Goal: Complete application form: Complete application form

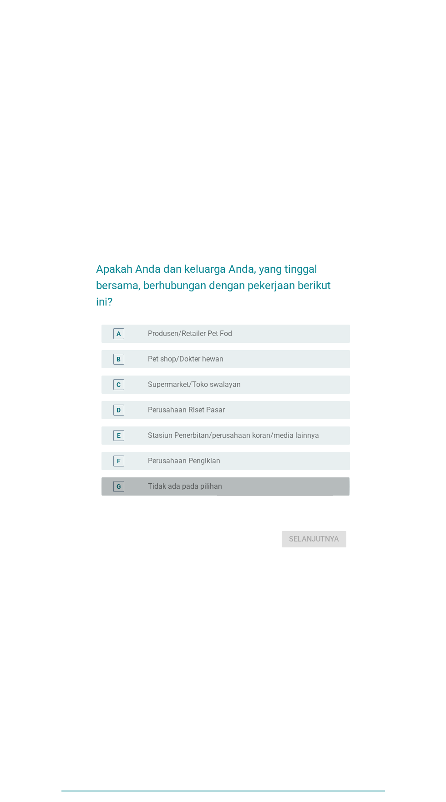
click at [262, 491] on div "tombol radio tidak dicentang Tidak ada pada pilihan" at bounding box center [241, 486] width 187 height 9
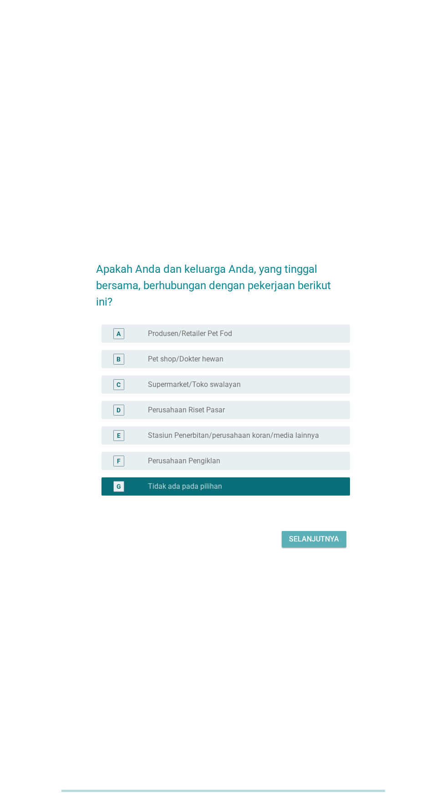
click at [307, 548] on button "Selanjutnya" at bounding box center [313, 539] width 65 height 16
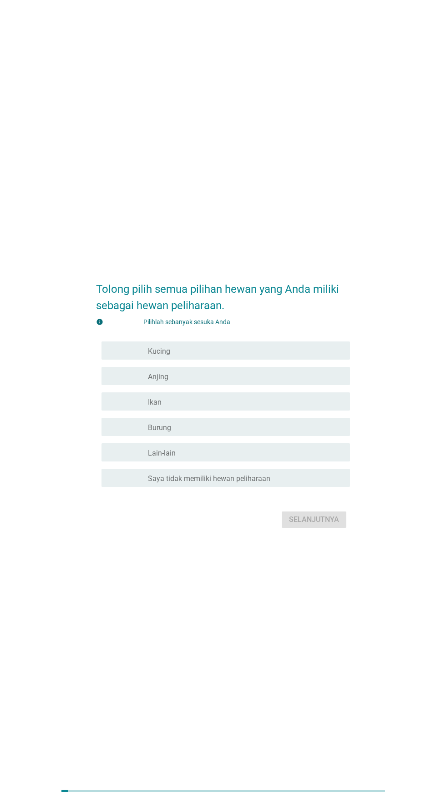
click at [300, 356] on div "garis besar kotak centang kosong Kucing" at bounding box center [245, 350] width 195 height 11
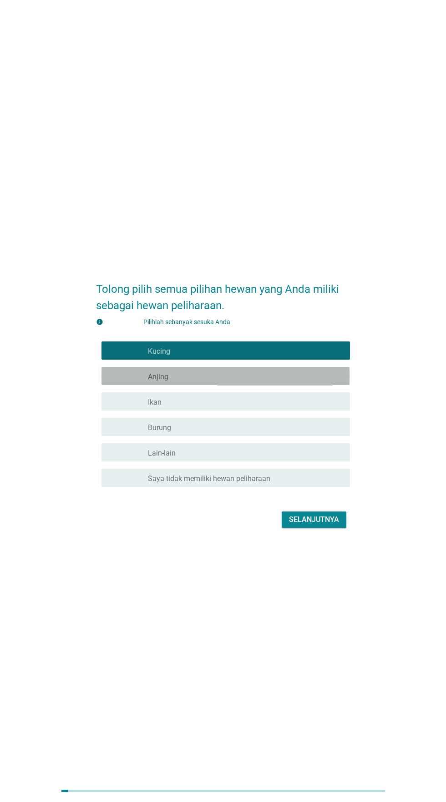
click at [295, 382] on div "garis besar kotak centang kosong Anjing" at bounding box center [245, 376] width 195 height 11
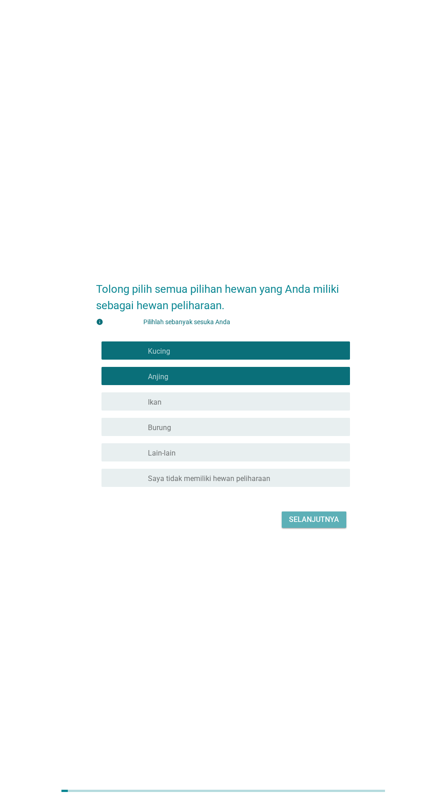
click at [312, 528] on button "Selanjutnya" at bounding box center [313, 520] width 65 height 16
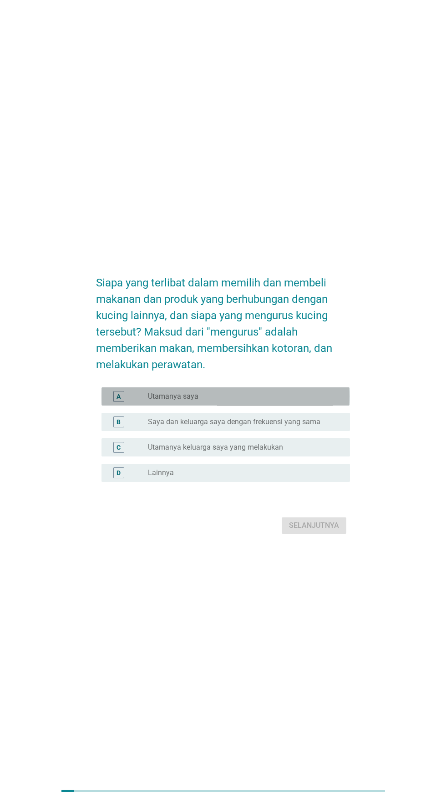
click at [296, 401] on div "tombol radio tidak dicentang Utamanya saya" at bounding box center [241, 396] width 187 height 9
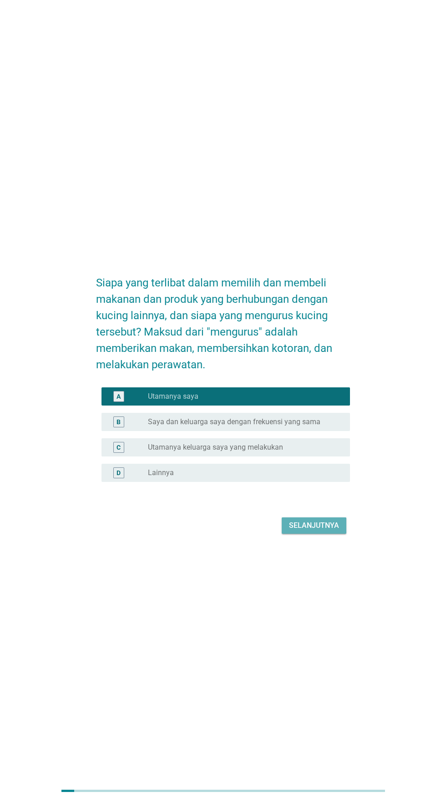
click at [309, 534] on button "Selanjutnya" at bounding box center [313, 526] width 65 height 16
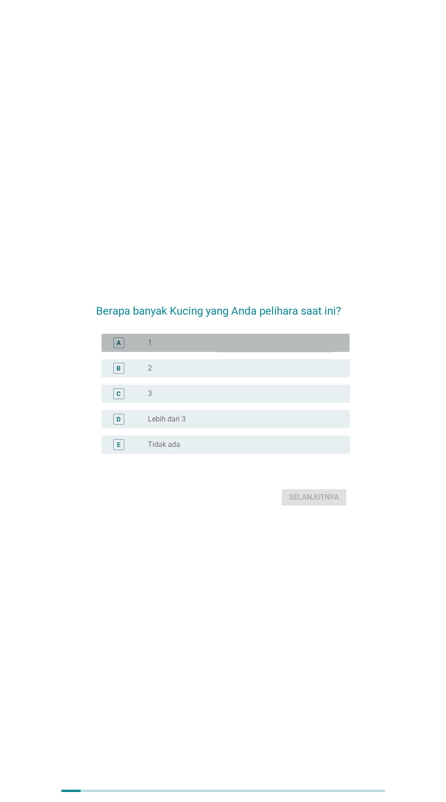
click at [293, 347] on div "tombol radio tidak dicentang 1" at bounding box center [241, 342] width 187 height 9
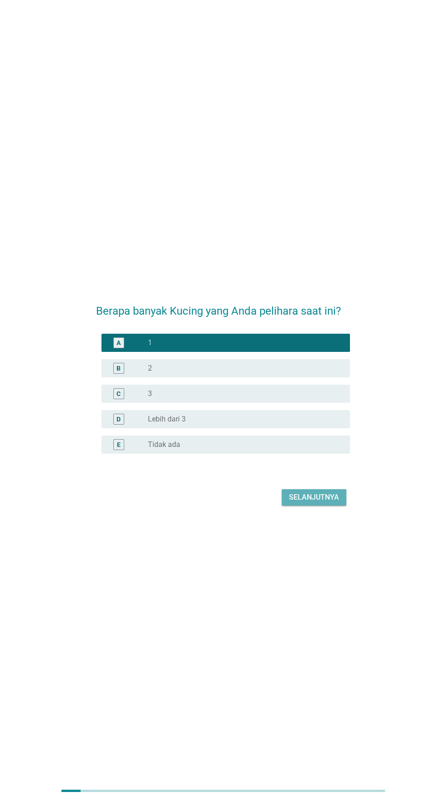
click at [310, 503] on font "Selanjutnya" at bounding box center [314, 497] width 50 height 11
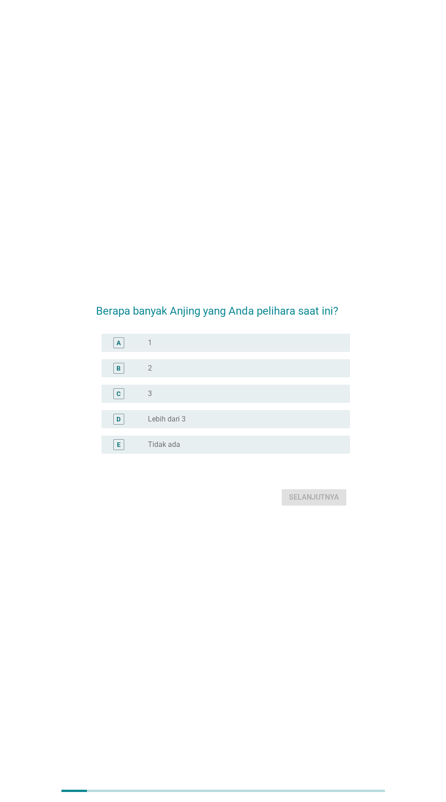
click at [277, 348] on div "tombol radio tidak dicentang 1" at bounding box center [245, 342] width 195 height 11
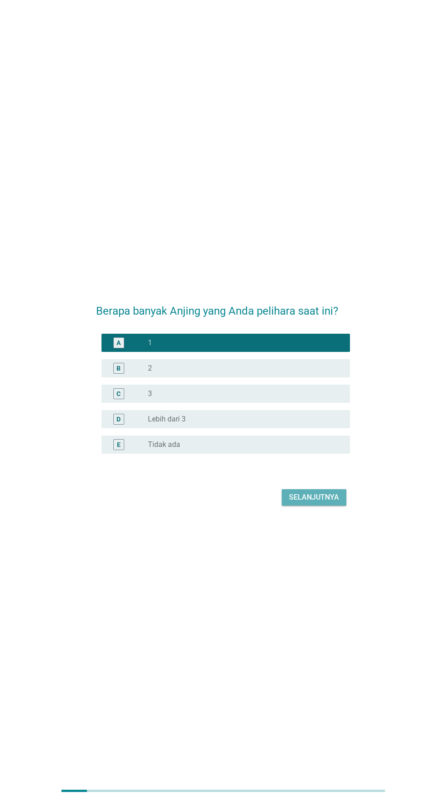
click at [307, 502] on font "Selanjutnya" at bounding box center [314, 497] width 50 height 9
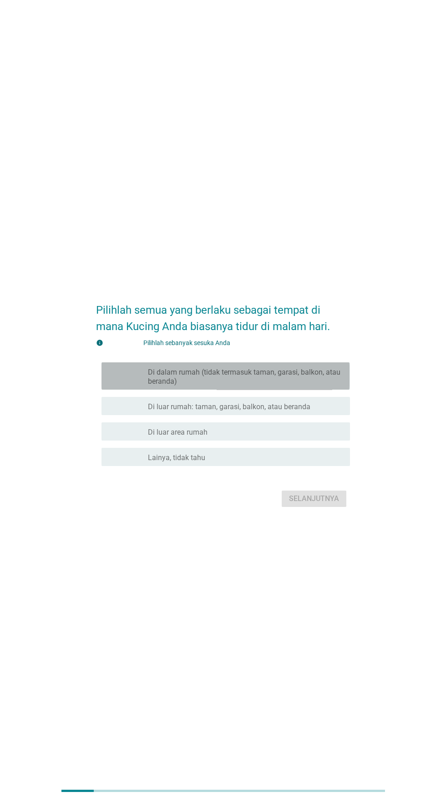
click at [308, 386] on font "Di dalam rumah (tidak termasuk taman, garasi, balkon, atau beranda)" at bounding box center [244, 377] width 192 height 18
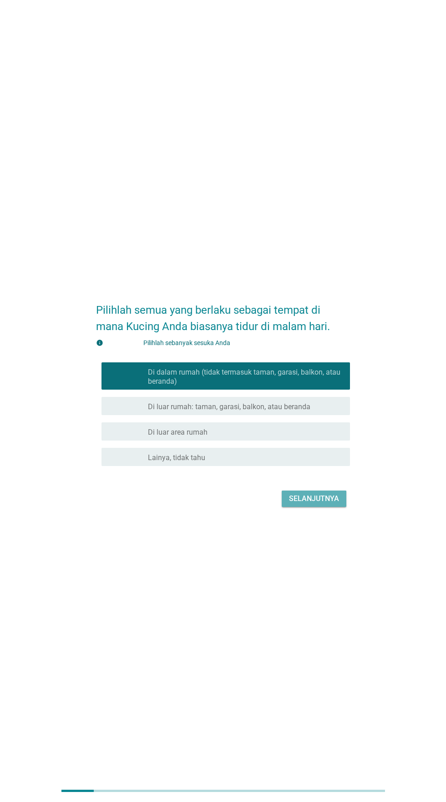
click at [315, 503] on font "Selanjutnya" at bounding box center [314, 498] width 50 height 9
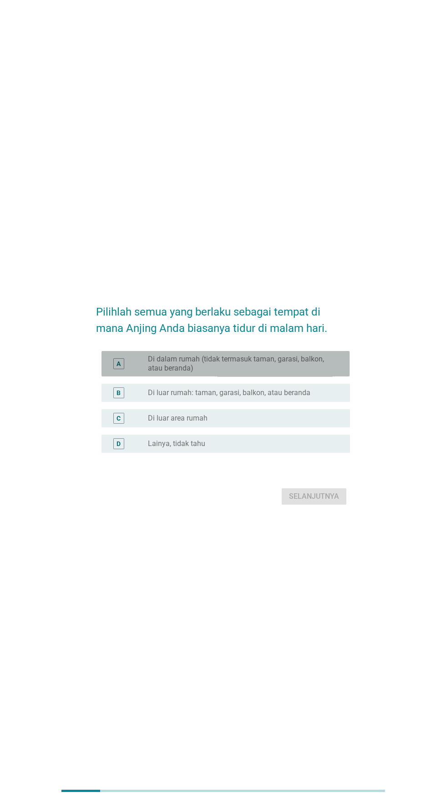
click at [296, 372] on font "Di dalam rumah (tidak termasuk taman, garasi, balkon, atau beranda)" at bounding box center [236, 364] width 176 height 18
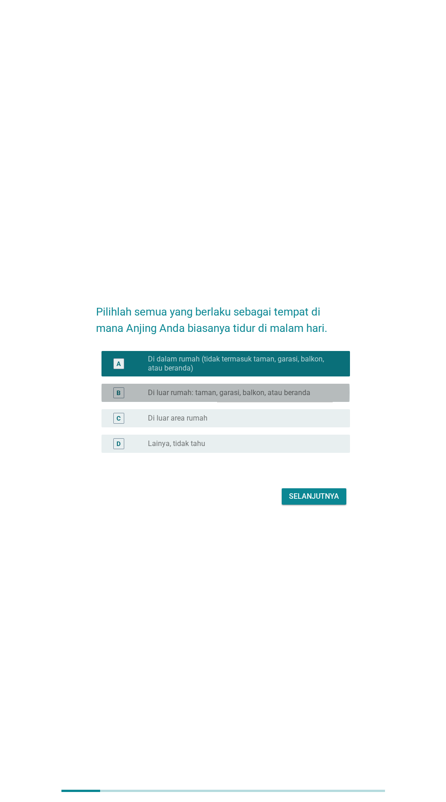
click at [289, 397] on font "Di luar rumah: taman, garasi, balkon, atau beranda" at bounding box center [229, 392] width 162 height 9
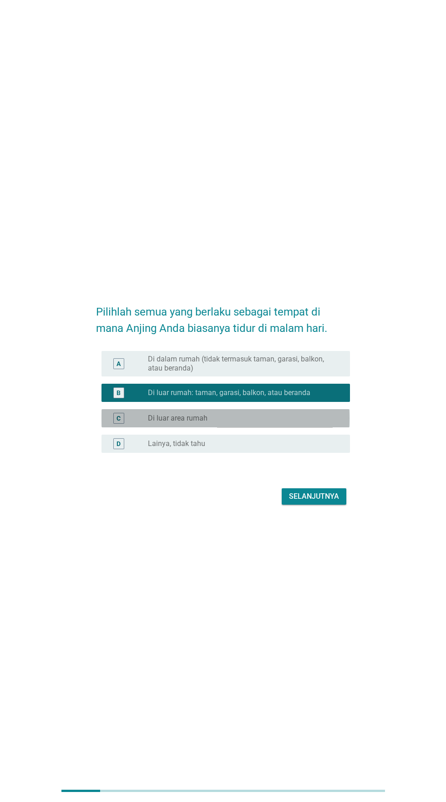
click at [284, 423] on div "tombol radio tidak dicentang Di luar area rumah" at bounding box center [241, 418] width 187 height 9
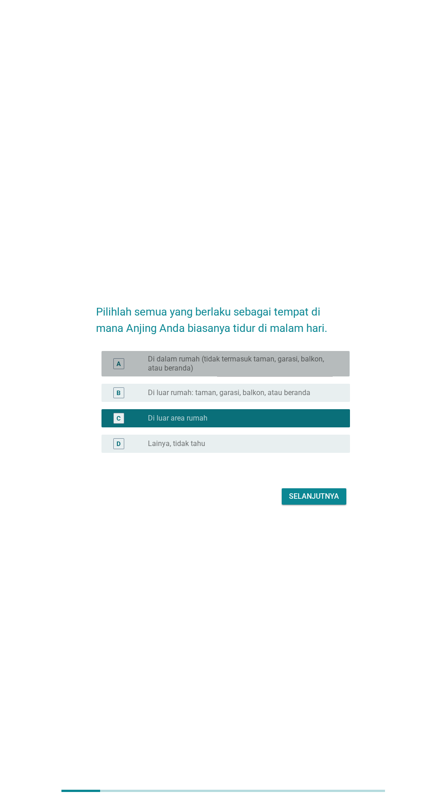
click at [288, 373] on font "Di dalam rumah (tidak termasuk taman, garasi, balkon, atau beranda)" at bounding box center [241, 364] width 187 height 18
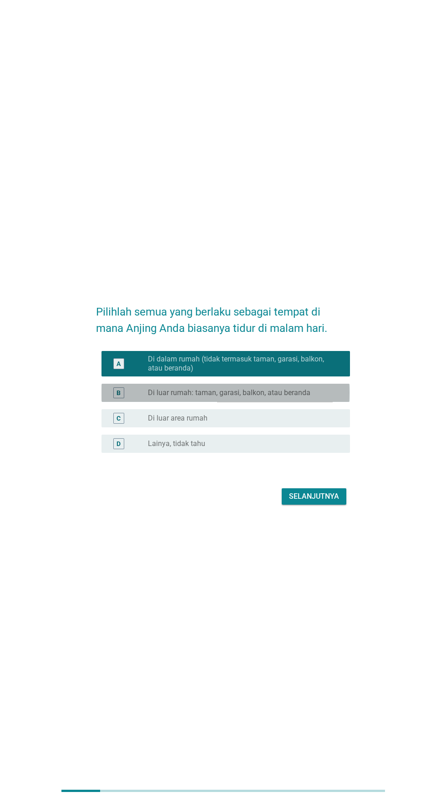
click at [284, 397] on font "Di luar rumah: taman, garasi, balkon, atau beranda" at bounding box center [229, 392] width 162 height 9
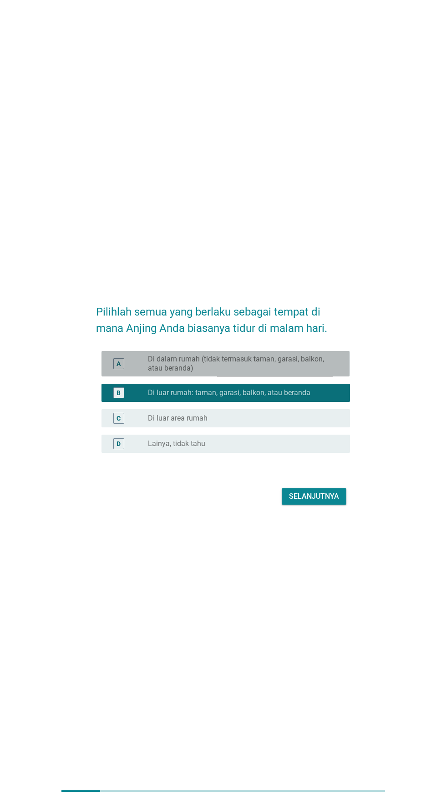
click at [288, 373] on font "Di dalam rumah (tidak termasuk taman, garasi, balkon, atau beranda)" at bounding box center [241, 364] width 187 height 18
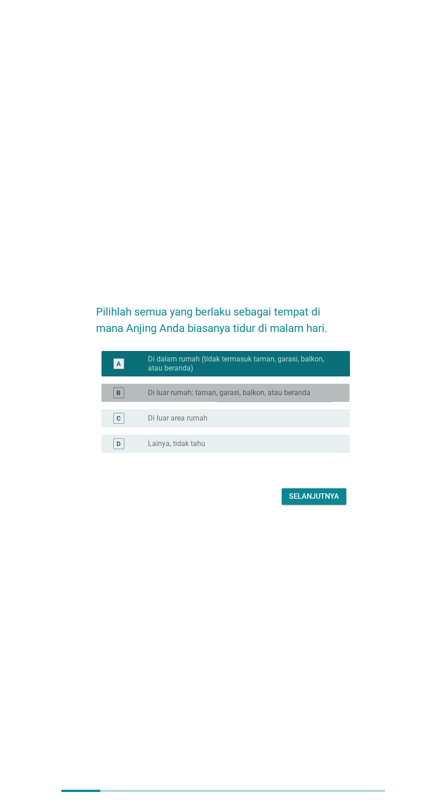
click at [286, 397] on font "Di luar rumah: taman, garasi, balkon, atau beranda" at bounding box center [229, 392] width 162 height 9
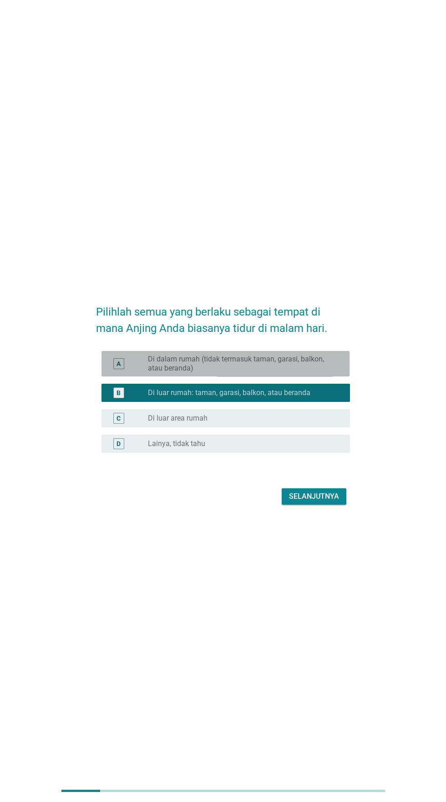
click at [299, 372] on font "Di dalam rumah (tidak termasuk taman, garasi, balkon, atau beranda)" at bounding box center [236, 364] width 176 height 18
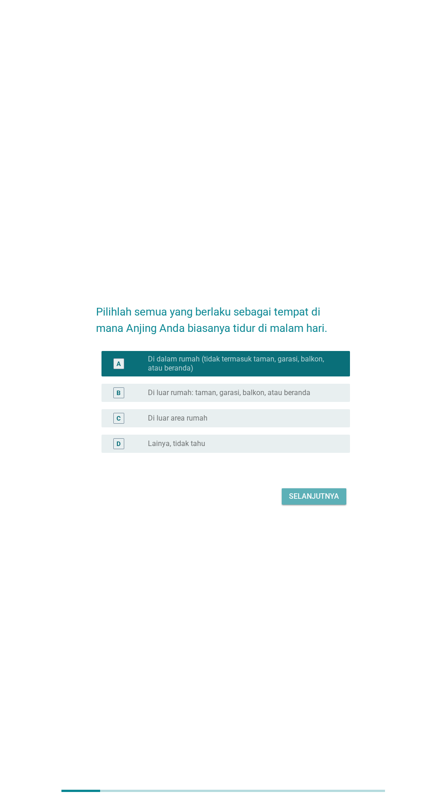
click at [312, 501] on font "Selanjutnya" at bounding box center [314, 496] width 50 height 9
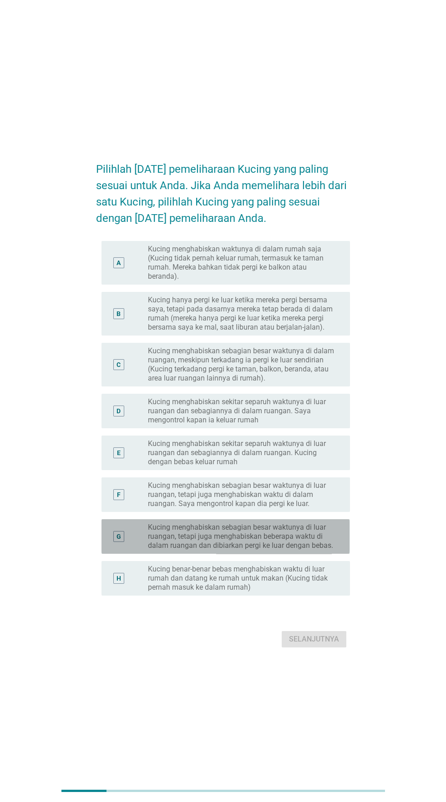
click at [316, 550] on font "Kucing menghabiskan sebagian besar waktunya di luar ruangan, tetapi juga mengha…" at bounding box center [240, 536] width 185 height 27
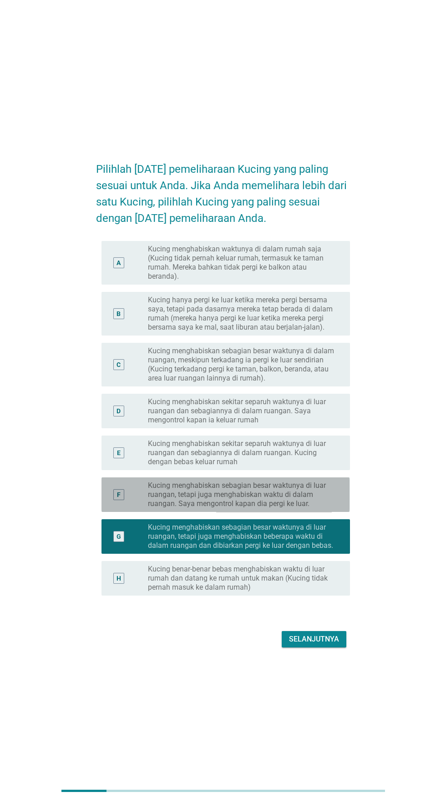
click at [295, 508] on font "Kucing menghabiskan sebagian besar waktunya di luar ruangan, tetapi juga mengha…" at bounding box center [237, 494] width 178 height 27
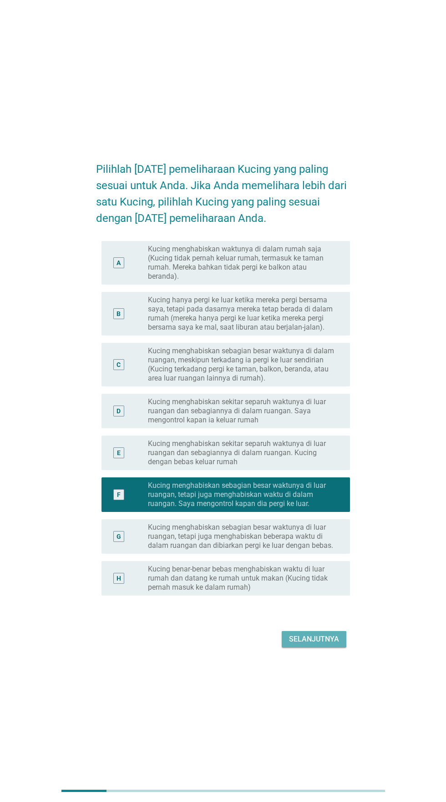
click at [322, 643] on font "Selanjutnya" at bounding box center [314, 639] width 50 height 9
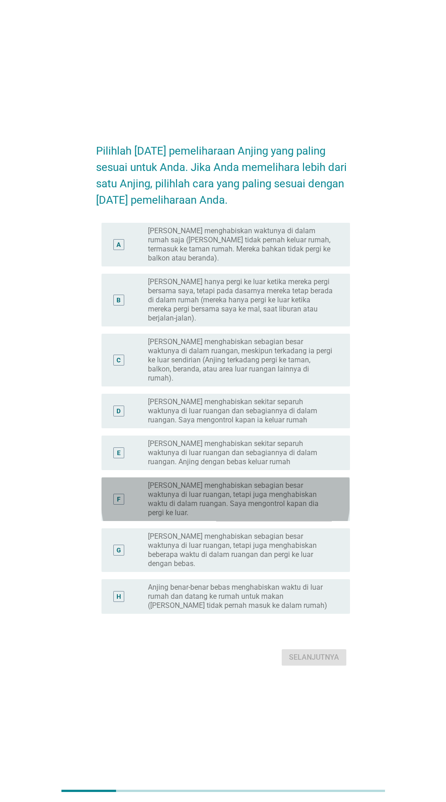
click at [306, 517] on font "[PERSON_NAME] menghabiskan sebagian besar waktunya di luar ruangan, tetapi juga…" at bounding box center [233, 499] width 171 height 36
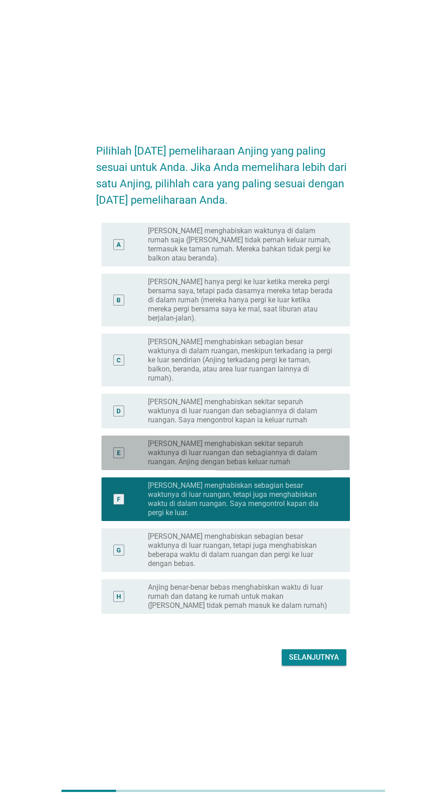
click at [306, 466] on font "[PERSON_NAME] menghabiskan sekitar separuh waktunya di luar ruangan dan sebagia…" at bounding box center [232, 452] width 169 height 27
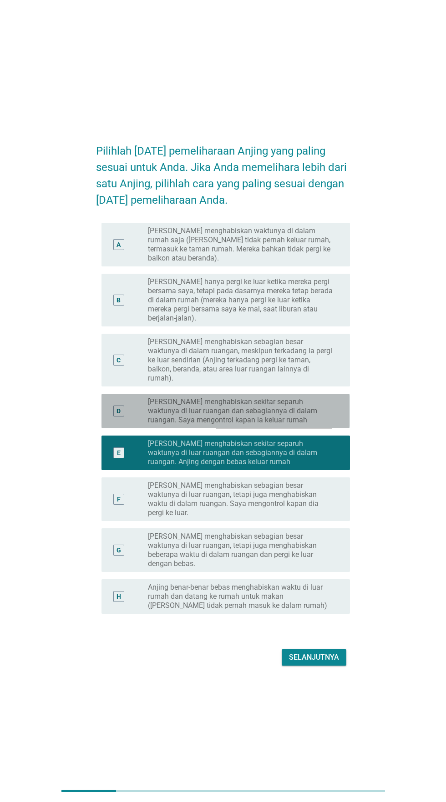
click at [316, 425] on font "[PERSON_NAME] menghabiskan sekitar separuh waktunya di luar ruangan dan sebagia…" at bounding box center [241, 410] width 187 height 27
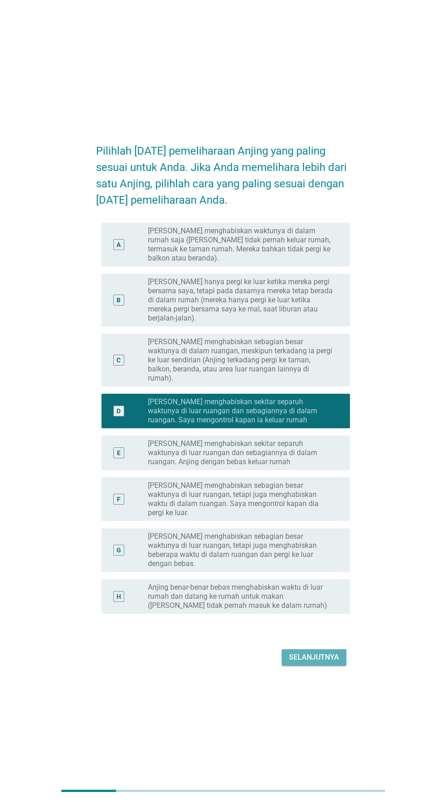
click at [322, 662] on font "Selanjutnya" at bounding box center [314, 657] width 50 height 9
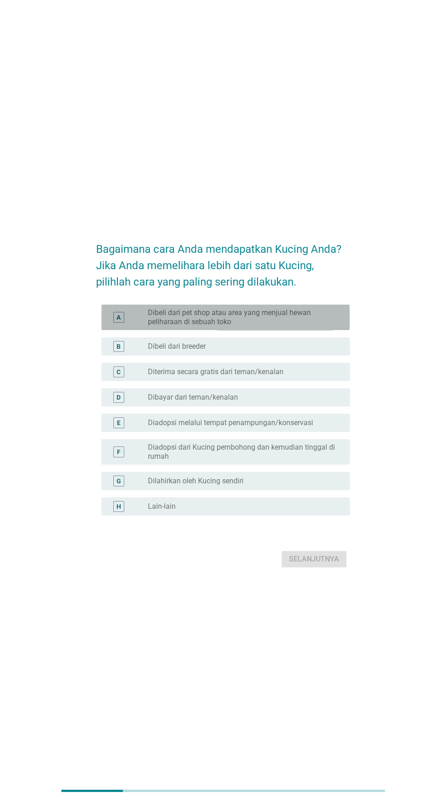
click at [315, 327] on font "Dibeli dari pet shop atau area yang menjual hewan peliharaan di sebuah toko" at bounding box center [241, 317] width 187 height 18
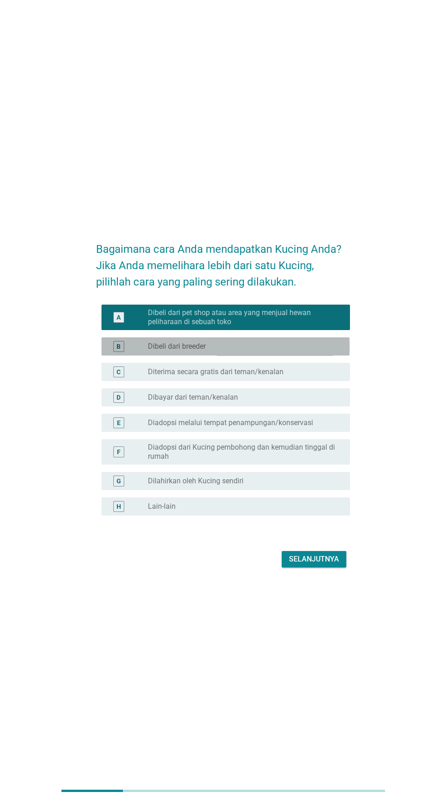
click at [305, 351] on div "tombol radio tidak dicentang Dibeli dari breeder" at bounding box center [241, 346] width 187 height 9
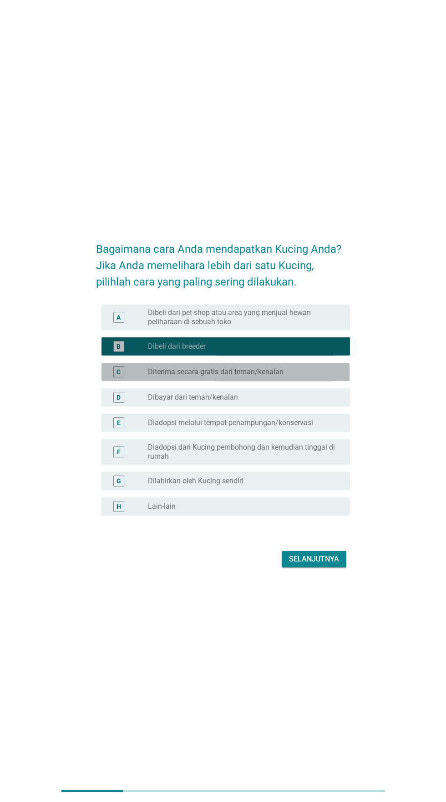
click at [301, 377] on div "tombol radio tidak dicentang Diterima secara gratis dari teman/kenalan" at bounding box center [241, 371] width 187 height 9
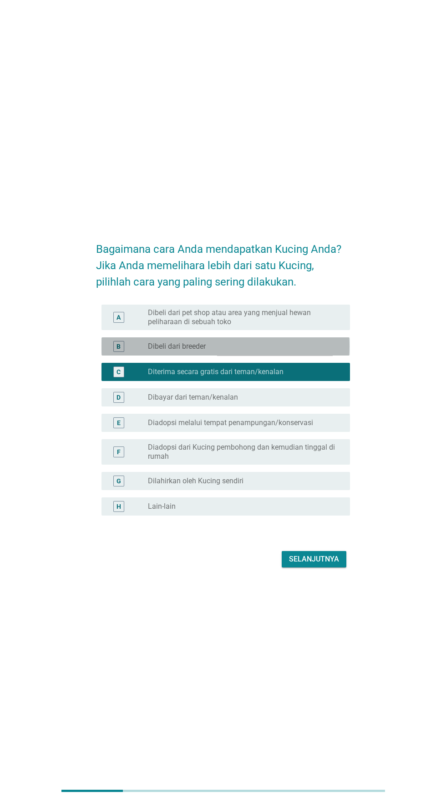
click at [296, 351] on div "tombol radio tidak dicentang Dibeli dari breeder" at bounding box center [241, 346] width 187 height 9
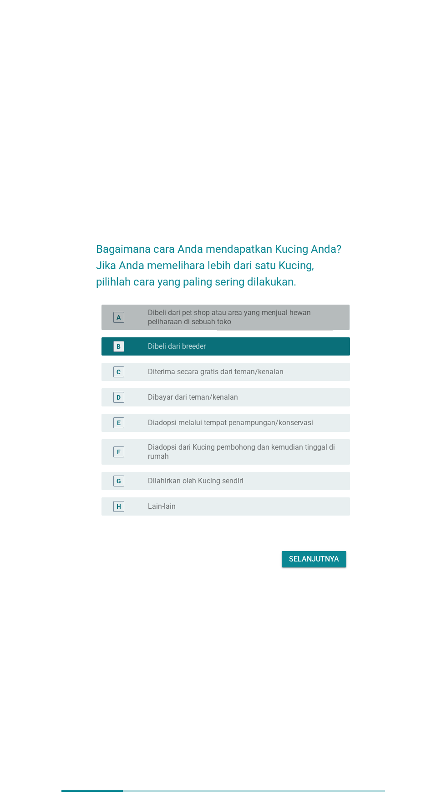
click at [307, 327] on font "Dibeli dari pet shop atau area yang menjual hewan peliharaan di sebuah toko" at bounding box center [241, 317] width 187 height 18
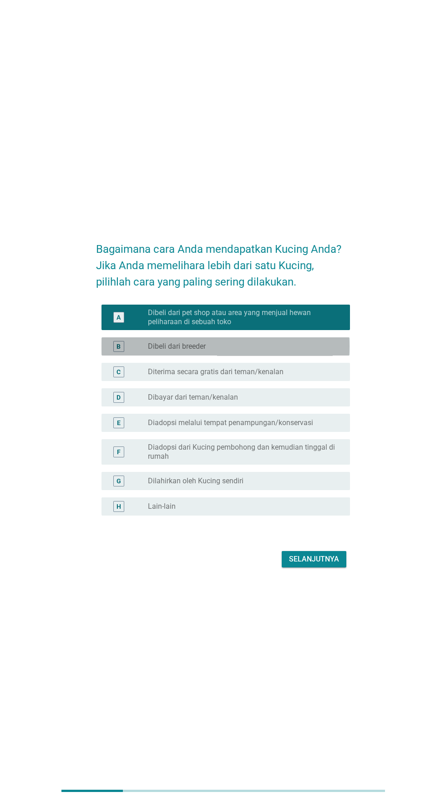
click at [299, 351] on div "tombol radio tidak dicentang Dibeli dari breeder" at bounding box center [241, 346] width 187 height 9
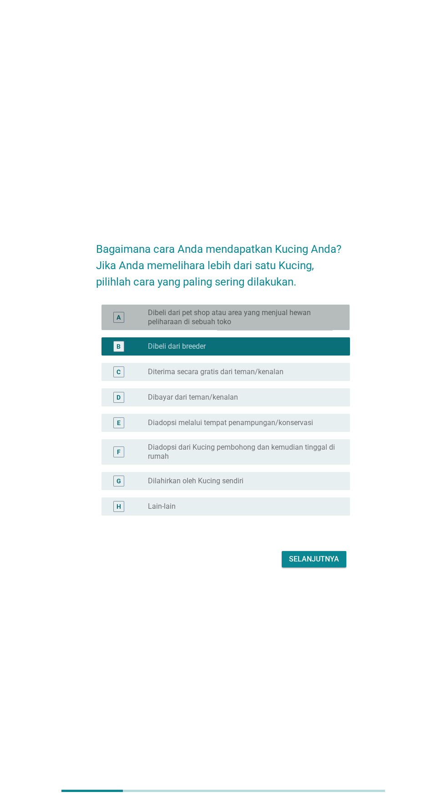
click at [305, 327] on font "Dibeli dari pet shop atau area yang menjual hewan peliharaan di sebuah toko" at bounding box center [241, 317] width 187 height 18
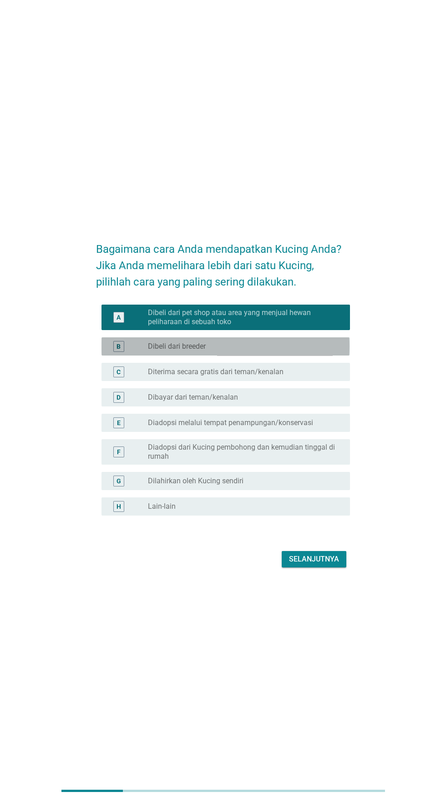
click at [291, 351] on div "tombol radio tidak dicentang Dibeli dari breeder" at bounding box center [241, 346] width 187 height 9
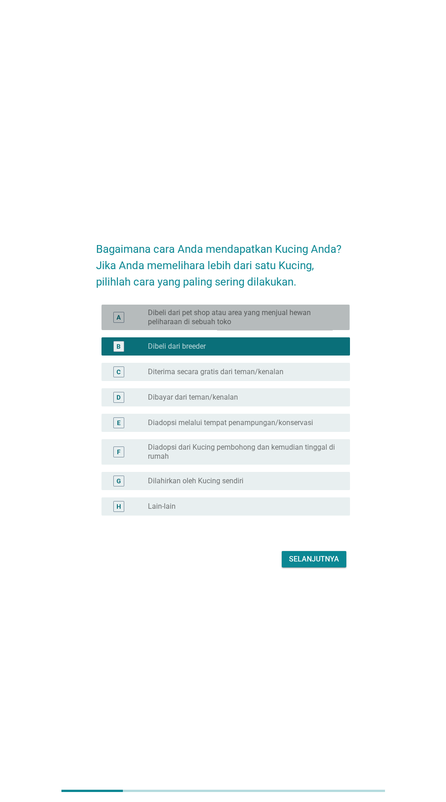
click at [300, 327] on font "Dibeli dari pet shop atau area yang menjual hewan peliharaan di sebuah toko" at bounding box center [241, 317] width 187 height 18
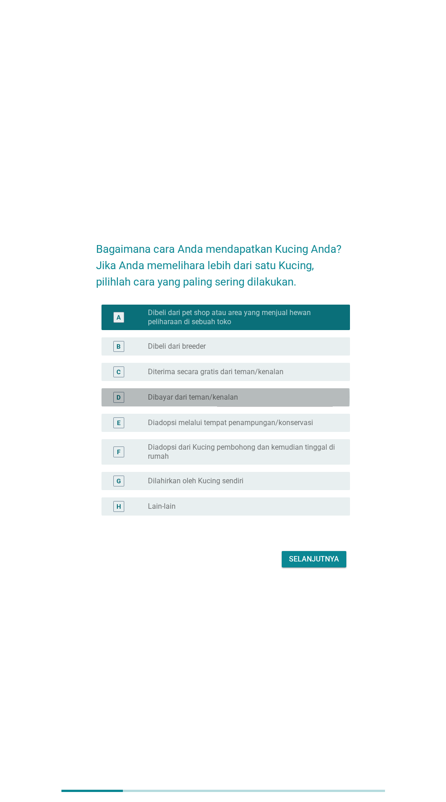
click at [293, 402] on div "tombol radio tidak dicentang [PERSON_NAME] dari teman/kenalan" at bounding box center [241, 397] width 187 height 9
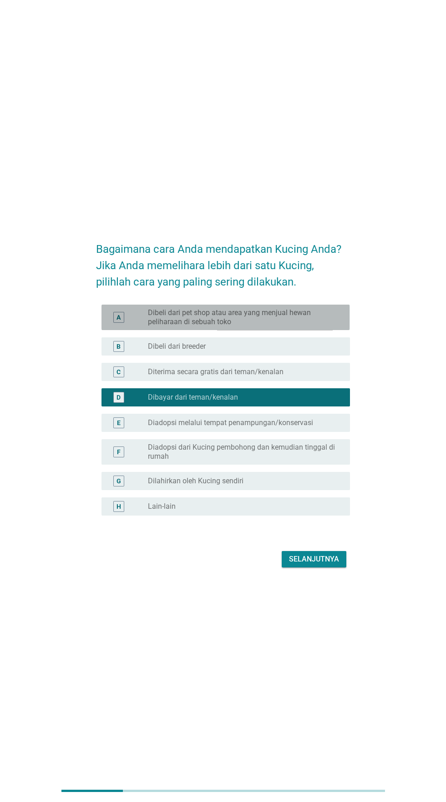
click at [299, 327] on font "Dibeli dari pet shop atau area yang menjual hewan peliharaan di sebuah toko" at bounding box center [241, 317] width 187 height 18
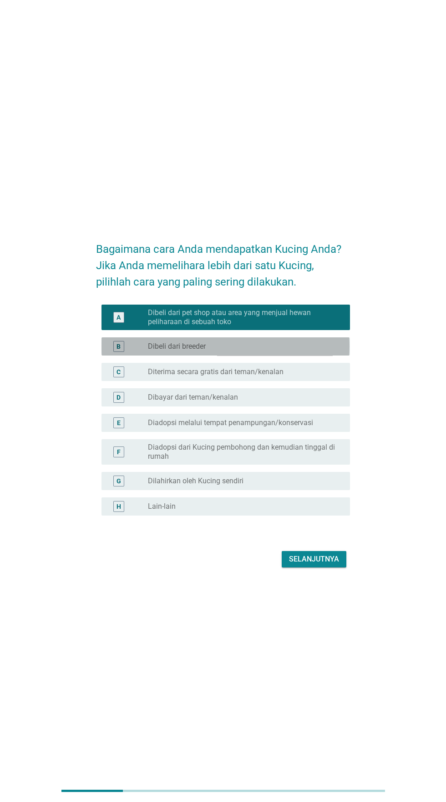
click at [293, 351] on div "tombol radio tidak dicentang Dibeli dari breeder" at bounding box center [241, 346] width 187 height 9
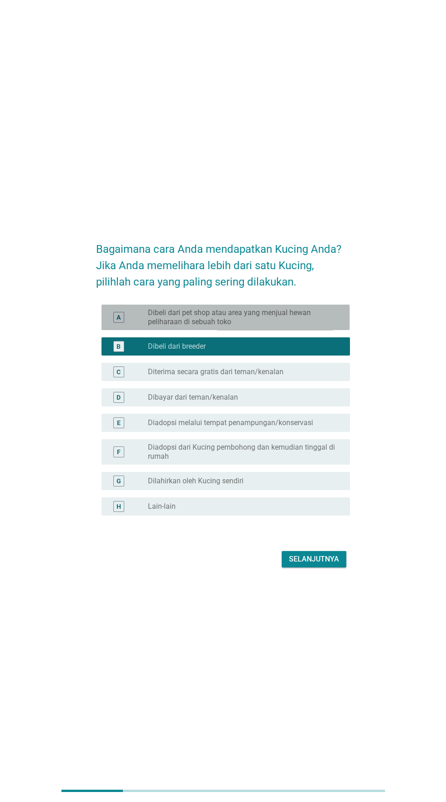
click at [300, 327] on font "Dibeli dari pet shop atau area yang menjual hewan peliharaan di sebuah toko" at bounding box center [241, 317] width 187 height 18
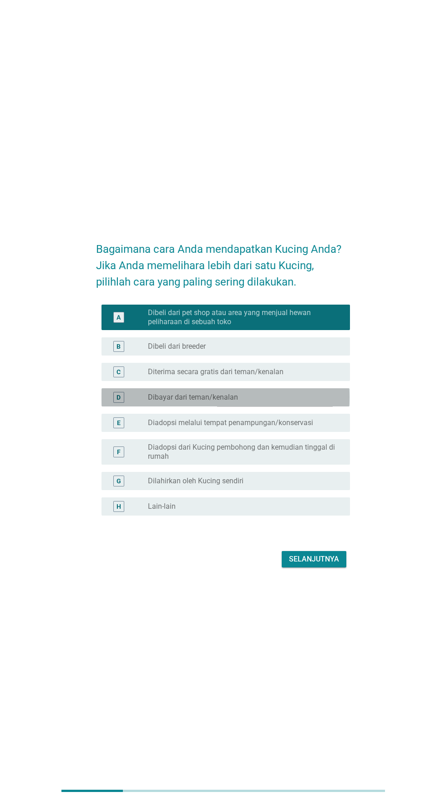
click at [289, 403] on div "tombol radio tidak dicentang [PERSON_NAME] dari teman/kenalan" at bounding box center [245, 397] width 195 height 11
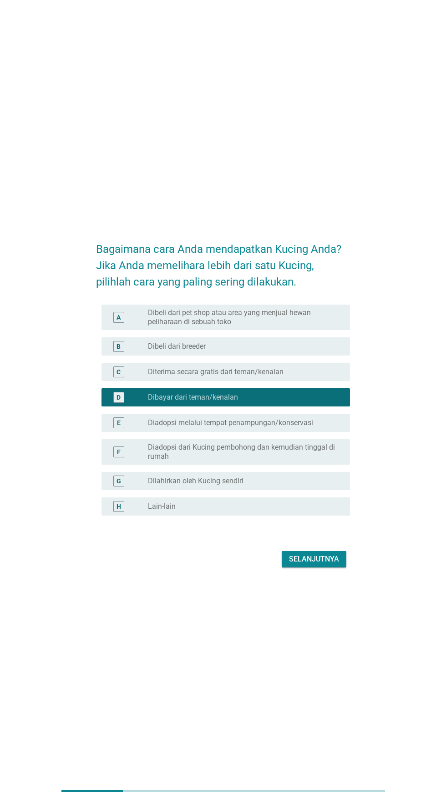
click at [288, 427] on font "Diadopsi melalui tempat penampungan/konservasi" at bounding box center [230, 422] width 165 height 9
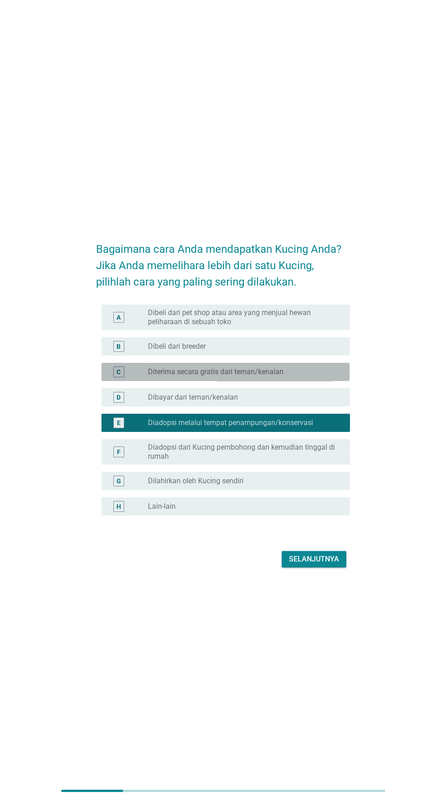
click at [281, 376] on font "Diterima secara gratis dari teman/kenalan" at bounding box center [216, 371] width 136 height 9
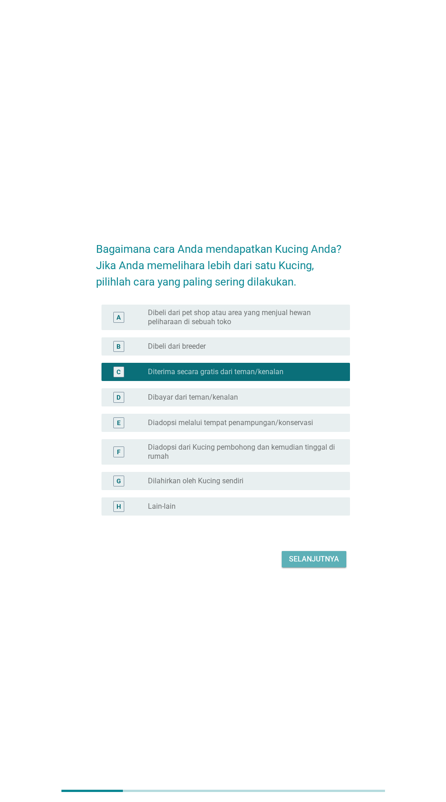
click at [307, 563] on font "Selanjutnya" at bounding box center [314, 559] width 50 height 9
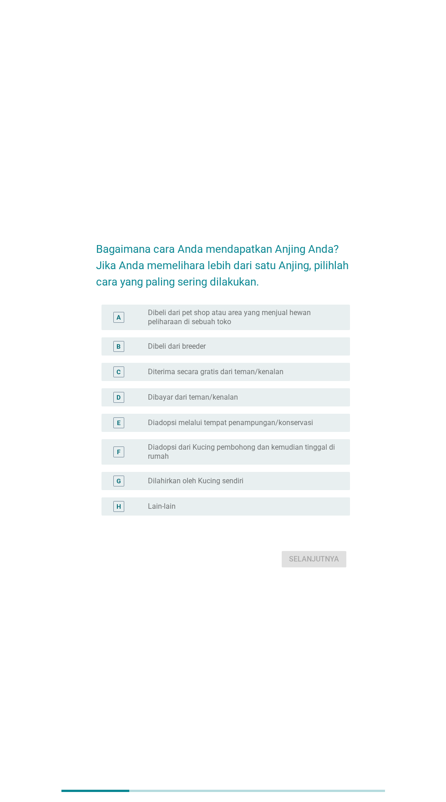
click at [284, 402] on div "tombol radio tidak dicentang [PERSON_NAME] dari teman/kenalan" at bounding box center [241, 397] width 187 height 9
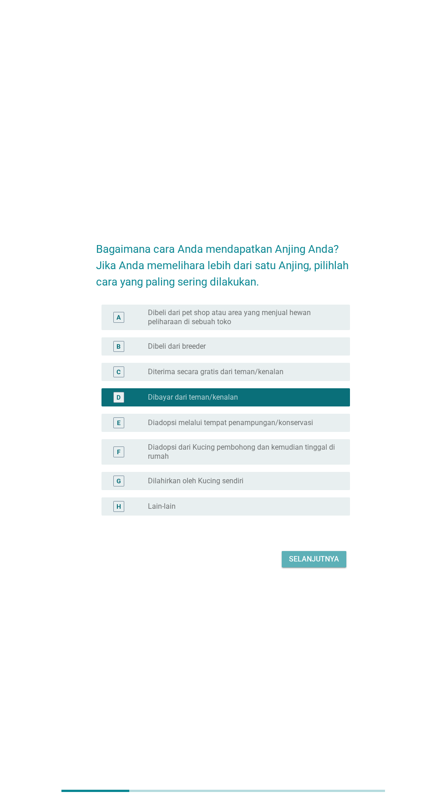
click at [313, 563] on font "Selanjutnya" at bounding box center [314, 559] width 50 height 9
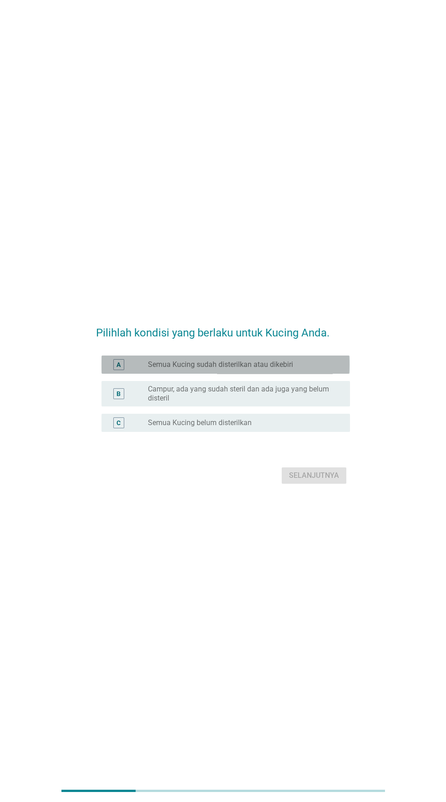
click at [307, 369] on div "tombol radio tidak dicentang Semua Kucing sudah disterilkan atau dikebiri" at bounding box center [241, 364] width 187 height 9
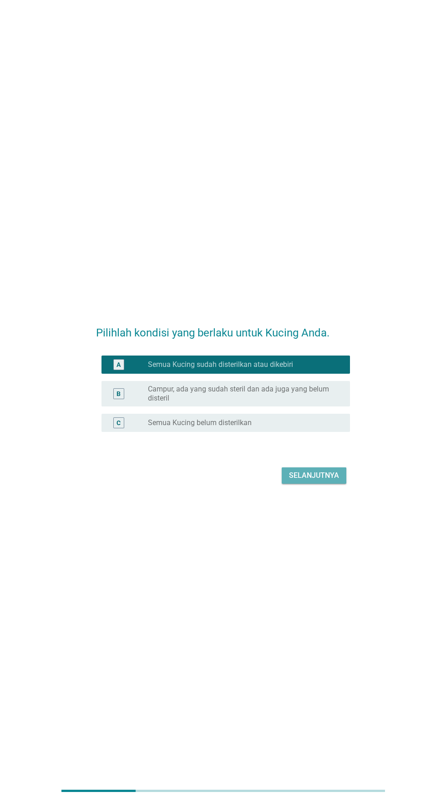
click at [309, 480] on font "Selanjutnya" at bounding box center [314, 475] width 50 height 9
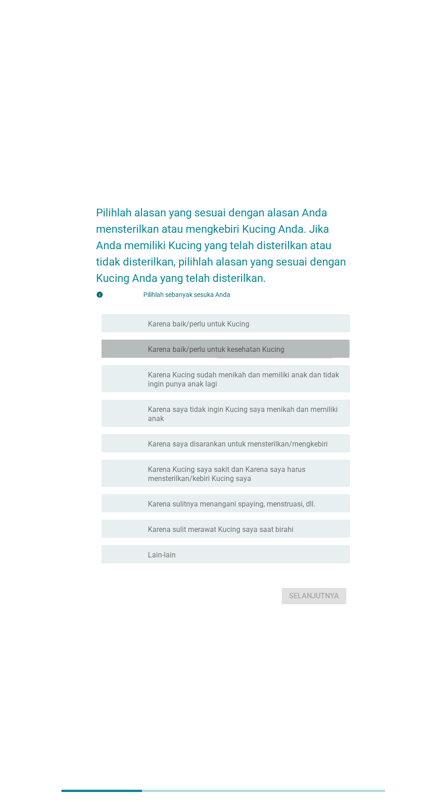
click at [298, 354] on div "garis besar kotak centang kosong Karena baik/perlu untuk kesehatan Kucing" at bounding box center [245, 348] width 195 height 11
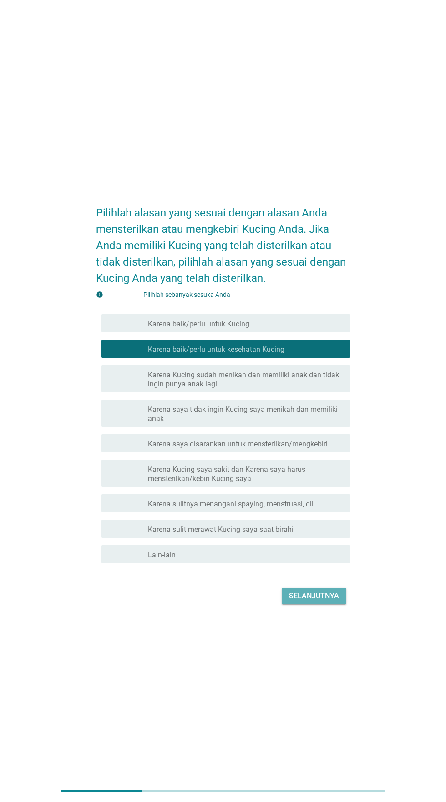
click at [312, 600] on font "Selanjutnya" at bounding box center [314, 596] width 50 height 9
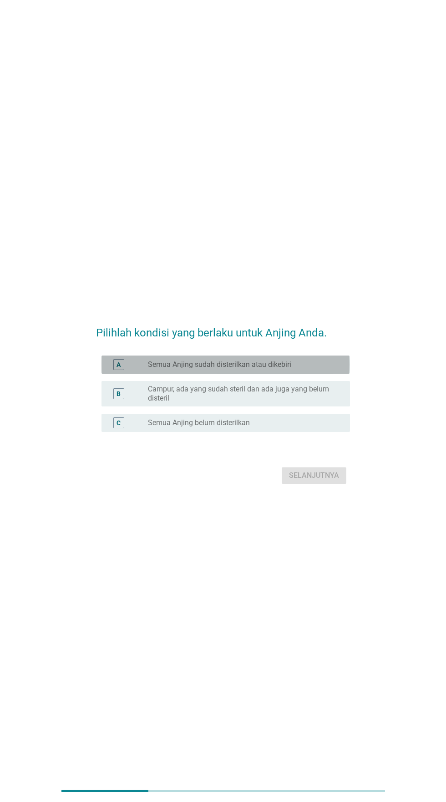
click at [309, 369] on div "tombol radio tidak dicentang Semua Anjing sudah disterilkan atau dikebiri" at bounding box center [241, 364] width 187 height 9
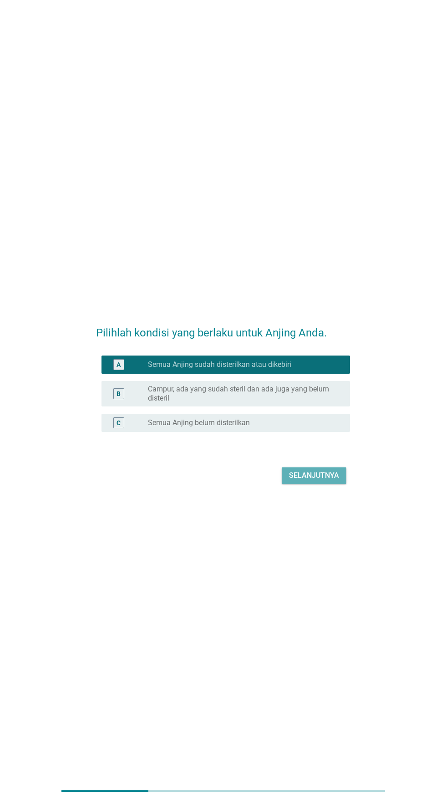
click at [308, 480] on font "Selanjutnya" at bounding box center [314, 475] width 50 height 9
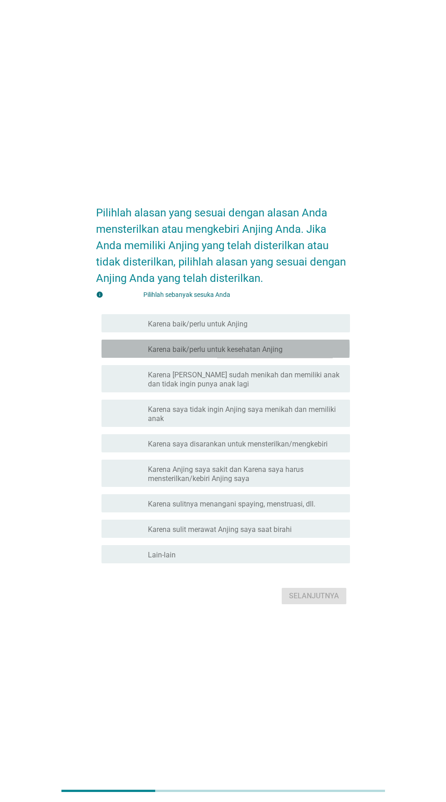
click at [305, 354] on div "garis besar kotak centang kosong Karena baik/perlu untuk kesehatan Anjing" at bounding box center [245, 348] width 195 height 11
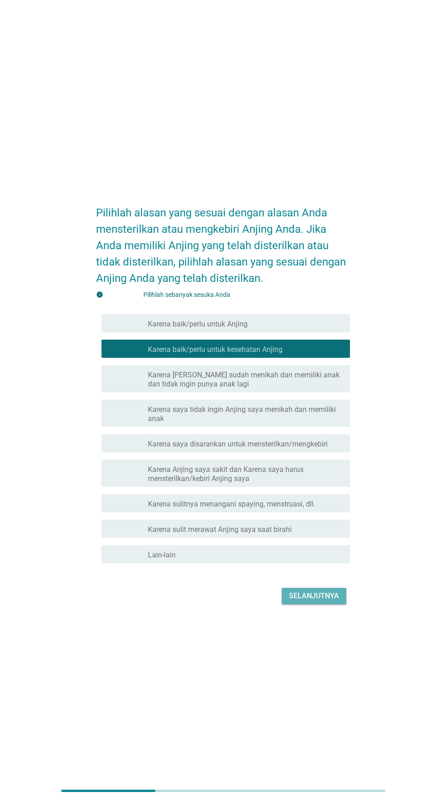
click at [311, 604] on button "Selanjutnya" at bounding box center [313, 596] width 65 height 16
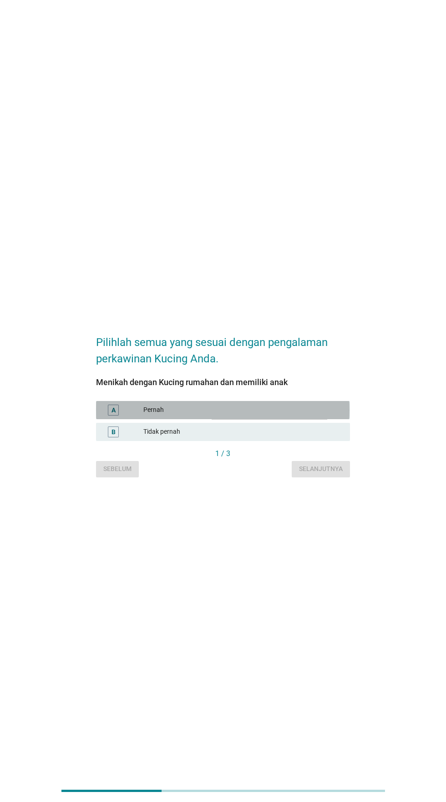
click at [292, 415] on font "Pernah" at bounding box center [242, 410] width 199 height 10
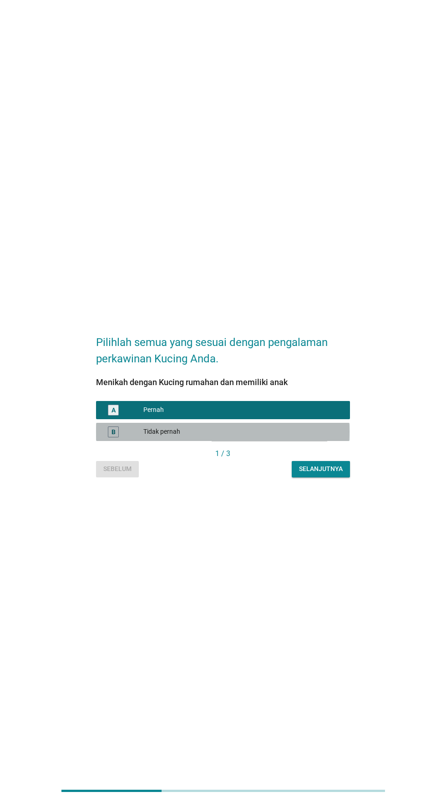
click at [274, 437] on font "Tidak pernah" at bounding box center [242, 432] width 199 height 10
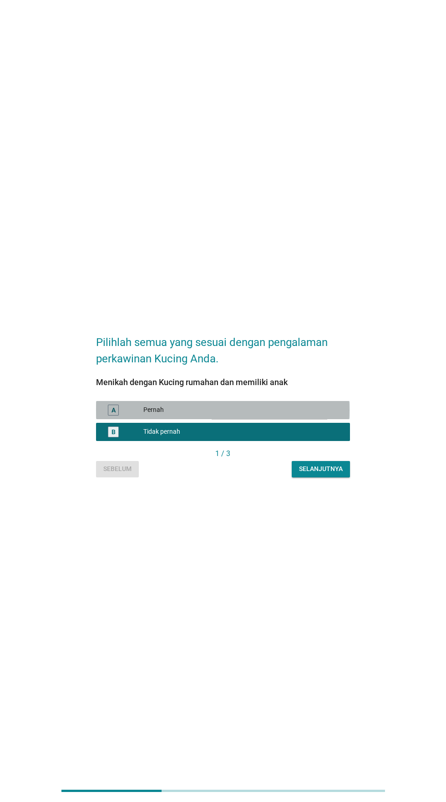
click at [289, 415] on font "Pernah" at bounding box center [242, 410] width 199 height 10
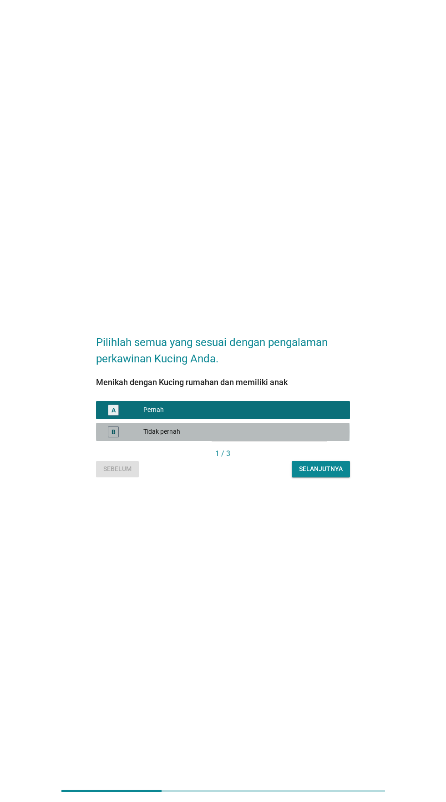
click at [288, 437] on font "Tidak pernah" at bounding box center [242, 432] width 199 height 10
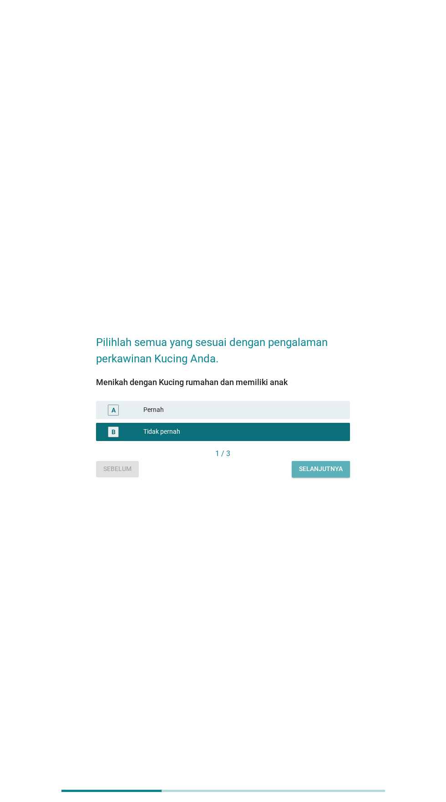
click at [322, 472] on font "Selanjutnya" at bounding box center [321, 468] width 44 height 7
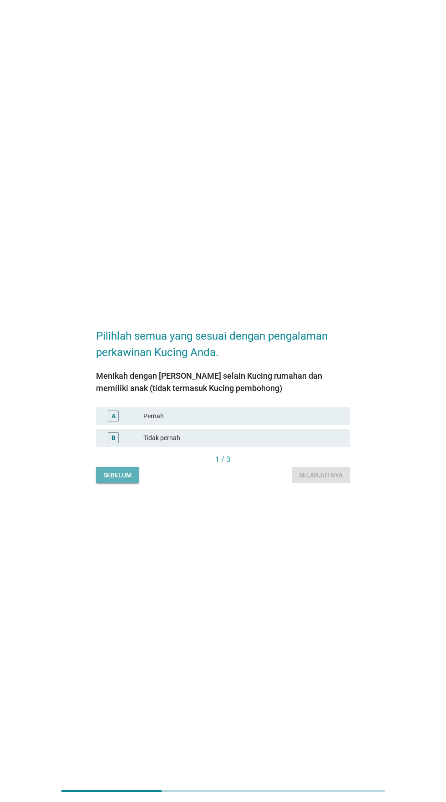
click at [120, 479] on font "Sebelum" at bounding box center [117, 475] width 28 height 7
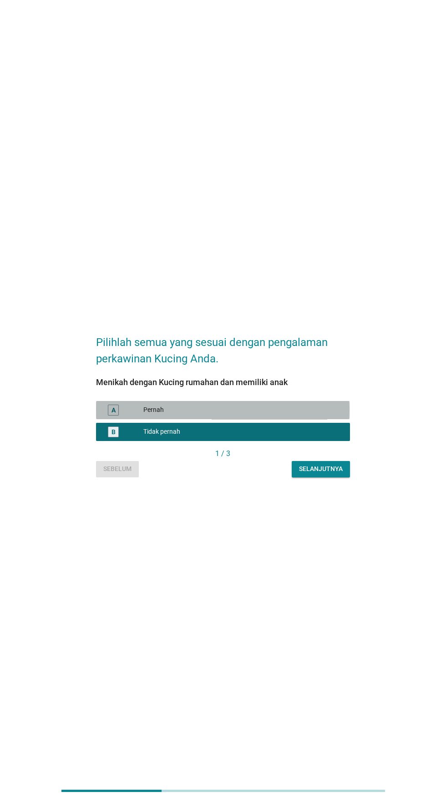
click at [281, 415] on font "Pernah" at bounding box center [242, 410] width 199 height 10
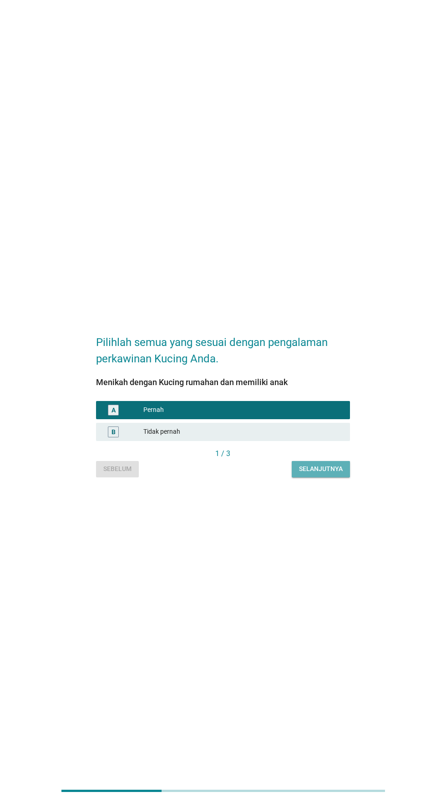
click at [319, 477] on button "Selanjutnya" at bounding box center [320, 469] width 58 height 16
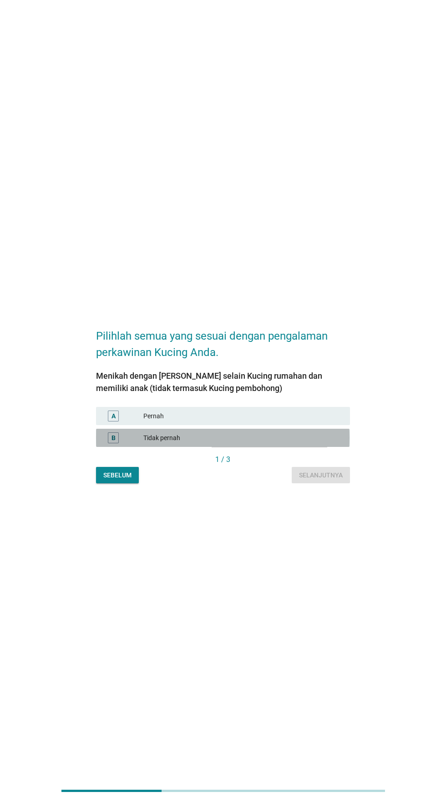
click at [291, 443] on font "Tidak pernah" at bounding box center [242, 438] width 199 height 10
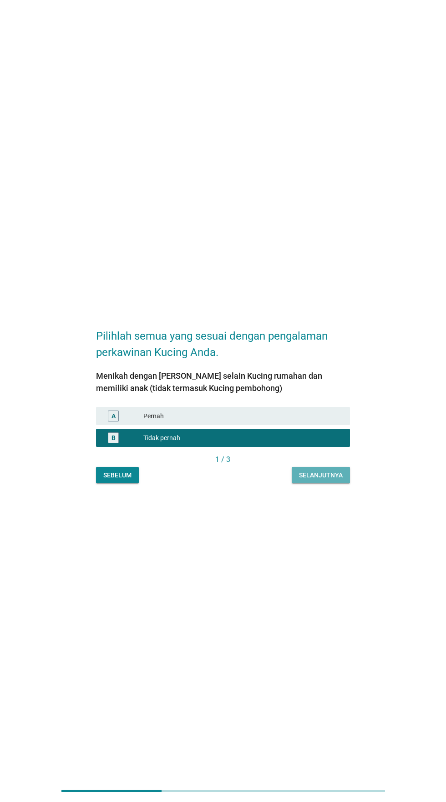
click at [322, 479] on font "Selanjutnya" at bounding box center [321, 475] width 44 height 7
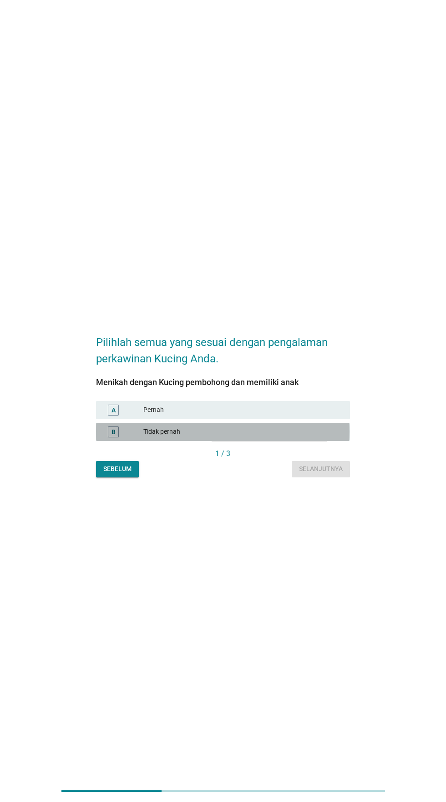
click at [277, 437] on font "Tidak pernah" at bounding box center [242, 432] width 199 height 10
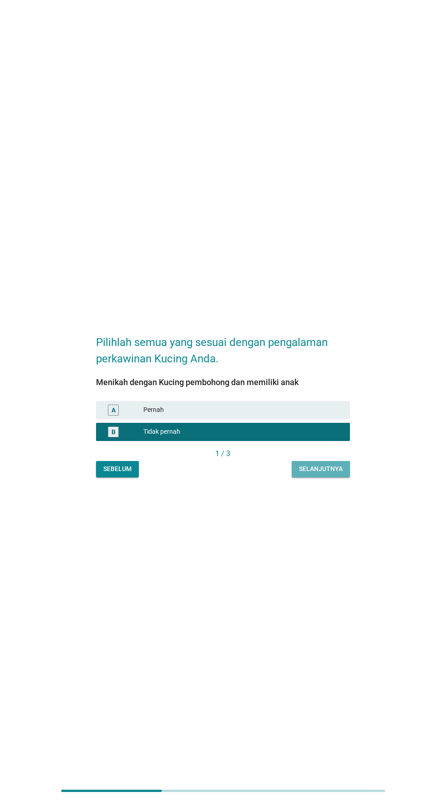
click at [328, 472] on font "Selanjutnya" at bounding box center [321, 468] width 44 height 7
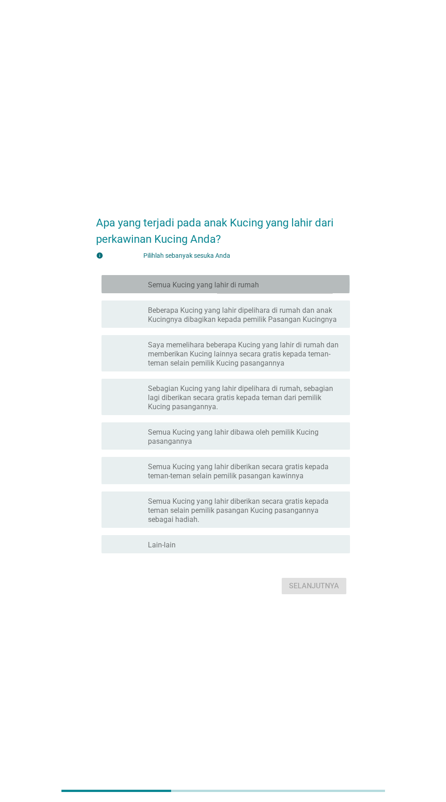
click at [317, 290] on div "garis besar kotak centang kosong Semua Kucing yang lahir di rumah" at bounding box center [245, 284] width 195 height 11
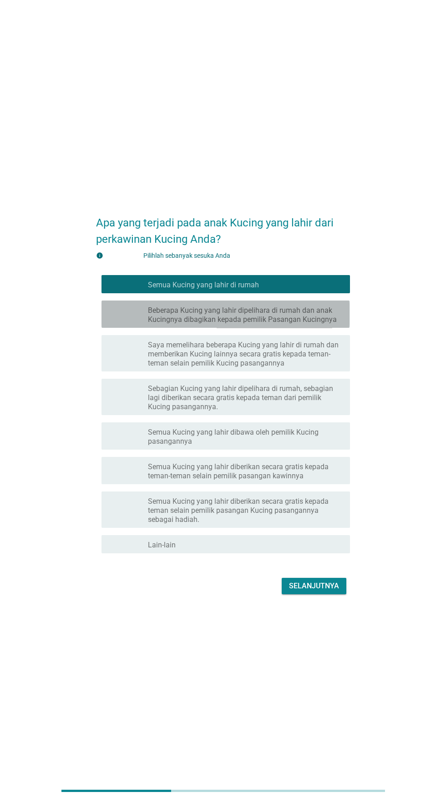
click at [298, 324] on font "Beberapa Kucing yang lahir dipelihara di rumah dan anak Kucingnya dibagikan kep…" at bounding box center [242, 315] width 189 height 18
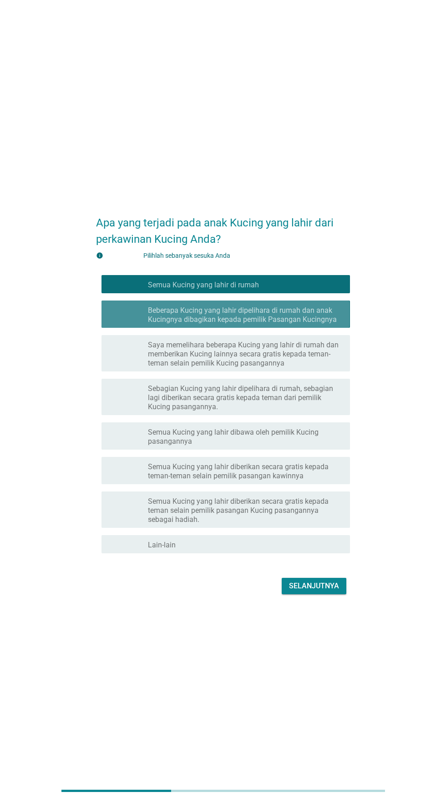
click at [315, 324] on font "Beberapa Kucing yang lahir dipelihara di rumah dan anak Kucingnya dibagikan kep…" at bounding box center [242, 315] width 189 height 18
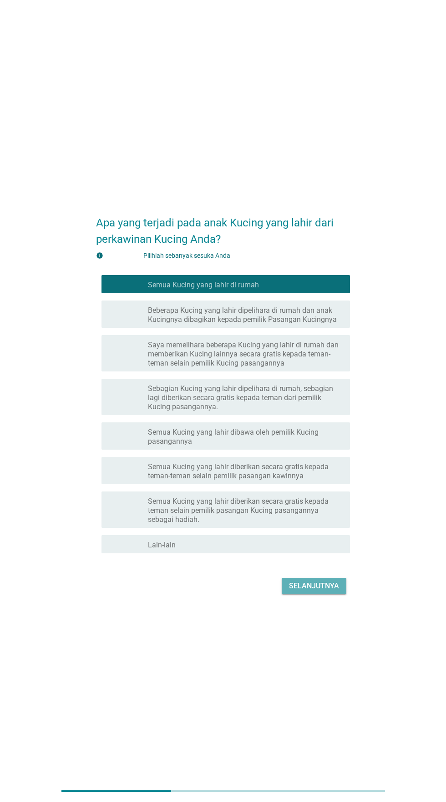
click at [312, 590] on font "Selanjutnya" at bounding box center [314, 586] width 50 height 9
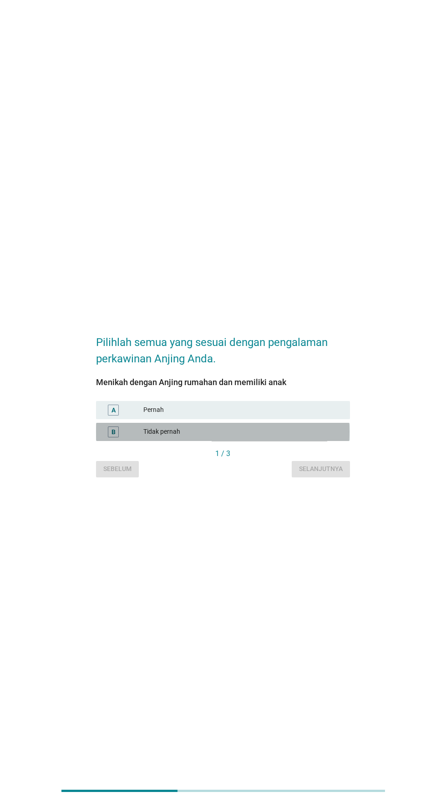
click at [281, 437] on font "Tidak pernah" at bounding box center [242, 432] width 199 height 10
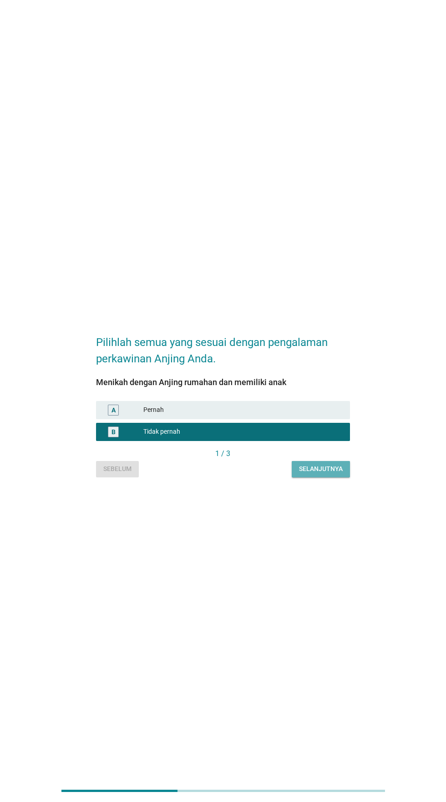
click at [317, 477] on button "Selanjutnya" at bounding box center [320, 469] width 58 height 16
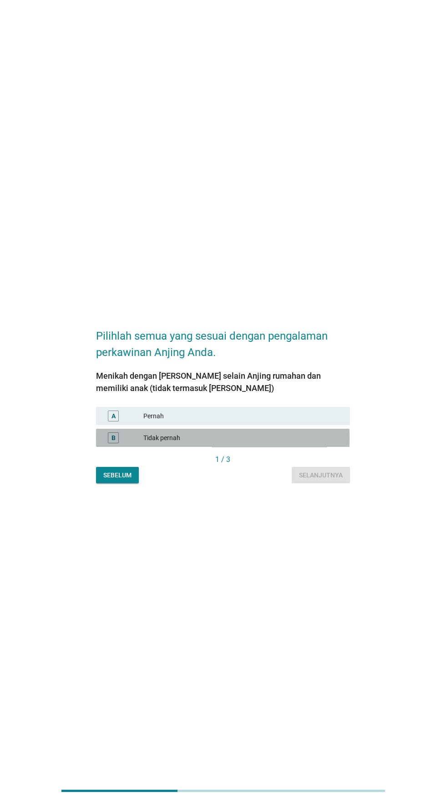
click at [293, 443] on font "Tidak pernah" at bounding box center [242, 438] width 199 height 10
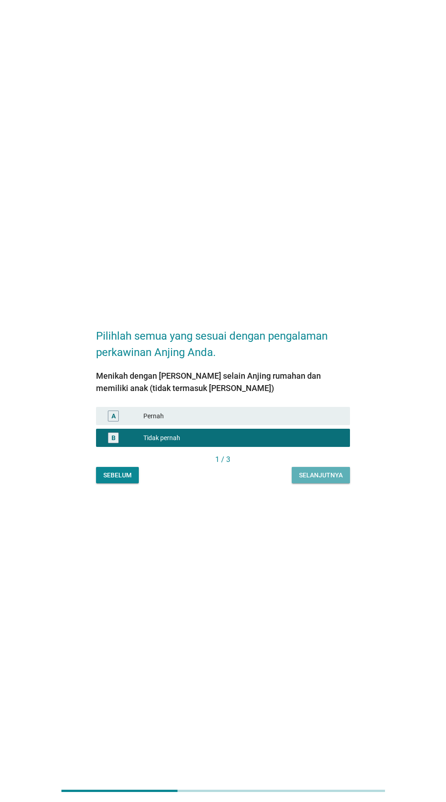
click at [321, 480] on font "Selanjutnya" at bounding box center [321, 476] width 44 height 10
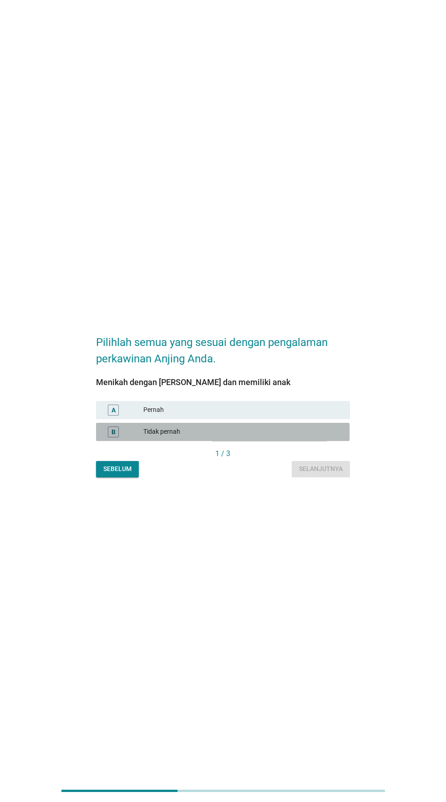
click at [294, 437] on font "Tidak pernah" at bounding box center [242, 432] width 199 height 10
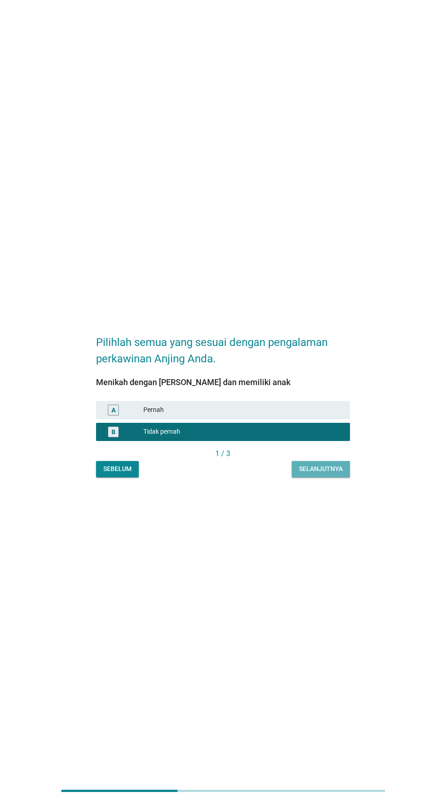
click at [318, 472] on font "Selanjutnya" at bounding box center [321, 468] width 44 height 7
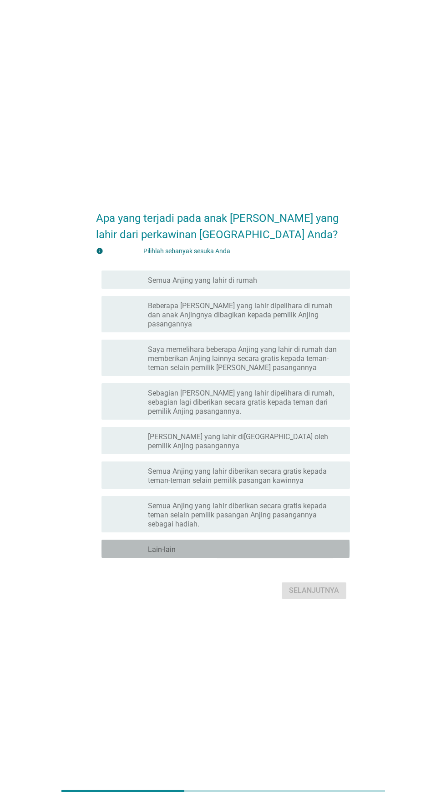
click at [283, 554] on div "garis besar kotak centang kosong Lain-lain" at bounding box center [245, 548] width 195 height 11
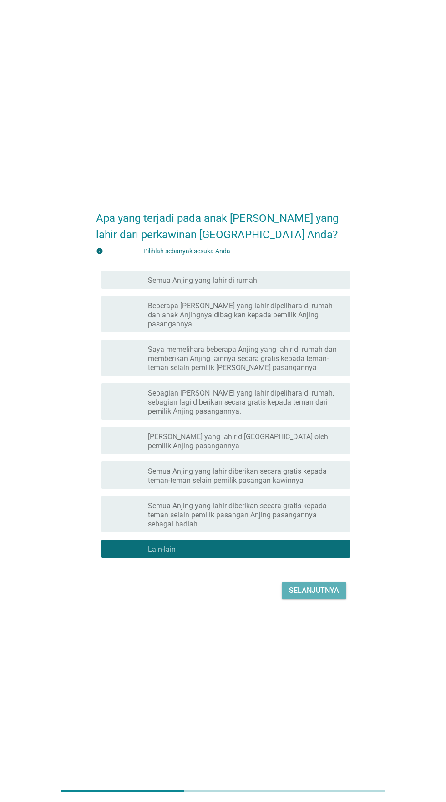
click at [310, 599] on button "Selanjutnya" at bounding box center [313, 591] width 65 height 16
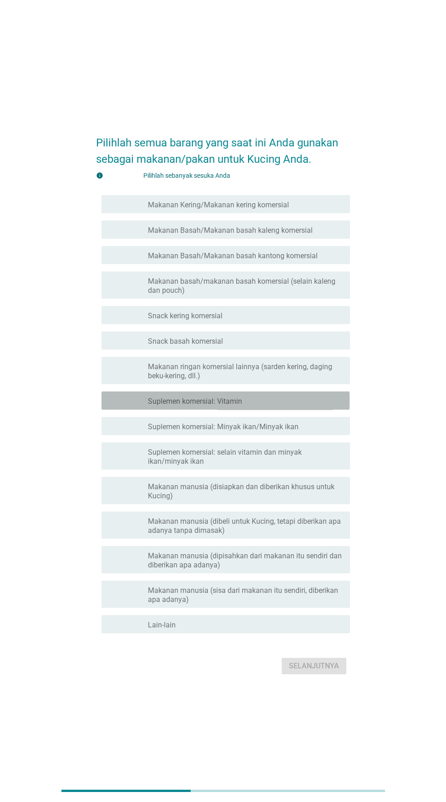
click at [308, 406] on div "garis besar kotak centang kosong Suplemen komersial: Vitamin" at bounding box center [245, 400] width 195 height 11
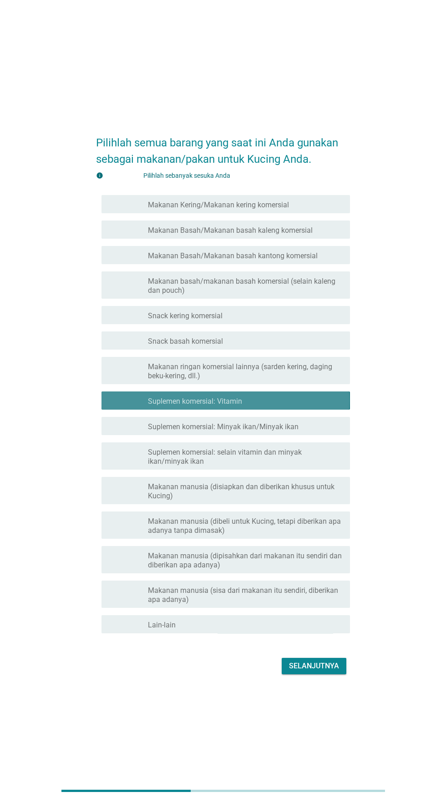
click at [299, 406] on div "garis besar kotak centang kosong Suplemen komersial: Vitamin" at bounding box center [245, 400] width 195 height 11
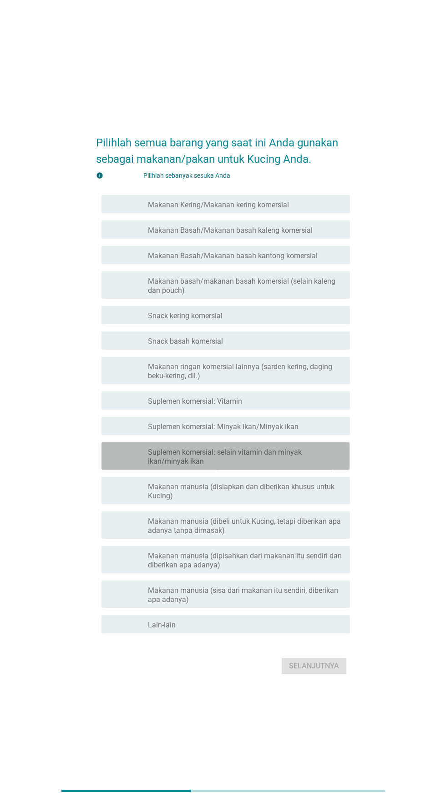
click at [286, 466] on font "Suplemen komersial: selain vitamin dan minyak ikan/minyak ikan" at bounding box center [225, 457] width 154 height 18
click at [277, 431] on font "Suplemen komersial: Minyak ikan/Minyak ikan" at bounding box center [223, 426] width 151 height 9
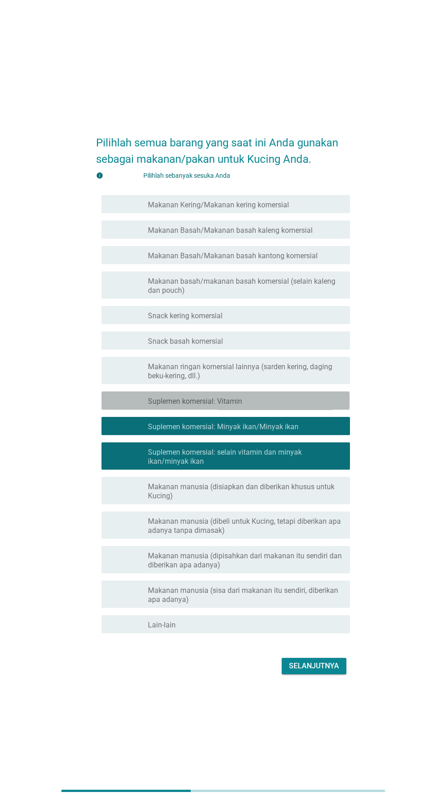
click at [272, 406] on div "garis besar kotak centang kosong Suplemen komersial: Vitamin" at bounding box center [245, 400] width 195 height 11
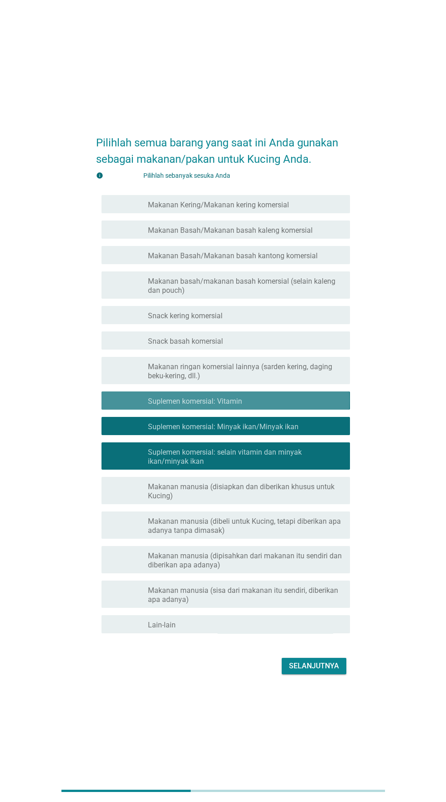
click at [275, 380] on font "Makanan ringan komersial lainnya (sarden kering, daging beku-kering, dll.)" at bounding box center [240, 371] width 184 height 18
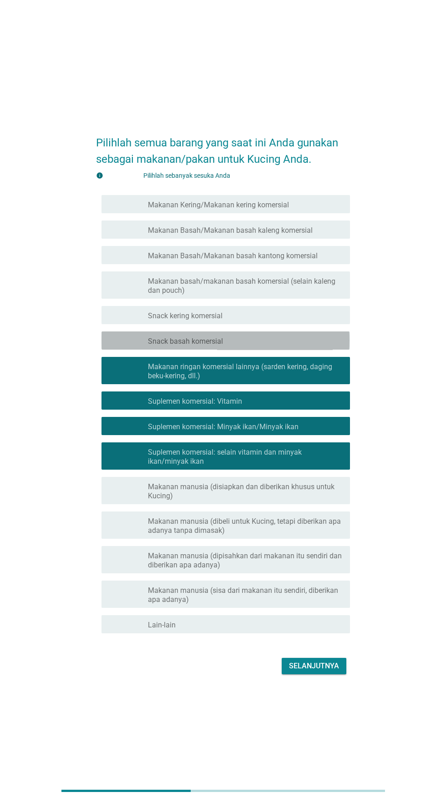
click at [267, 346] on div "garis besar kotak centang kosong Snack basah komersial" at bounding box center [245, 340] width 195 height 11
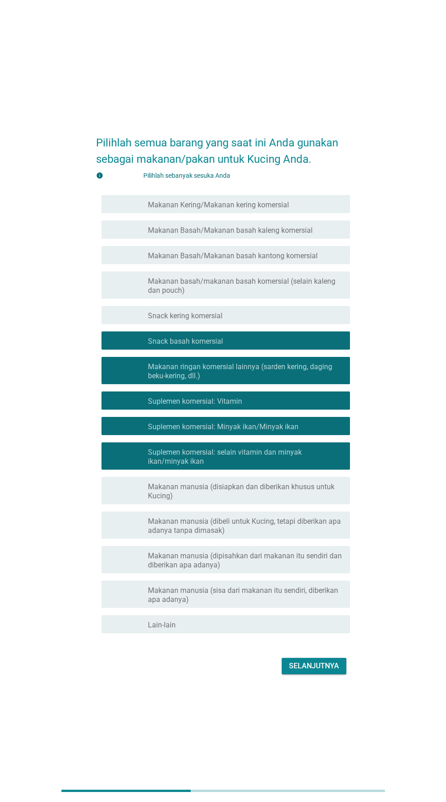
click at [271, 321] on div "garis besar kotak centang kosong Snack kering komersial" at bounding box center [245, 315] width 195 height 11
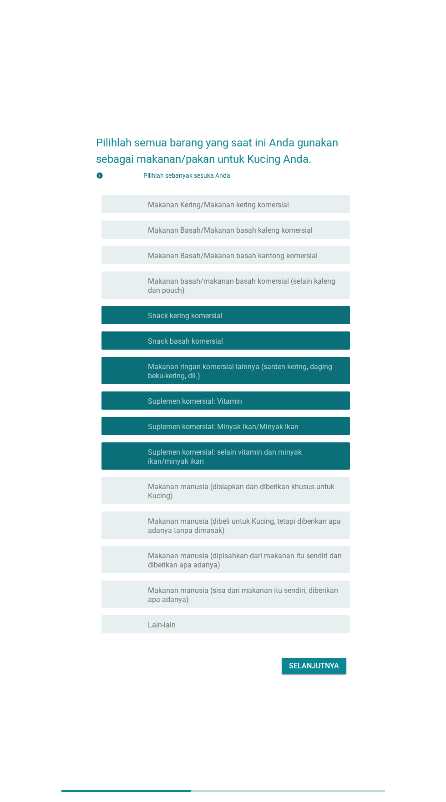
click at [274, 295] on font "Makanan basah/makanan basah komersial (selain kaleng dan pouch)" at bounding box center [245, 286] width 195 height 18
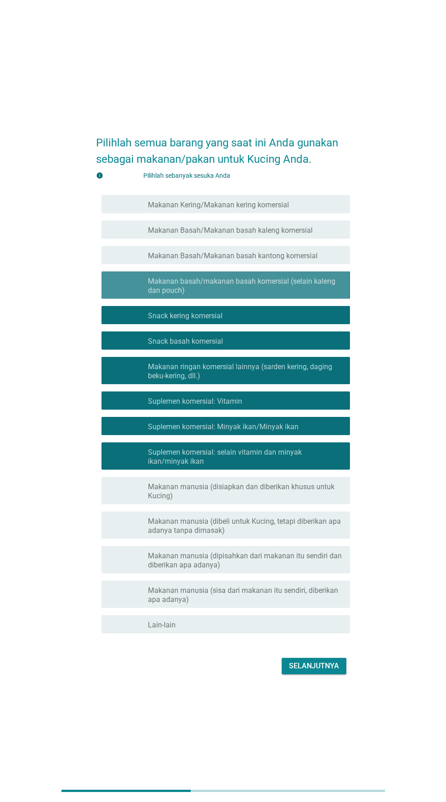
click at [276, 260] on font "Makanan Basah/Makanan basah kantong komersial" at bounding box center [233, 255] width 170 height 9
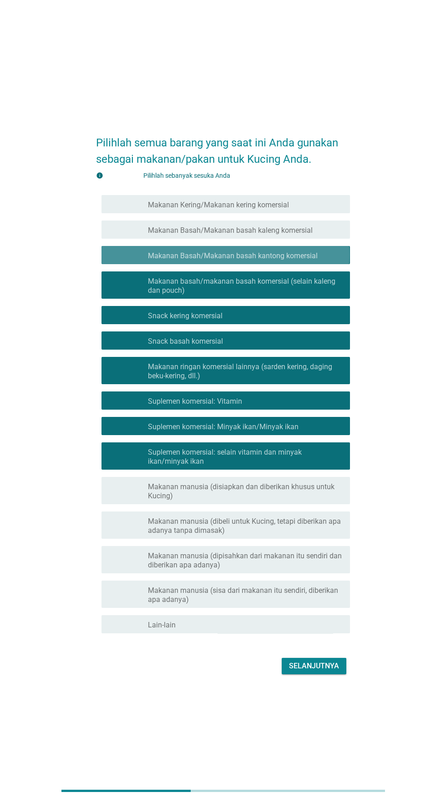
click at [281, 235] on font "Makanan Basah/Makanan basah kaleng komersial" at bounding box center [230, 230] width 165 height 9
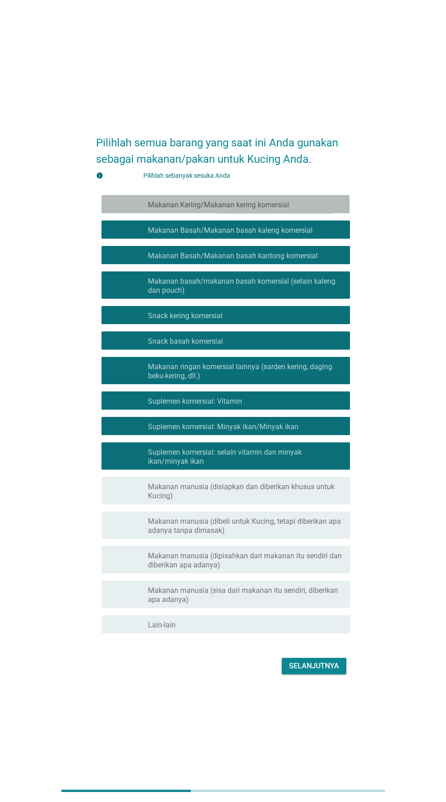
click at [286, 209] on font "Makanan Kering/Makanan kering komersial" at bounding box center [218, 205] width 141 height 9
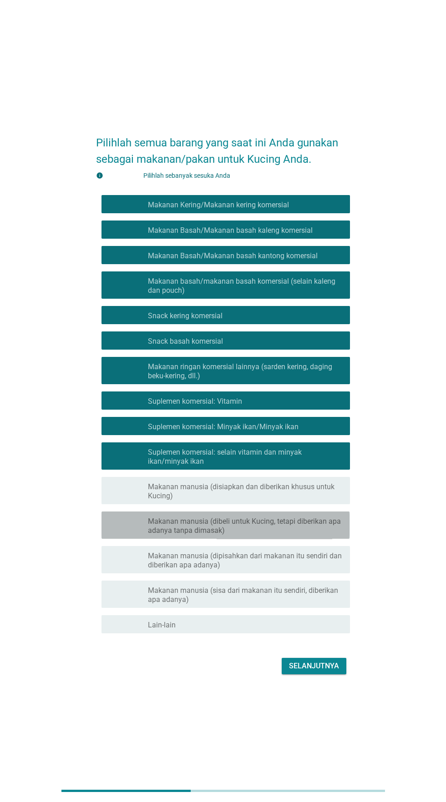
click at [307, 535] on font "Makanan manusia (dibeli untuk Kucing, tetapi diberikan apa adanya tanpa dimasak)" at bounding box center [245, 526] width 195 height 18
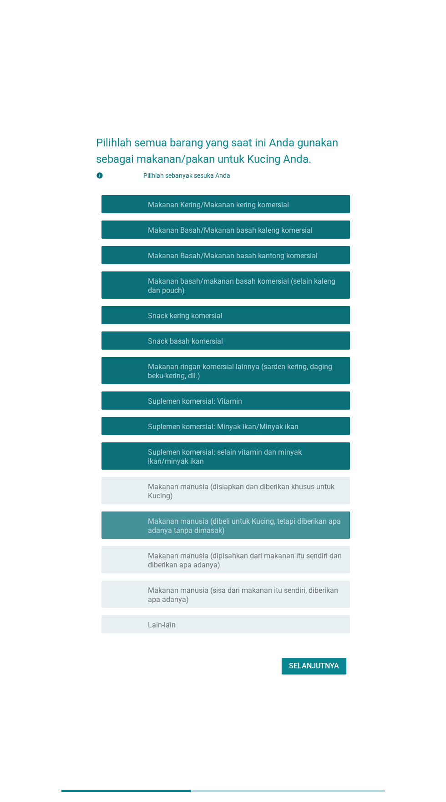
click at [300, 535] on font "Makanan manusia (dibeli untuk Kucing, tetapi diberikan apa adanya tanpa dimasak)" at bounding box center [244, 526] width 193 height 18
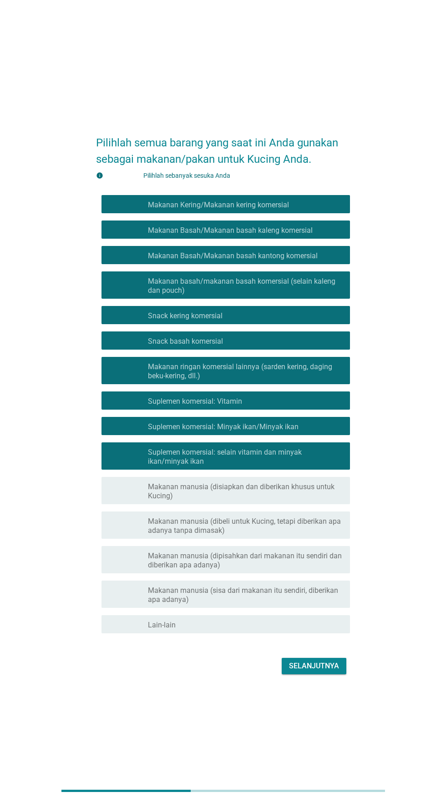
click at [300, 535] on font "Makanan manusia (dibeli untuk Kucing, tetapi diberikan apa adanya tanpa dimasak)" at bounding box center [244, 526] width 193 height 18
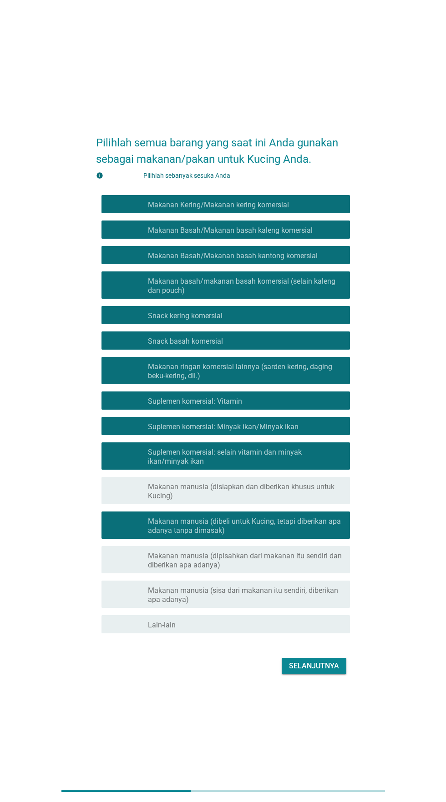
click at [305, 535] on font "Makanan manusia (dibeli untuk Kucing, tetapi diberikan apa adanya tanpa dimasak)" at bounding box center [244, 526] width 193 height 18
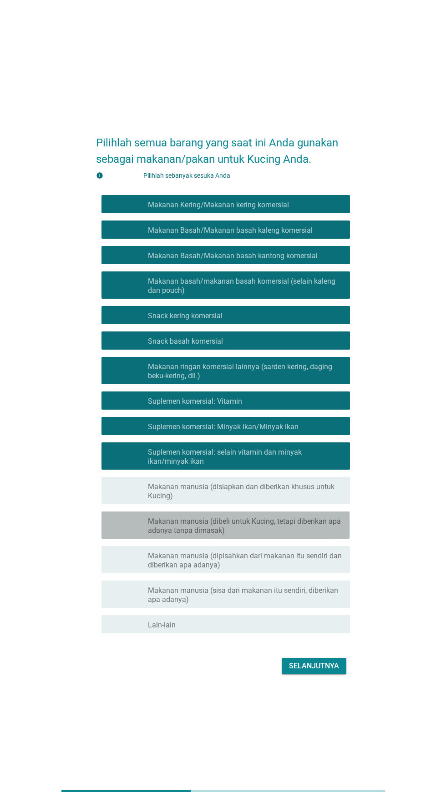
click at [303, 535] on font "Makanan manusia (dibeli untuk Kucing, tetapi diberikan apa adanya tanpa dimasak)" at bounding box center [244, 526] width 193 height 18
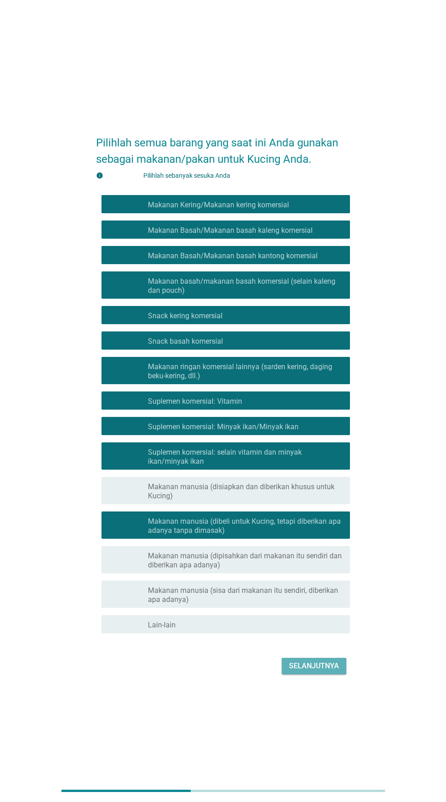
click at [310, 674] on button "Selanjutnya" at bounding box center [313, 666] width 65 height 16
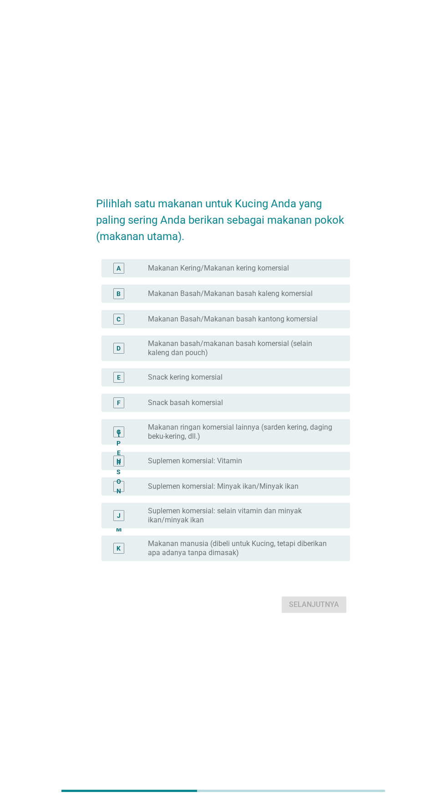
click at [286, 466] on div "tombol radio tidak dicentang Suplemen komersial: Vitamin" at bounding box center [241, 461] width 187 height 9
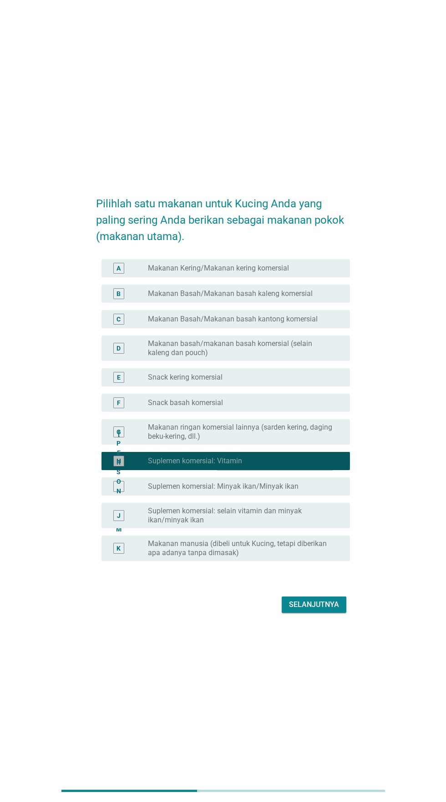
click at [282, 441] on font "Makanan ringan komersial lainnya (sarden kering, daging beku-kering, dll.)" at bounding box center [241, 432] width 187 height 18
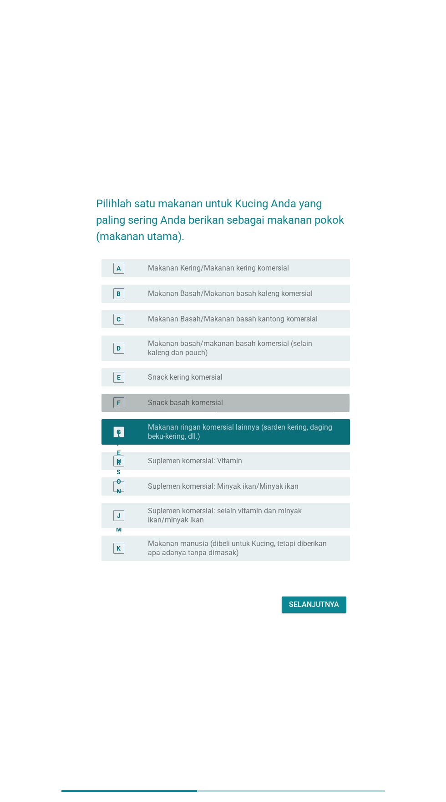
click at [291, 407] on div "tombol radio tidak dicentang Snack basah komersial" at bounding box center [241, 402] width 187 height 9
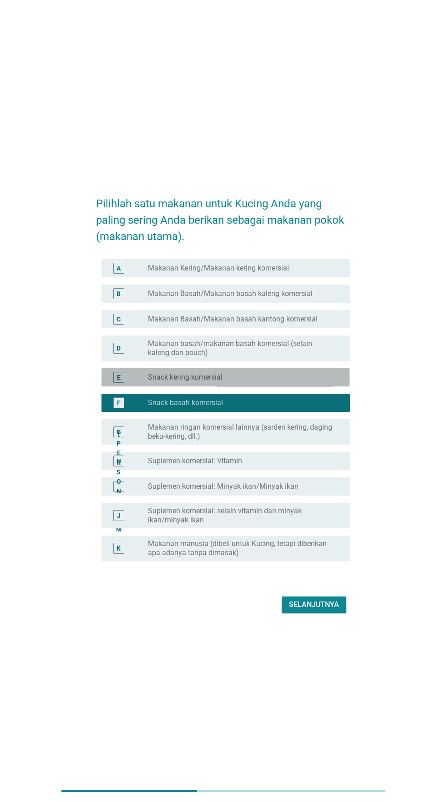
click at [286, 382] on div "tombol radio tidak dicentang Snack kering komersial" at bounding box center [241, 377] width 187 height 9
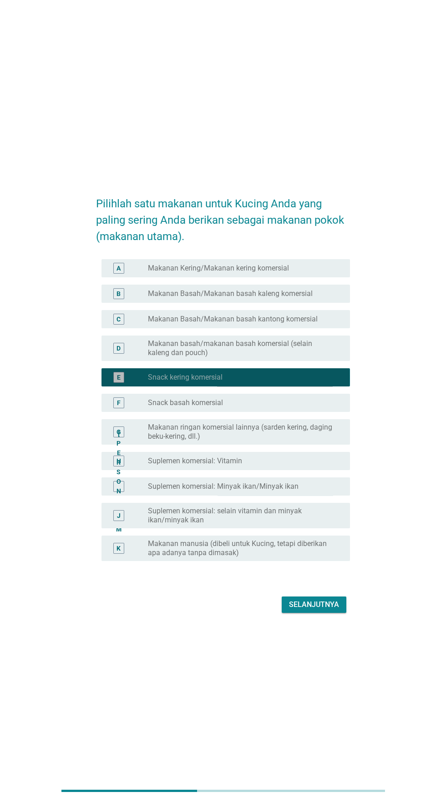
click at [289, 357] on font "Makanan basah/makanan basah komersial (selain kaleng dan pouch)" at bounding box center [230, 348] width 164 height 18
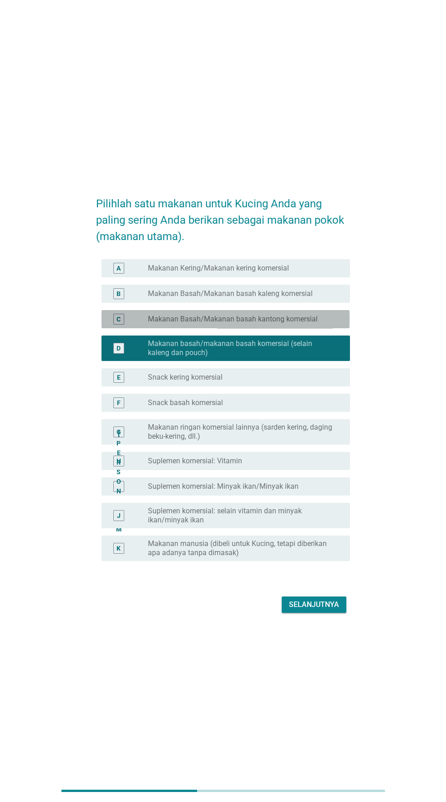
click at [293, 323] on font "Makanan Basah/Makanan basah kantong komersial" at bounding box center [233, 319] width 170 height 9
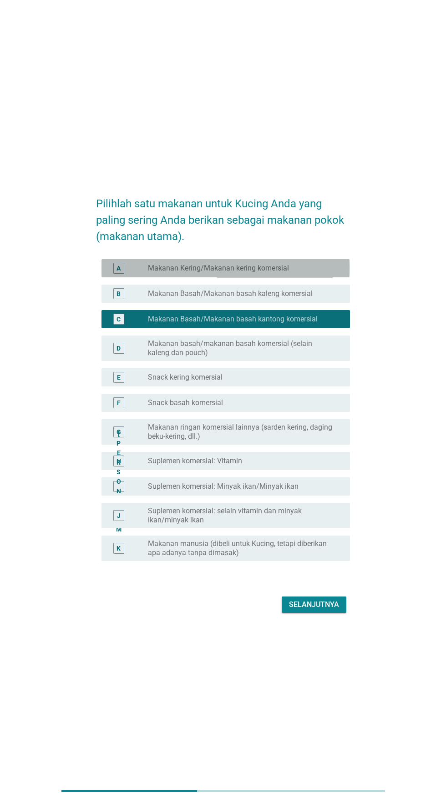
click at [302, 273] on div "tombol radio tidak dicentang Makanan Kering/Makanan kering komersial" at bounding box center [241, 268] width 187 height 9
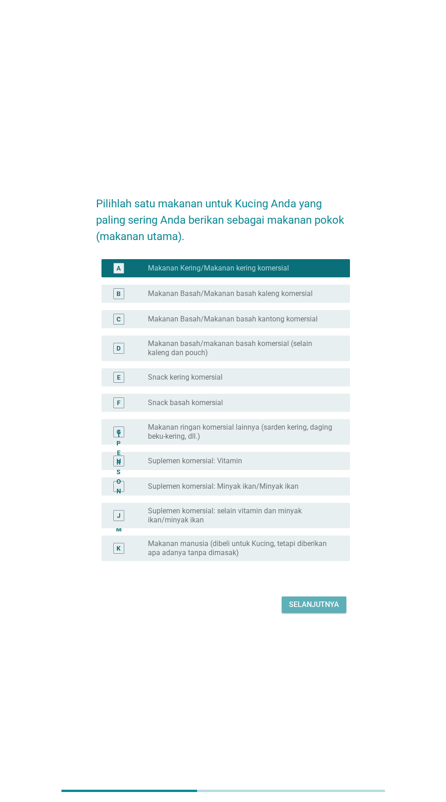
click at [327, 609] on font "Selanjutnya" at bounding box center [314, 604] width 50 height 9
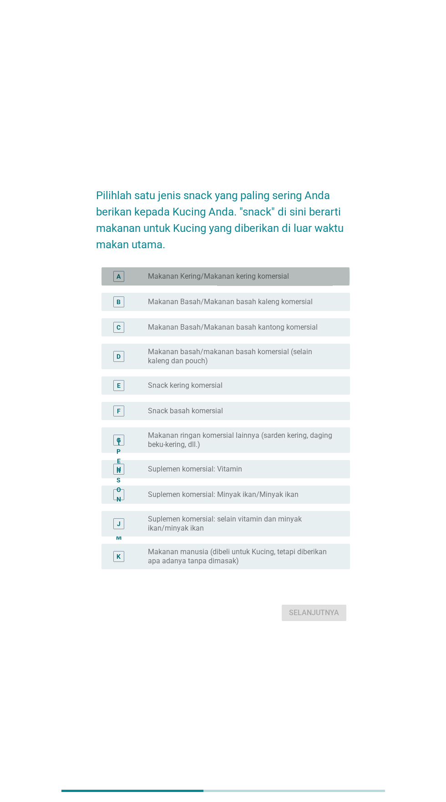
click at [318, 282] on div "tombol radio tidak dicentang Makanan Kering/Makanan kering komersial" at bounding box center [245, 276] width 195 height 11
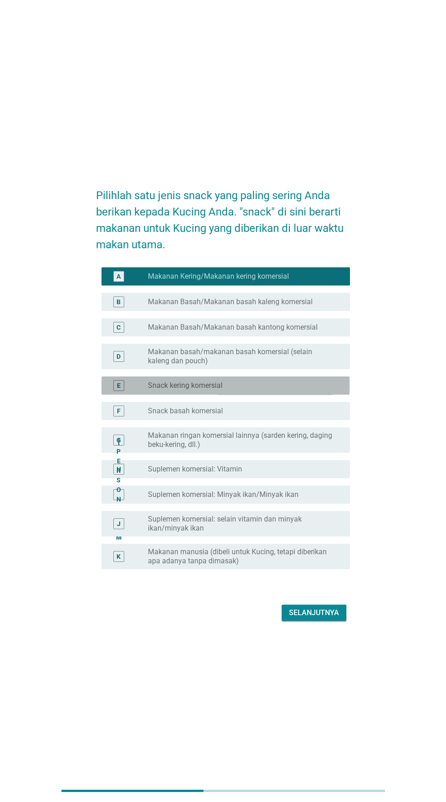
click at [309, 390] on div "tombol radio tidak dicentang Snack kering komersial" at bounding box center [241, 385] width 187 height 9
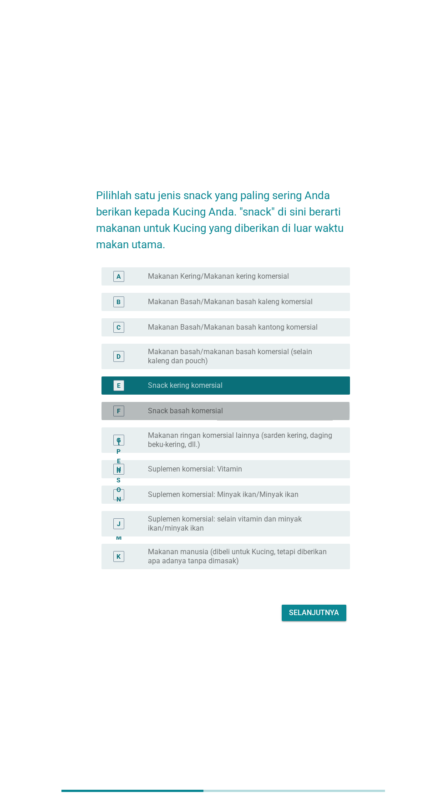
click at [307, 417] on div "tombol radio tidak dicentang Snack basah komersial" at bounding box center [245, 411] width 195 height 11
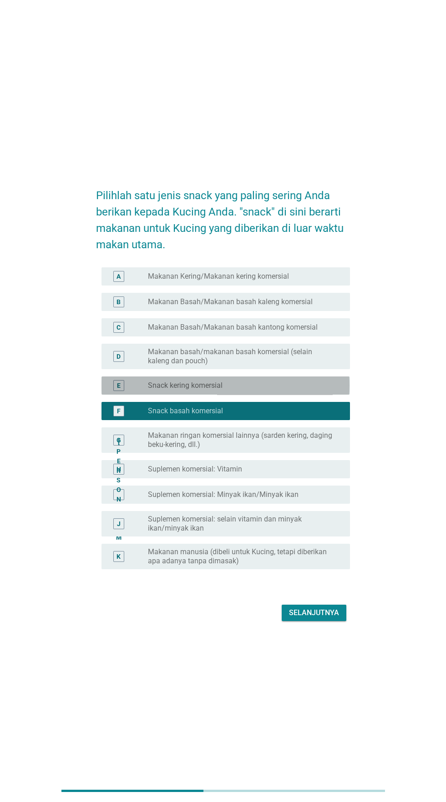
click at [305, 390] on div "tombol radio tidak dicentang Snack kering komersial" at bounding box center [241, 385] width 187 height 9
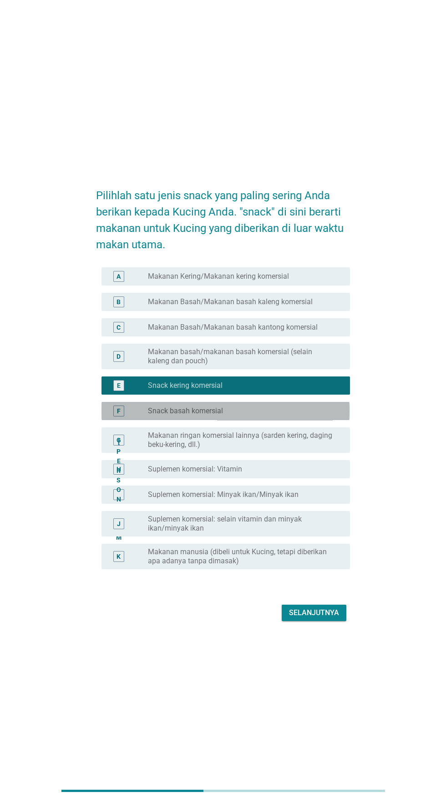
click at [246, 416] on div "tombol radio tidak dicentang Snack basah komersial" at bounding box center [241, 411] width 187 height 9
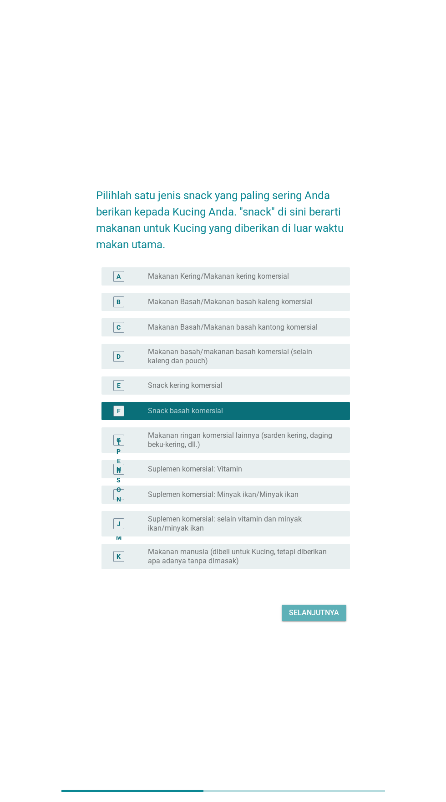
click at [312, 621] on button "Selanjutnya" at bounding box center [313, 613] width 65 height 16
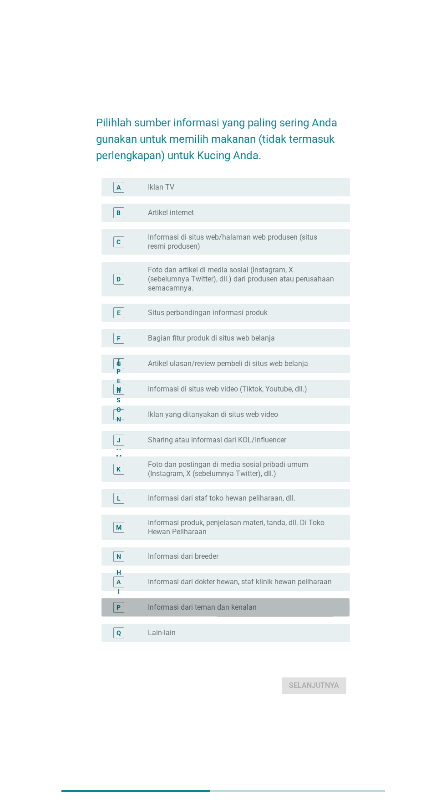
click at [252, 612] on font "Informasi dari teman dan kenalan" at bounding box center [202, 607] width 109 height 9
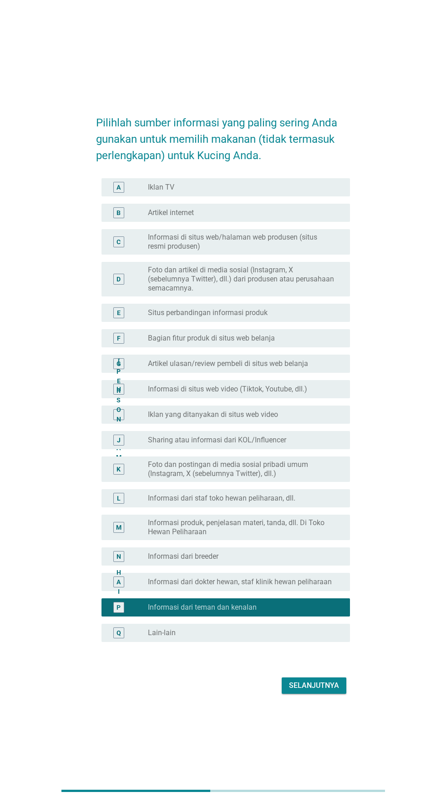
click at [258, 561] on div "tombol radio tidak dicentang Informasi dari breeder" at bounding box center [241, 556] width 187 height 9
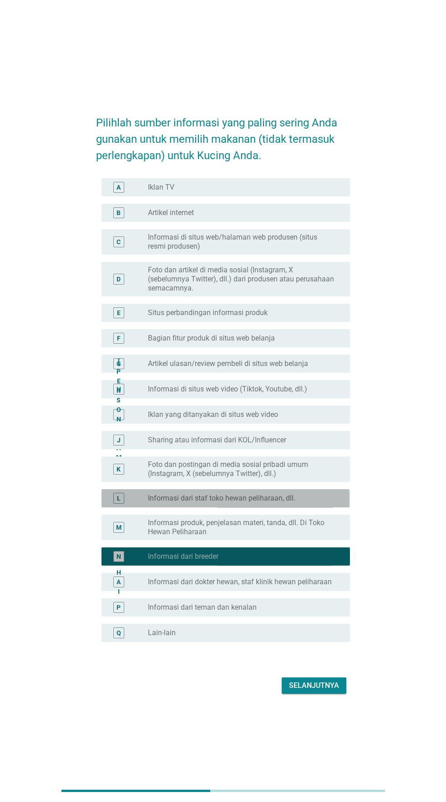
click at [252, 502] on font "Informasi dari staf toko hewan peliharaan, dll." at bounding box center [221, 498] width 147 height 9
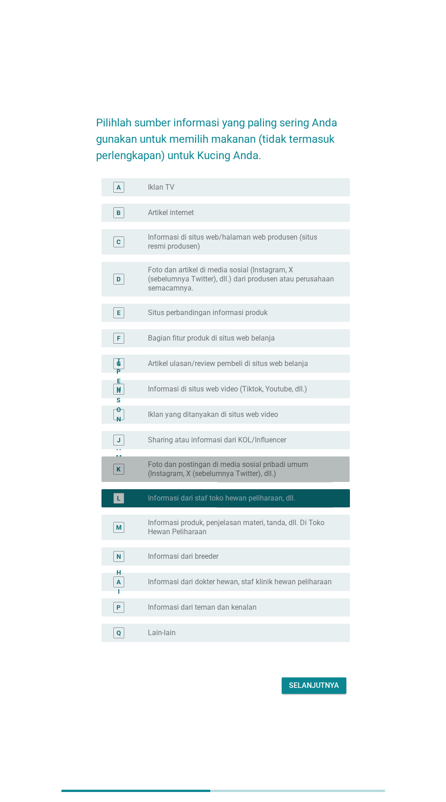
click at [249, 478] on font "Foto dan postingan di media sosial pribadi umum (Instagram, X (sebelumnya Twitt…" at bounding box center [228, 469] width 160 height 18
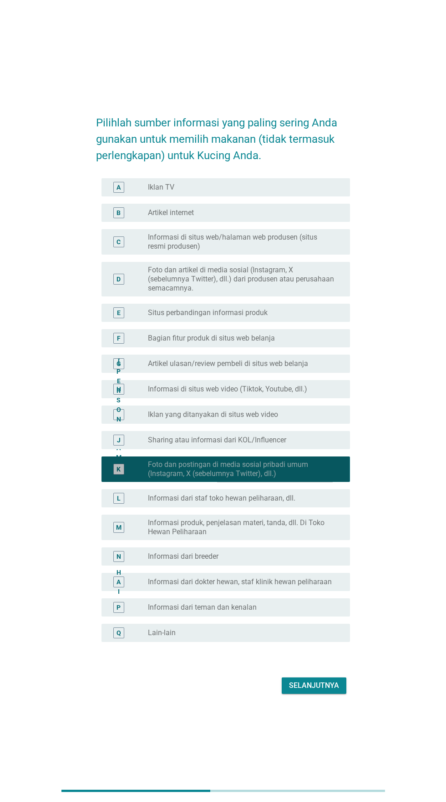
click at [250, 444] on font "Sharing atau informasi dari KOL/Influencer" at bounding box center [217, 440] width 138 height 9
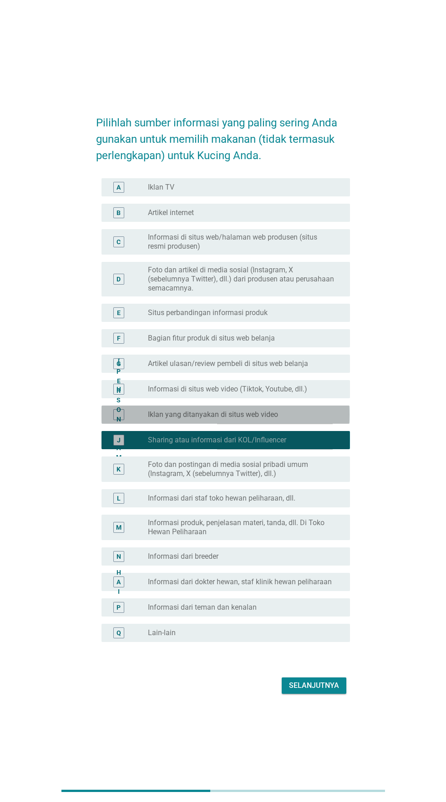
click at [252, 419] on font "Iklan yang ditanyakan di situs web video" at bounding box center [213, 414] width 130 height 9
click at [257, 393] on font "Informasi di situs web video (Tiktok, Youtube, dll.)" at bounding box center [227, 389] width 159 height 9
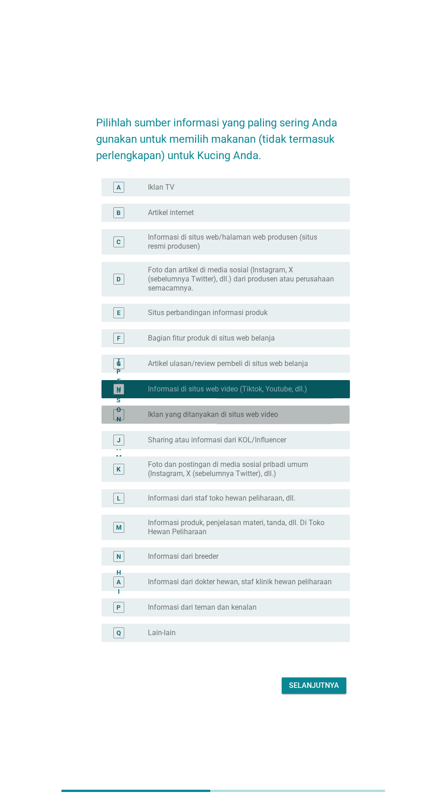
click at [260, 342] on font "Bagian fitur produk di situs web belanja" at bounding box center [211, 338] width 127 height 9
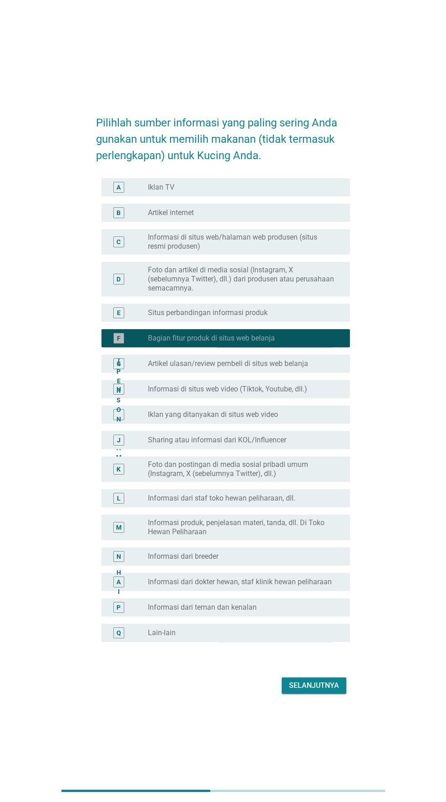
click at [268, 293] on font "Foto dan artikel di media sosial (Instagram, X (sebelumnya Twitter), dll.) dari…" at bounding box center [241, 279] width 187 height 27
click at [272, 292] on font "Foto dan artikel di media sosial (Instagram, X (sebelumnya Twitter), dll.) dari…" at bounding box center [241, 279] width 186 height 27
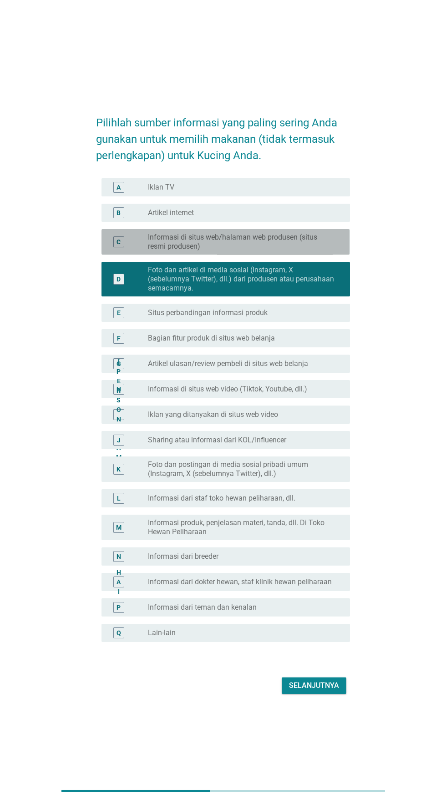
click at [295, 251] on font "Informasi di situs web/halaman web produsen (situs resmi produsen)" at bounding box center [241, 242] width 187 height 18
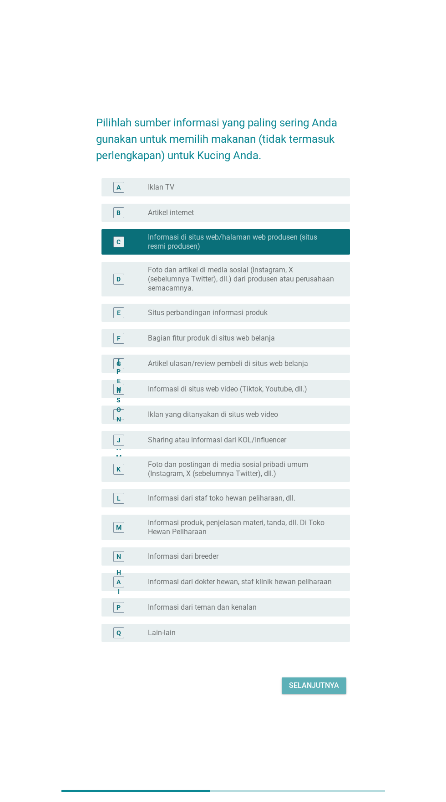
click at [308, 690] on font "Selanjutnya" at bounding box center [314, 685] width 50 height 9
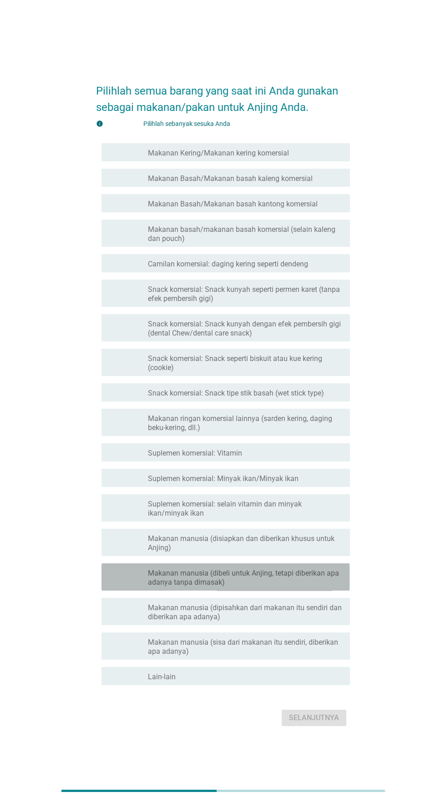
click at [261, 587] on font "Makanan manusia (dibeli untuk Anjing, tetapi diberikan apa adanya tanpa dimasak)" at bounding box center [243, 578] width 191 height 18
click at [264, 552] on font "Makanan manusia (disiapkan dan diberikan khusus untuk Anjing)" at bounding box center [241, 543] width 186 height 18
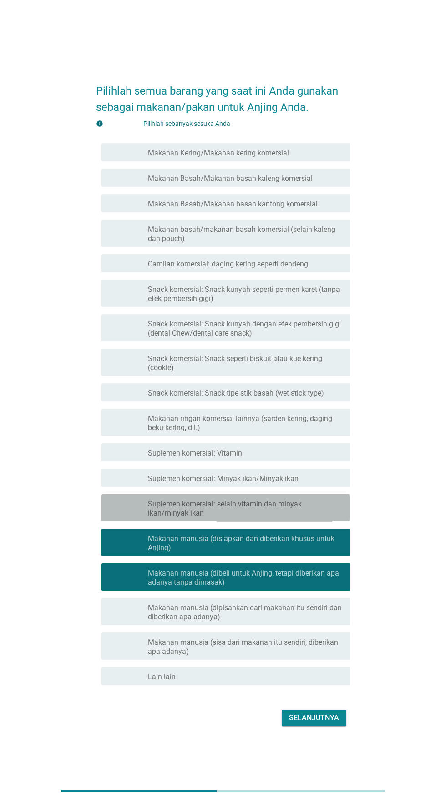
click at [288, 518] on font "Suplemen komersial: selain vitamin dan minyak ikan/minyak ikan" at bounding box center [225, 509] width 154 height 18
click at [286, 458] on div "garis besar kotak centang kosong Suplemen komersial: Vitamin" at bounding box center [245, 452] width 195 height 11
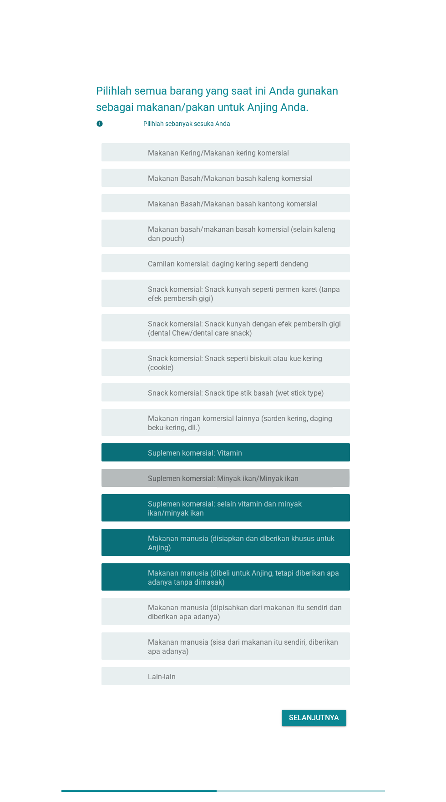
click at [287, 483] on font "Suplemen komersial: Minyak ikan/Minyak ikan" at bounding box center [223, 478] width 151 height 9
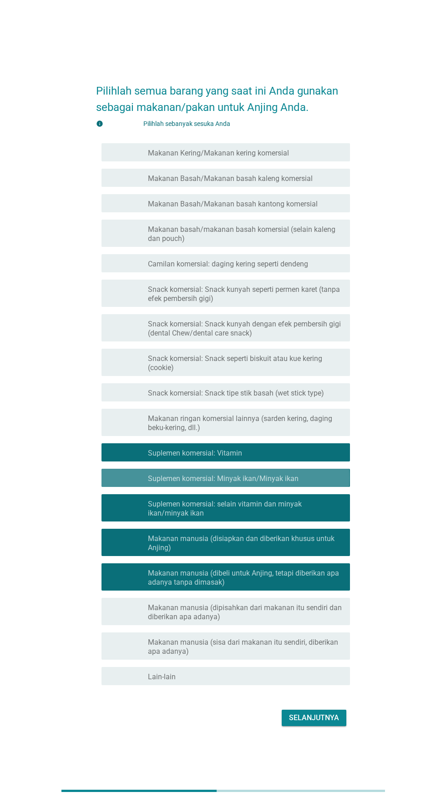
click at [293, 432] on font "Makanan ringan komersial lainnya (sarden kering, daging beku-kering, dll.)" at bounding box center [240, 423] width 184 height 18
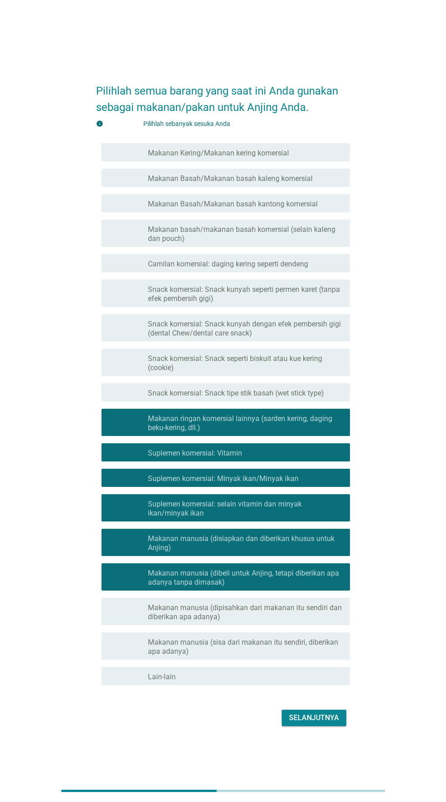
click at [292, 397] on font "Snack komersial: Snack tipe stik basah (wet stick type)" at bounding box center [236, 393] width 176 height 9
click at [289, 372] on font "Snack komersial: Snack seperti biskuit atau kue kering (cookie)" at bounding box center [235, 363] width 174 height 18
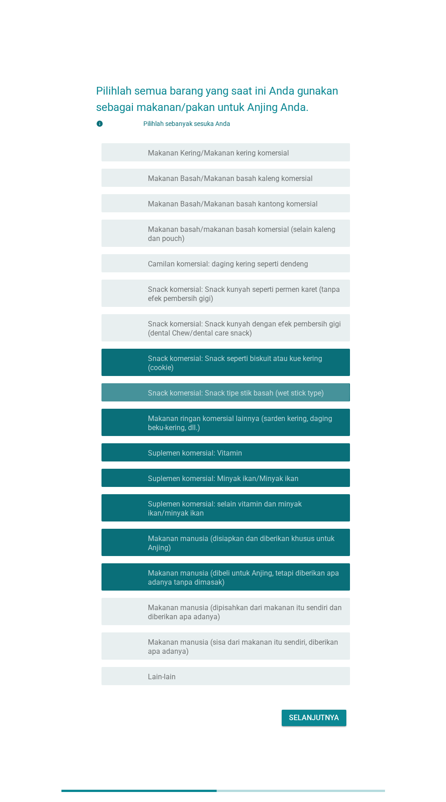
click at [291, 337] on font "Snack komersial: Snack kunyah dengan efek pembersih gigi (dental Chew/dental ca…" at bounding box center [244, 329] width 193 height 18
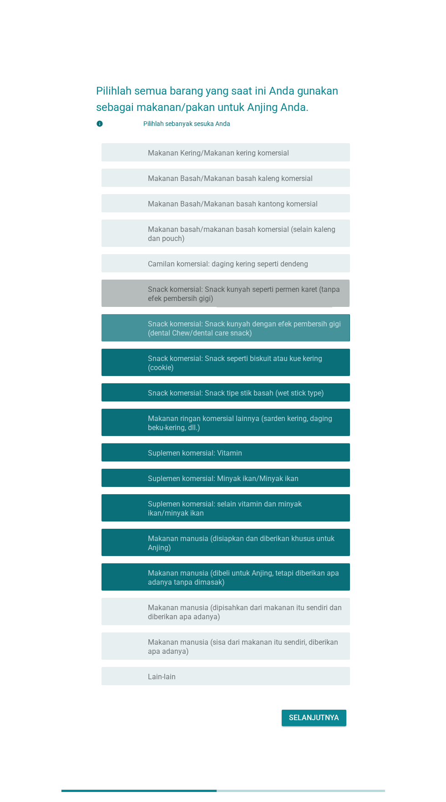
click at [286, 303] on font "Snack komersial: Snack kunyah seperti permen karet (tanpa efek pembersih gigi)" at bounding box center [245, 294] width 195 height 18
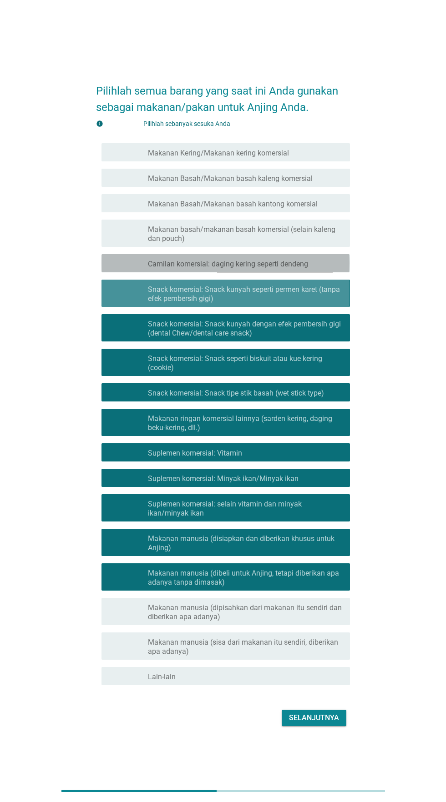
click at [280, 268] on font "Camilan komersial: daging kering seperti dendeng" at bounding box center [228, 264] width 160 height 9
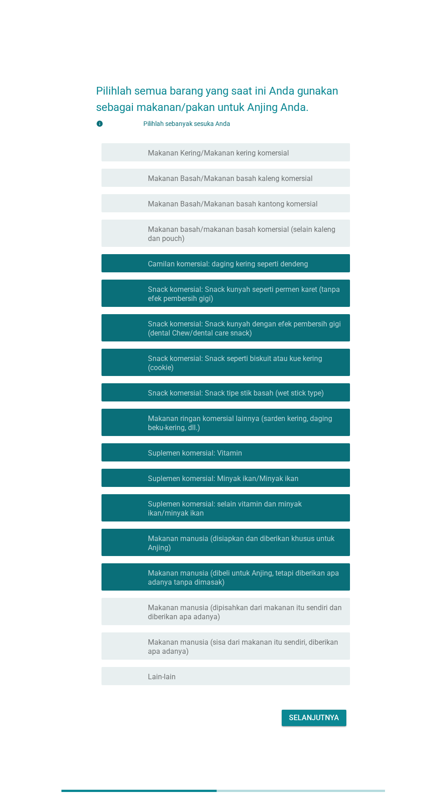
click at [283, 243] on font "Makanan basah/makanan basah komersial (selain kaleng dan pouch)" at bounding box center [245, 234] width 195 height 18
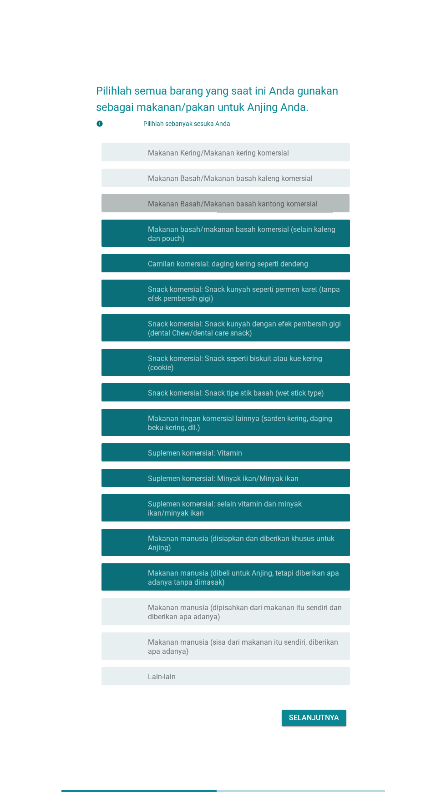
click at [297, 208] on font "Makanan Basah/Makanan basah kantong komersial" at bounding box center [233, 204] width 170 height 9
click at [299, 183] on font "Makanan Basah/Makanan basah kaleng komersial" at bounding box center [230, 178] width 165 height 9
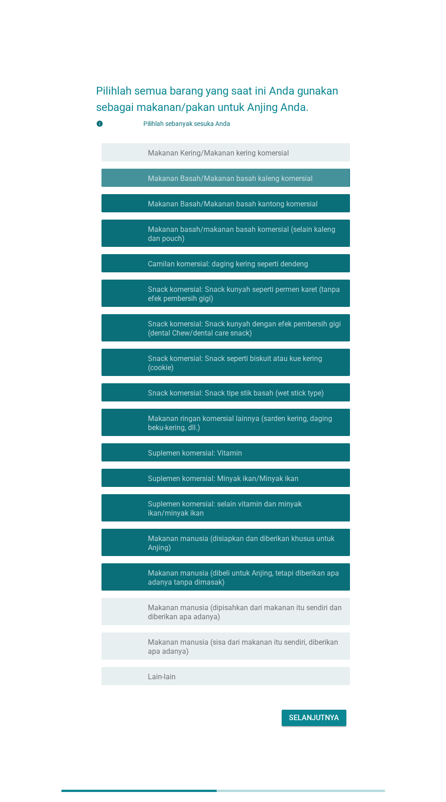
click at [305, 158] on div "garis besar kotak centang kosong Makanan Kering/Makanan kering komersial" at bounding box center [245, 152] width 195 height 11
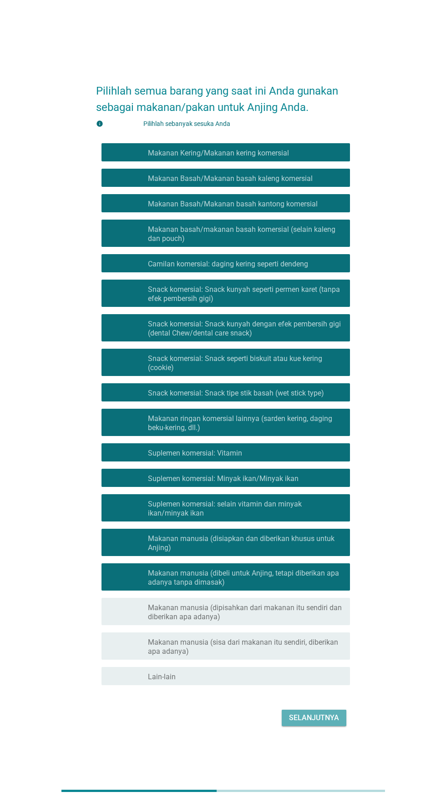
click at [316, 726] on button "Selanjutnya" at bounding box center [313, 718] width 65 height 16
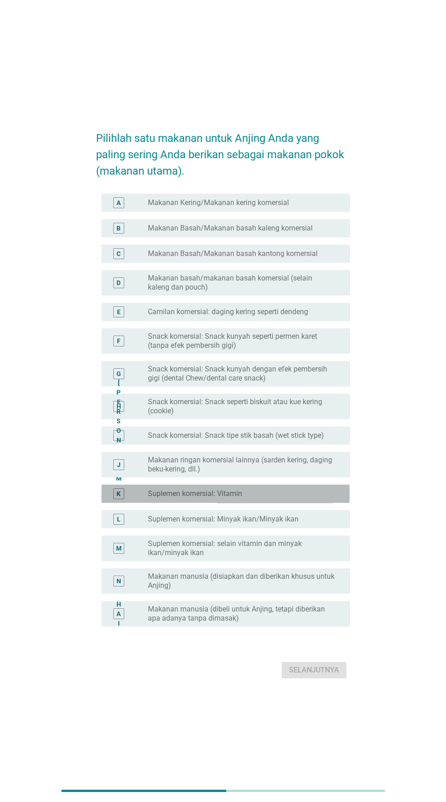
click at [276, 498] on div "tombol radio tidak dicentang Suplemen komersial: Vitamin" at bounding box center [241, 493] width 187 height 9
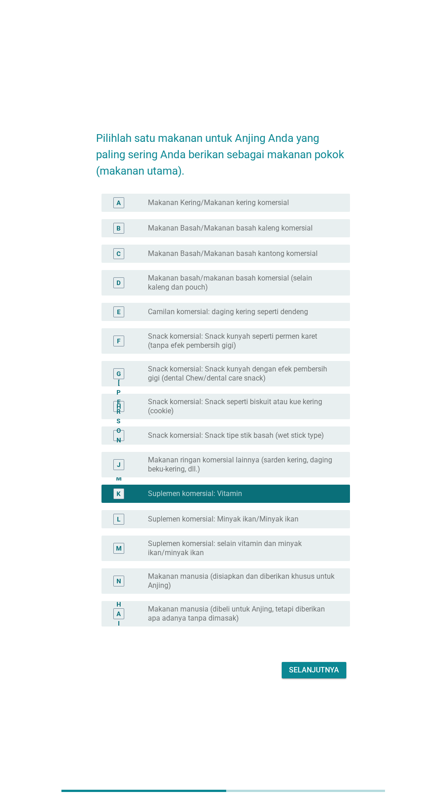
click at [271, 440] on font "Snack komersial: Snack tipe stik basah (wet stick type)" at bounding box center [236, 435] width 176 height 9
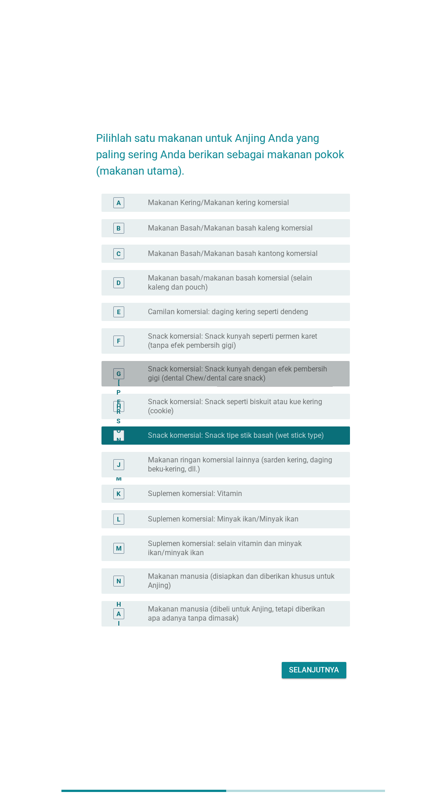
click at [277, 382] on font "Snack komersial: Snack kunyah dengan efek pembersih gigi (dental Chew/dental ca…" at bounding box center [237, 374] width 179 height 18
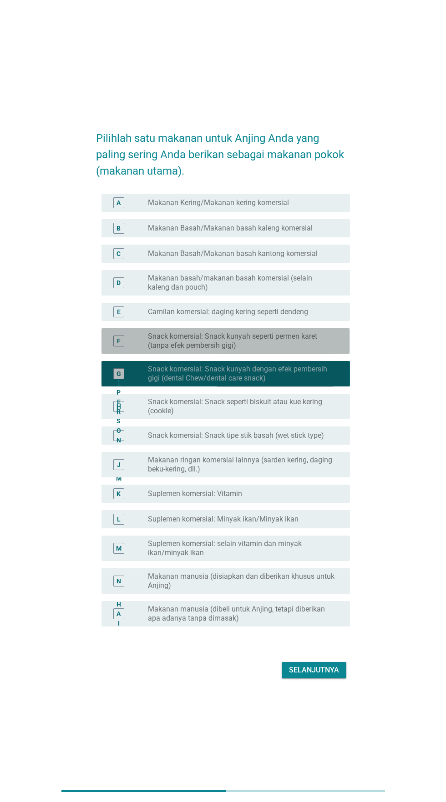
click at [286, 350] on font "Snack komersial: Snack kunyah seperti permen karet (tanpa efek pembersih gigi)" at bounding box center [232, 341] width 169 height 18
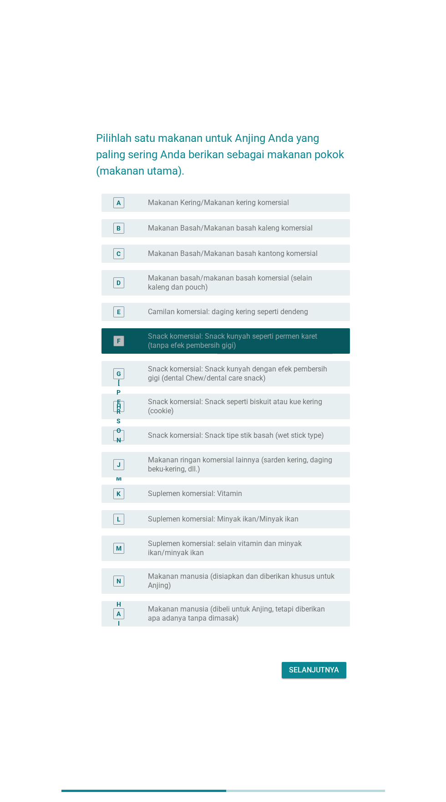
click at [293, 292] on font "Makanan basah/makanan basah komersial (selain kaleng dan pouch)" at bounding box center [241, 283] width 187 height 18
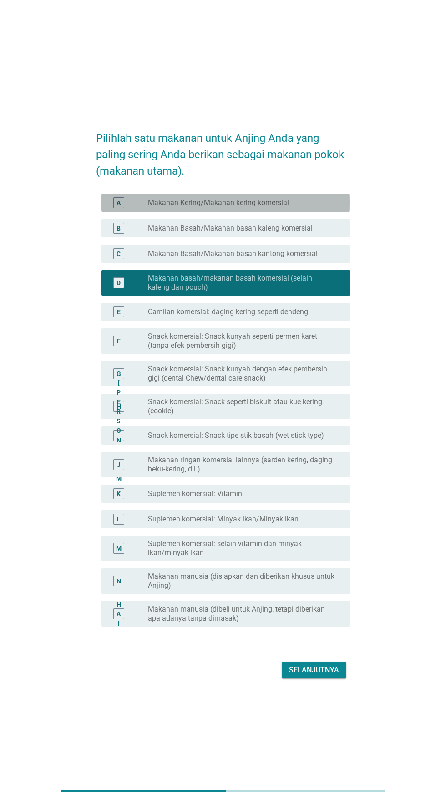
click at [301, 208] on div "tombol radio tidak dicentang Makanan Kering/Makanan kering komersial" at bounding box center [245, 202] width 195 height 11
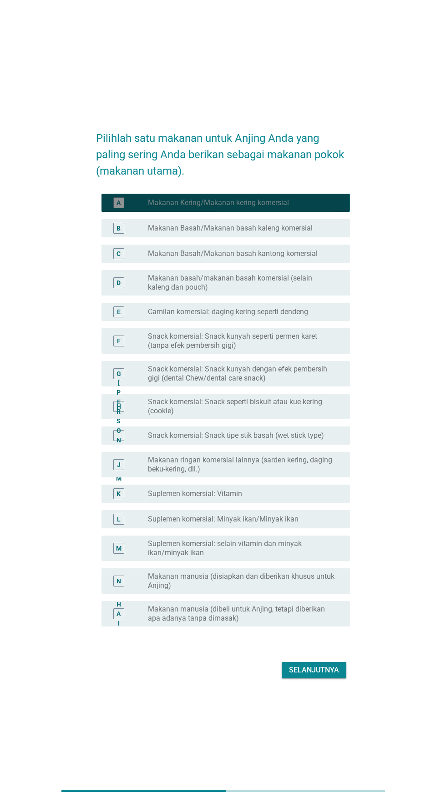
click at [286, 207] on font "Makanan Kering/Makanan kering komersial" at bounding box center [218, 202] width 141 height 9
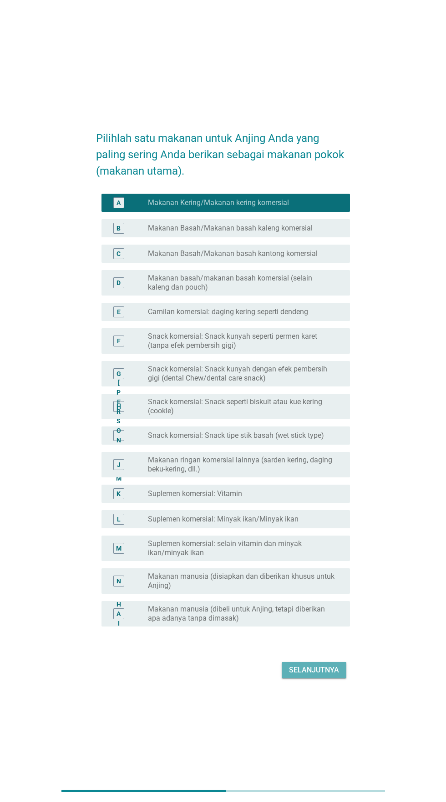
click at [306, 674] on font "Selanjutnya" at bounding box center [314, 670] width 50 height 9
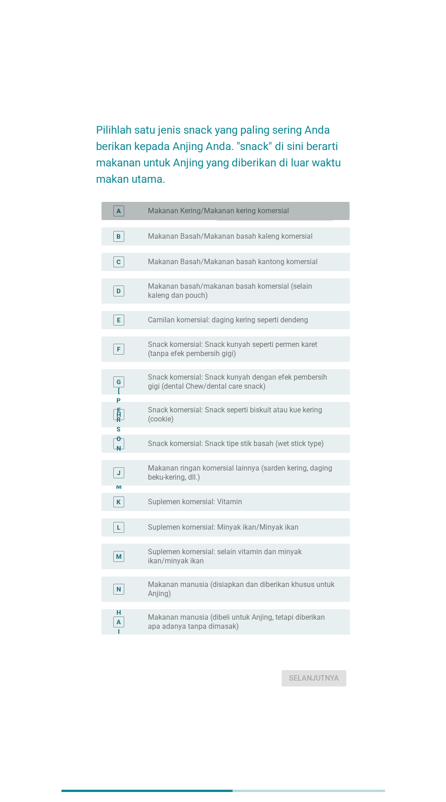
click at [317, 216] on div "tombol radio tidak dicentang Makanan Kering/Makanan kering komersial" at bounding box center [241, 210] width 187 height 9
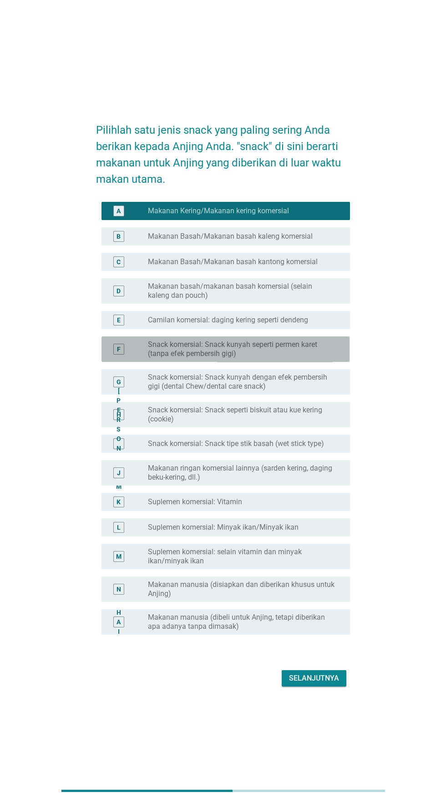
click at [312, 358] on font "Snack komersial: Snack kunyah seperti permen karet (tanpa efek pembersih gigi)" at bounding box center [232, 349] width 169 height 18
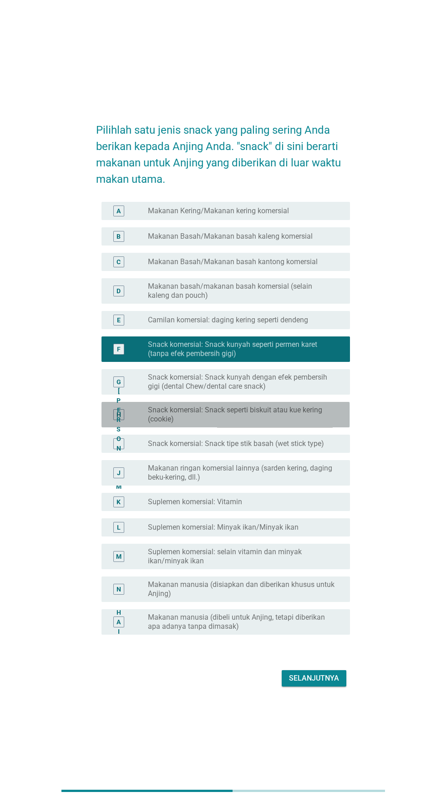
click at [307, 423] on font "Snack komersial: Snack seperti biskuit atau kue kering (cookie)" at bounding box center [235, 415] width 174 height 18
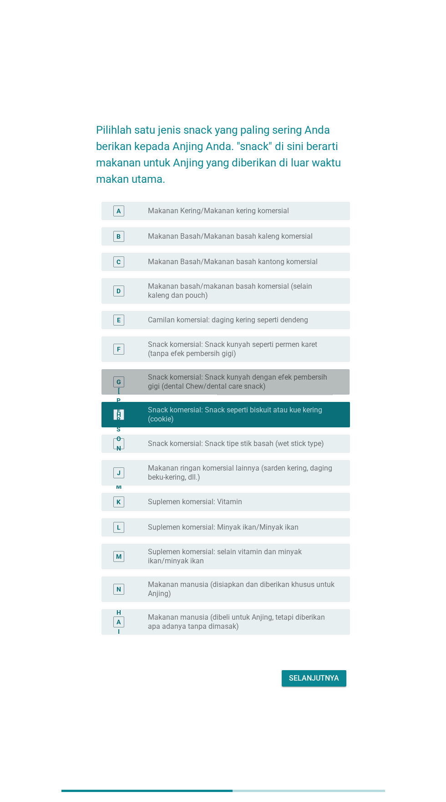
click at [308, 391] on font "Snack komersial: Snack kunyah dengan efek pembersih gigi (dental Chew/dental ca…" at bounding box center [237, 382] width 179 height 18
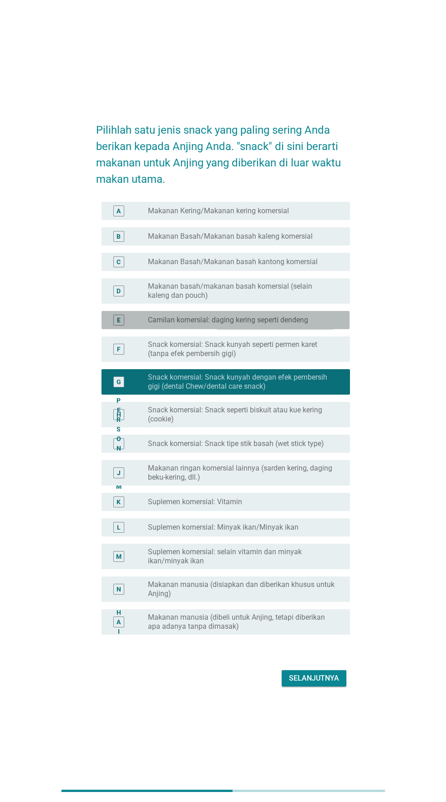
click at [322, 325] on div "tombol radio tidak dicentang Camilan komersial: daging kering seperti dendeng" at bounding box center [241, 320] width 187 height 9
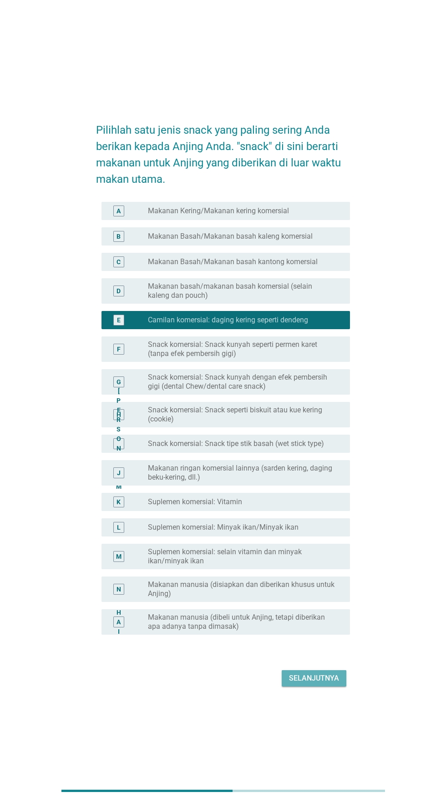
click at [317, 683] on font "Selanjutnya" at bounding box center [314, 678] width 50 height 9
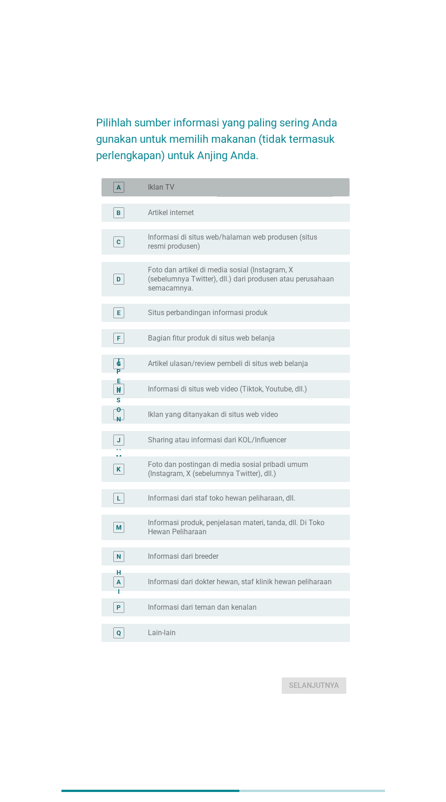
click at [310, 192] on div "tombol radio tidak dicentang Iklan TV" at bounding box center [241, 187] width 187 height 9
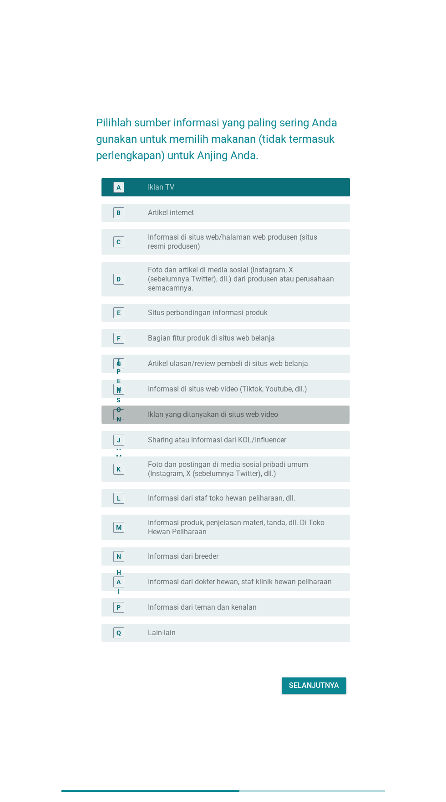
click at [292, 419] on div "tombol radio tidak dicentang Iklan yang ditanyakan di situs web video" at bounding box center [241, 414] width 187 height 9
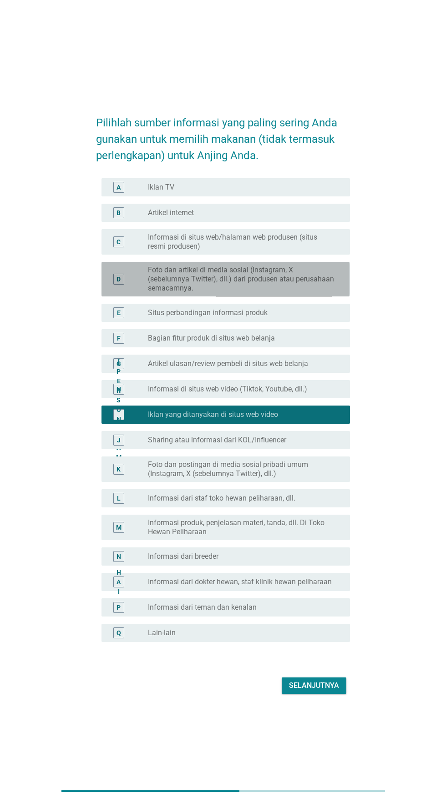
click at [267, 292] on font "Foto dan artikel di media sosial (Instagram, X (sebelumnya Twitter), dll.) dari…" at bounding box center [241, 279] width 186 height 27
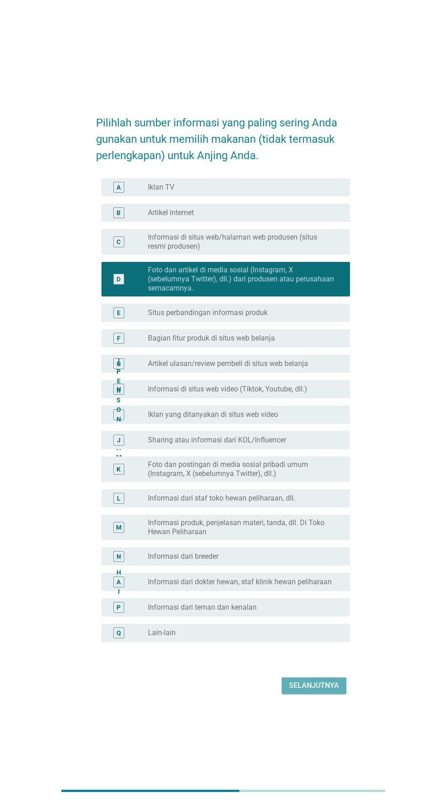
click at [311, 690] on font "Selanjutnya" at bounding box center [314, 685] width 50 height 9
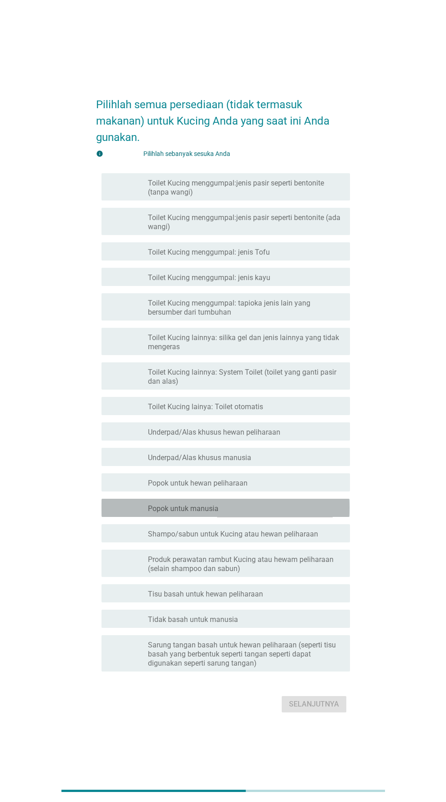
click at [269, 513] on div "garis besar kotak centang kosong Popok untuk manusia" at bounding box center [245, 507] width 195 height 11
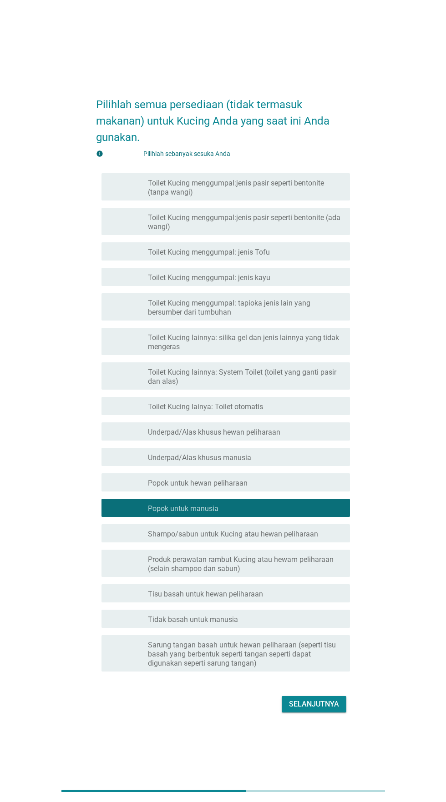
click at [268, 488] on div "garis besar kotak centang kosong Popok untuk hewan peliharaan" at bounding box center [245, 482] width 195 height 11
click at [267, 437] on font "Underpad/Alas khusus hewan peliharaan" at bounding box center [214, 432] width 132 height 9
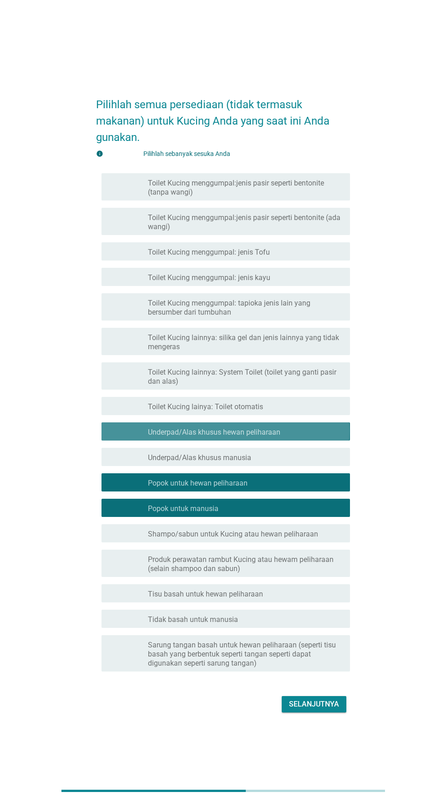
click at [272, 437] on font "Underpad/Alas khusus hewan peliharaan" at bounding box center [214, 432] width 132 height 9
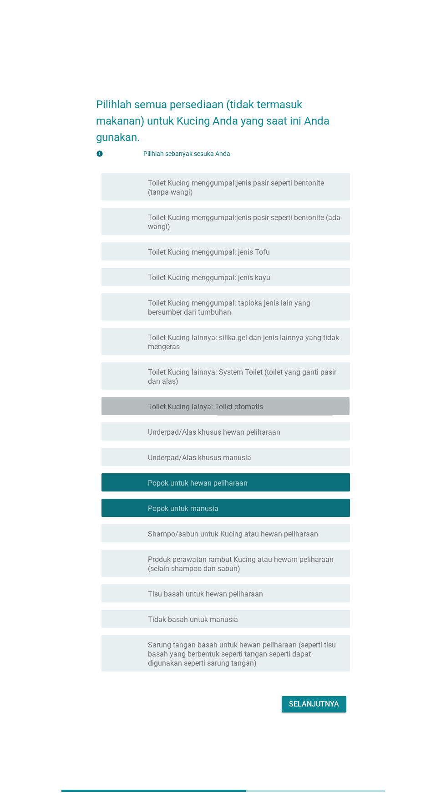
click at [282, 412] on div "garis besar kotak centang kosong Toilet Kucing lainya: Toilet otomatis" at bounding box center [245, 406] width 195 height 11
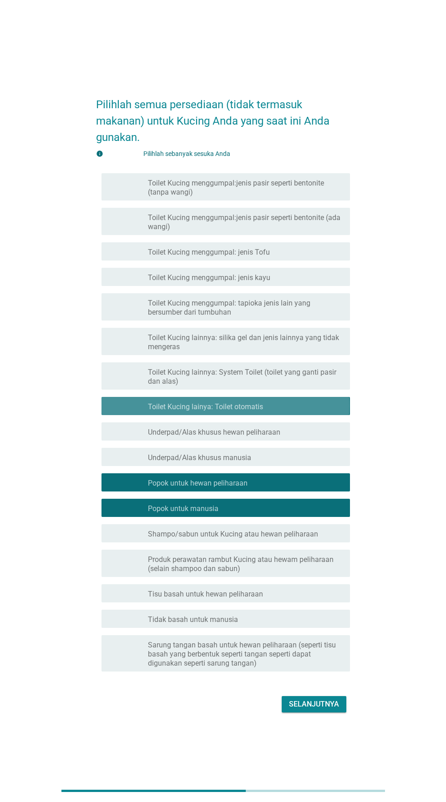
click at [286, 412] on div "garis besar kotak centang kosong Toilet Kucing lainya: Toilet otomatis" at bounding box center [245, 406] width 195 height 11
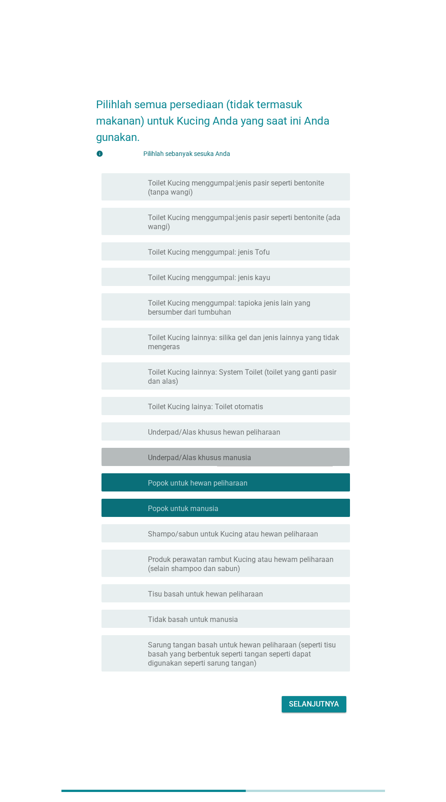
click at [270, 462] on div "garis besar kotak centang kosong Underpad/Alas khusus manusia" at bounding box center [245, 457] width 195 height 11
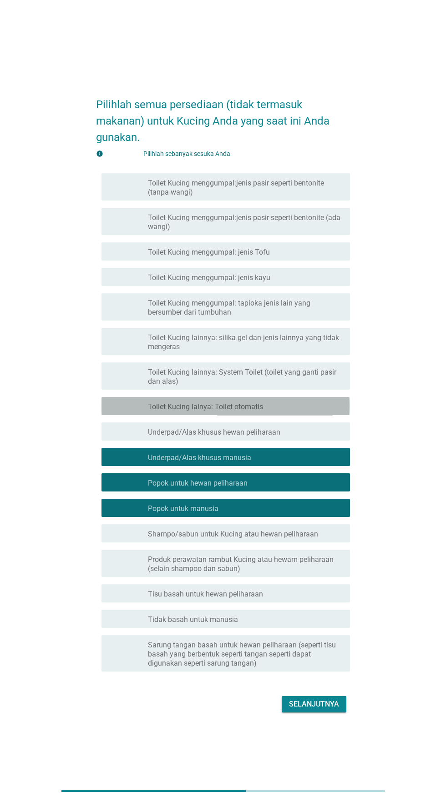
click at [285, 386] on font "Toilet Kucing lainnya: System Toilet (toilet yang ganti pasir dan alas)" at bounding box center [242, 377] width 188 height 18
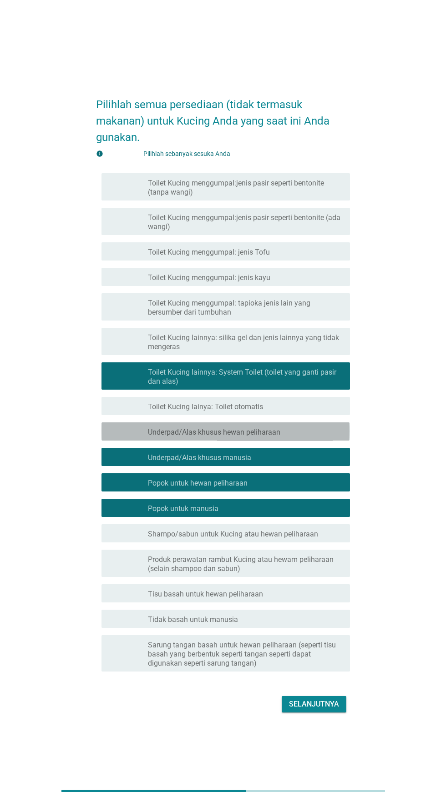
click at [279, 437] on font "Underpad/Alas khusus hewan peliharaan" at bounding box center [214, 432] width 132 height 9
click at [288, 412] on div "garis besar kotak centang kosong Toilet Kucing lainya: Toilet otomatis" at bounding box center [245, 406] width 195 height 11
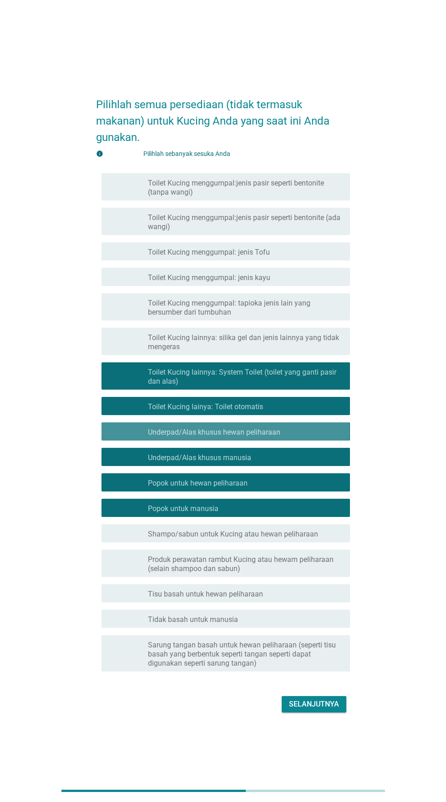
click at [292, 352] on font "Toilet Kucing lainnya: silika gel dan jenis lainnya yang tidak mengeras" at bounding box center [245, 342] width 195 height 18
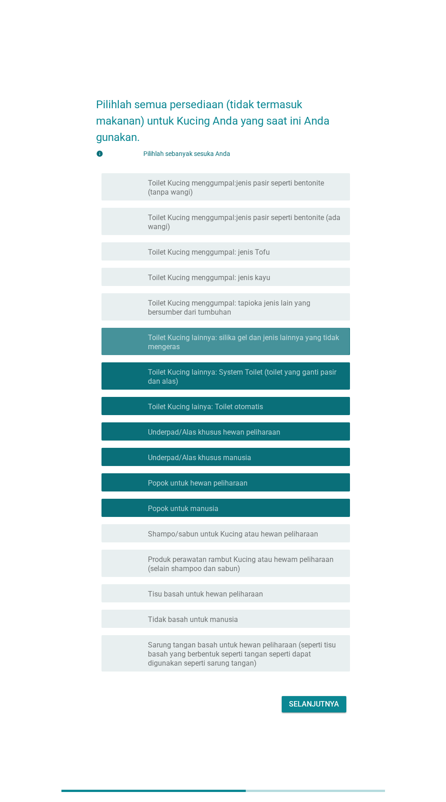
click at [291, 317] on font "Toilet Kucing menggumpal: tapioka jenis lain yang bersumber dari tumbuhan" at bounding box center [229, 308] width 162 height 18
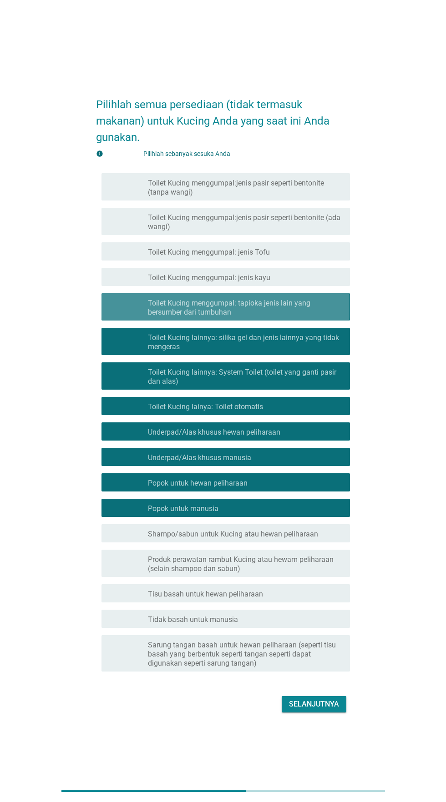
click at [291, 282] on div "garis besar kotak centang kosong Toilet Kucing menggumpal: jenis kayu" at bounding box center [245, 276] width 195 height 11
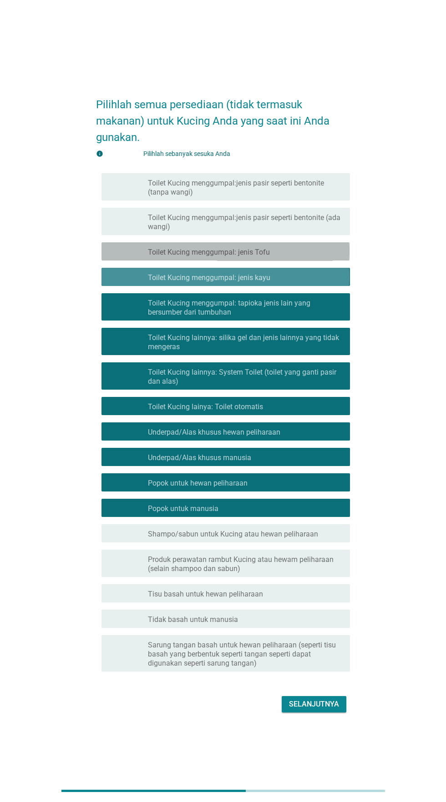
click at [293, 257] on div "garis besar kotak centang kosong Toilet Kucing menggumpal: jenis Tofu" at bounding box center [245, 251] width 195 height 11
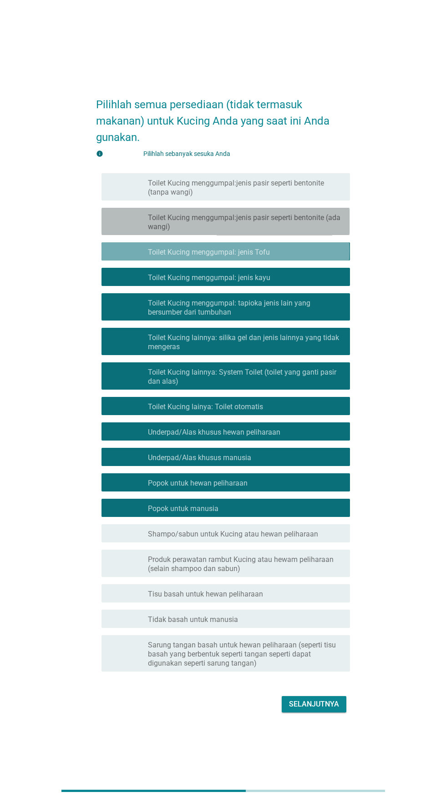
click at [301, 231] on font "Toilet Kucing menggumpal:jenis pasir seperti bentonite (ada wangi)" at bounding box center [244, 222] width 192 height 18
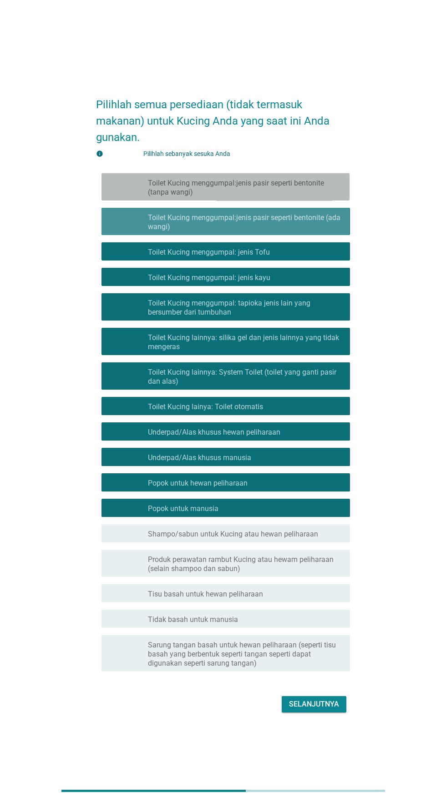
click at [310, 196] on font "Toilet Kucing menggumpal:jenis pasir seperti bentonite (tanpa wangi)" at bounding box center [236, 188] width 176 height 18
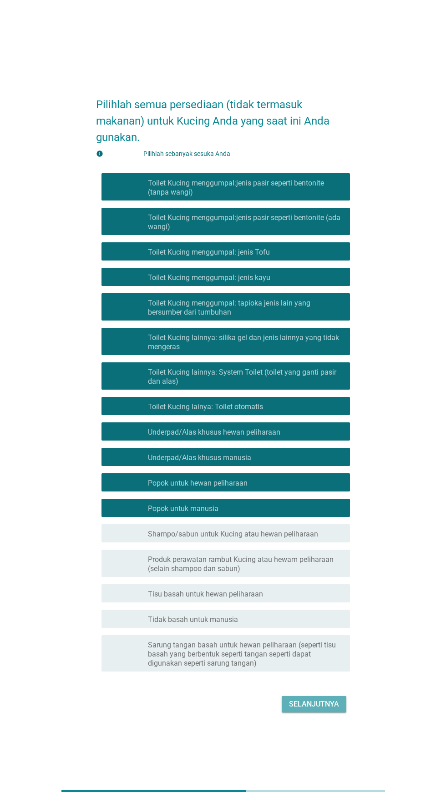
click at [313, 708] on font "Selanjutnya" at bounding box center [314, 704] width 50 height 9
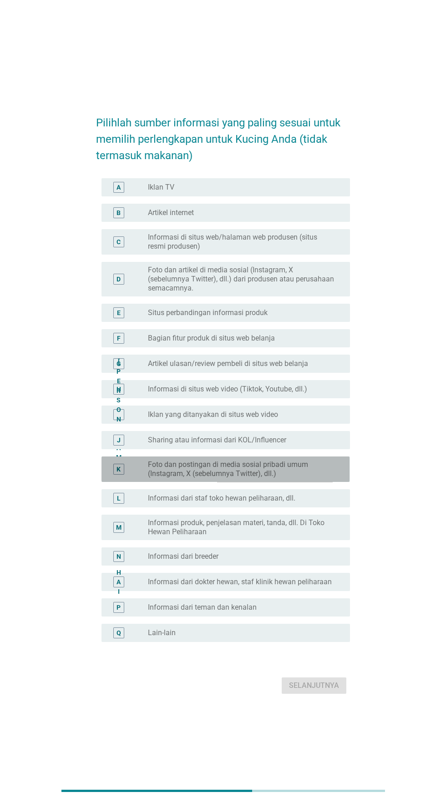
click at [288, 478] on font "Foto dan postingan di media sosial pribadi umum (Instagram, X (sebelumnya Twitt…" at bounding box center [241, 469] width 187 height 18
click at [273, 419] on font "Iklan yang ditanyakan di situs web video" at bounding box center [213, 414] width 130 height 9
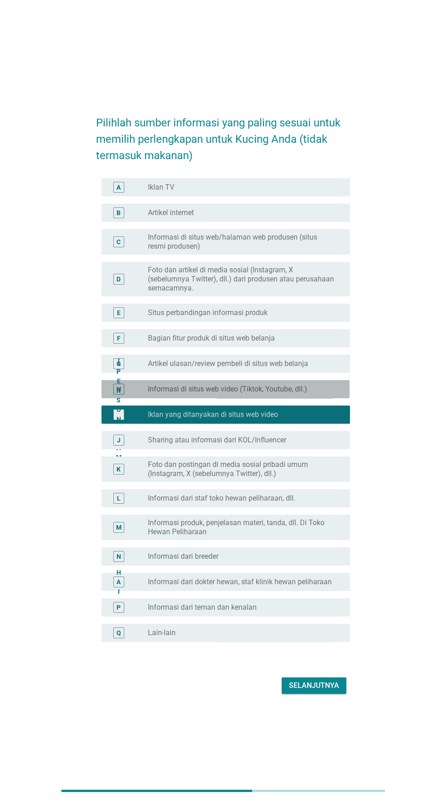
click at [282, 393] on font "Informasi di situs web video (Tiktok, Youtube, dll.)" at bounding box center [227, 389] width 159 height 9
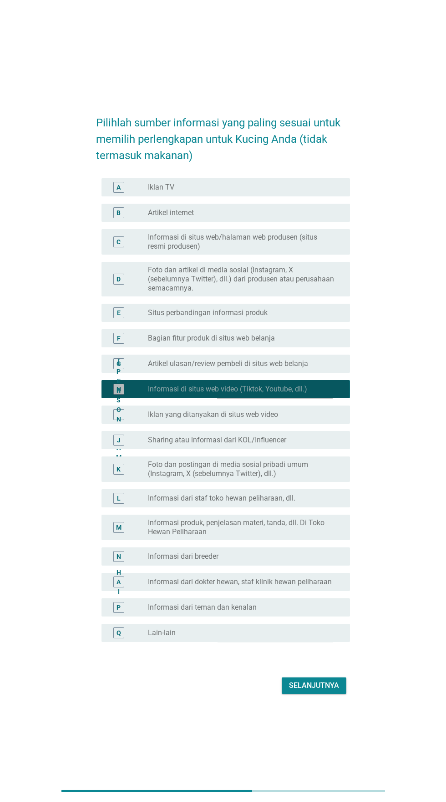
click at [280, 368] on font "Artikel ulasan/review pembeli di situs web belanja" at bounding box center [228, 363] width 160 height 9
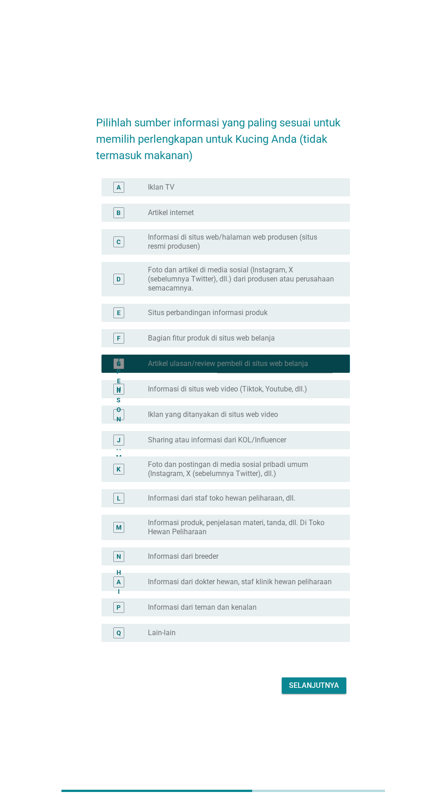
click at [281, 317] on div "tombol radio tidak dicentang Situs perbandingan informasi produk" at bounding box center [241, 312] width 187 height 9
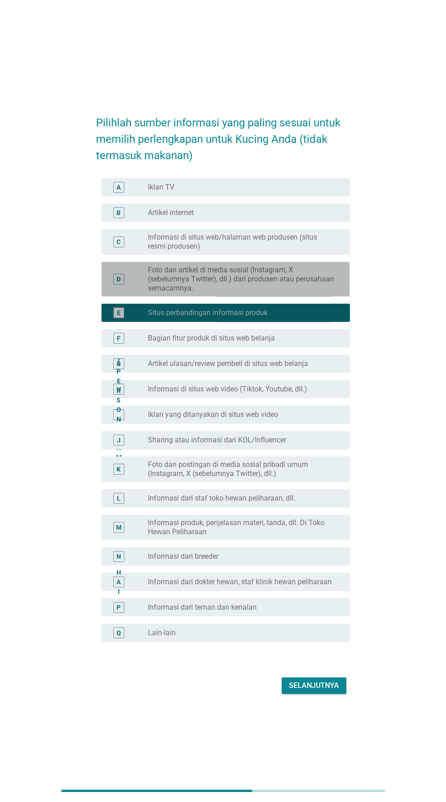
click at [285, 292] on font "Foto dan artikel di media sosial (Instagram, X (sebelumnya Twitter), dll.) dari…" at bounding box center [241, 279] width 186 height 27
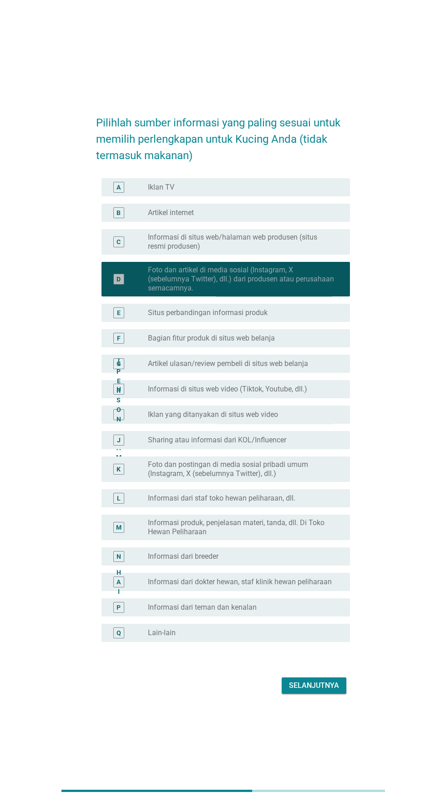
click at [288, 251] on font "Informasi di situs web/halaman web produsen (situs resmi produsen)" at bounding box center [232, 242] width 169 height 18
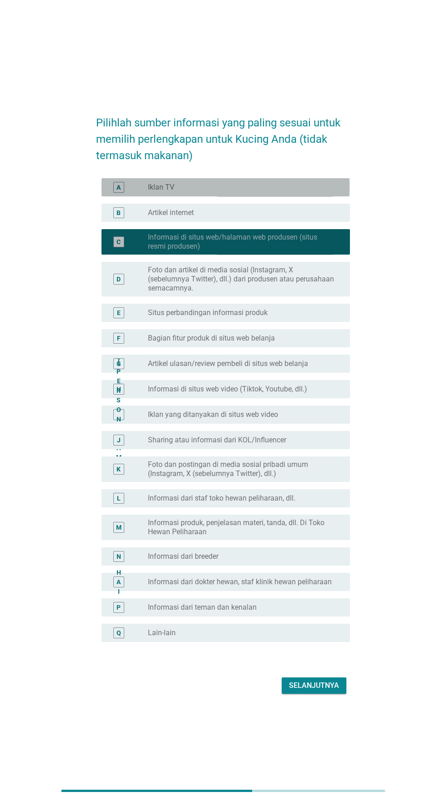
click at [296, 192] on div "tombol radio tidak dicentang Iklan TV" at bounding box center [241, 187] width 187 height 9
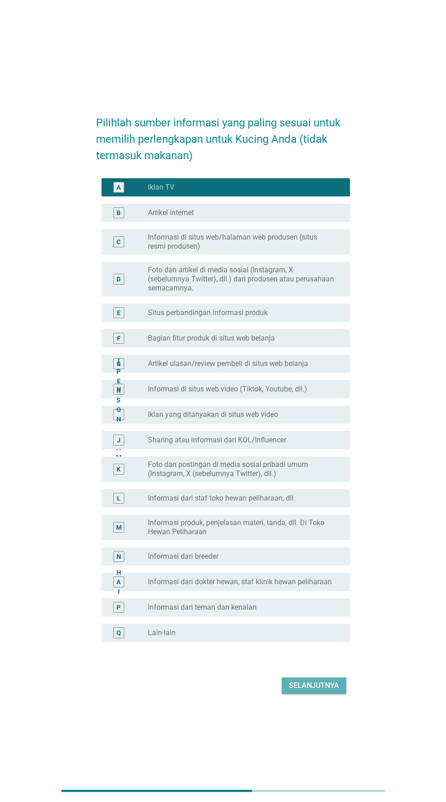
click at [310, 690] on font "Selanjutnya" at bounding box center [314, 685] width 50 height 9
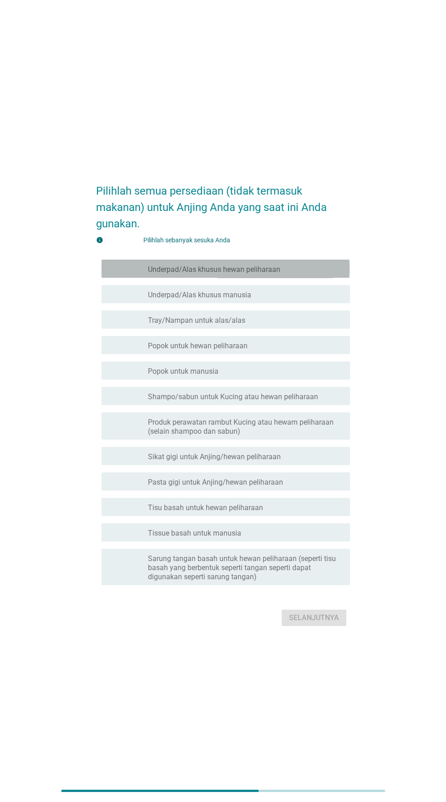
click at [312, 274] on div "garis besar kotak centang kosong Underpad/Alas khusus hewan peliharaan" at bounding box center [245, 268] width 195 height 11
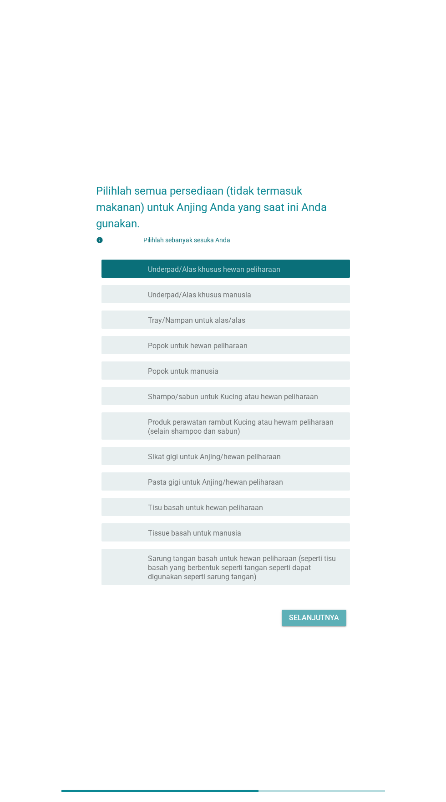
click at [327, 622] on font "Selanjutnya" at bounding box center [314, 617] width 50 height 9
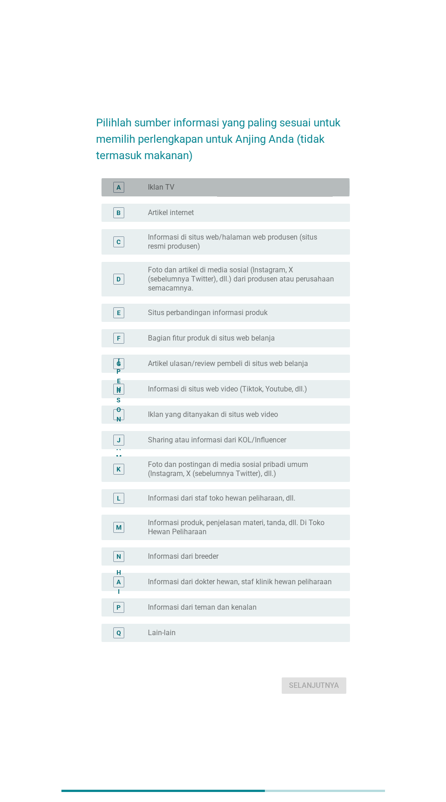
click at [301, 192] on div "tombol radio tidak dicentang Iklan TV" at bounding box center [241, 187] width 187 height 9
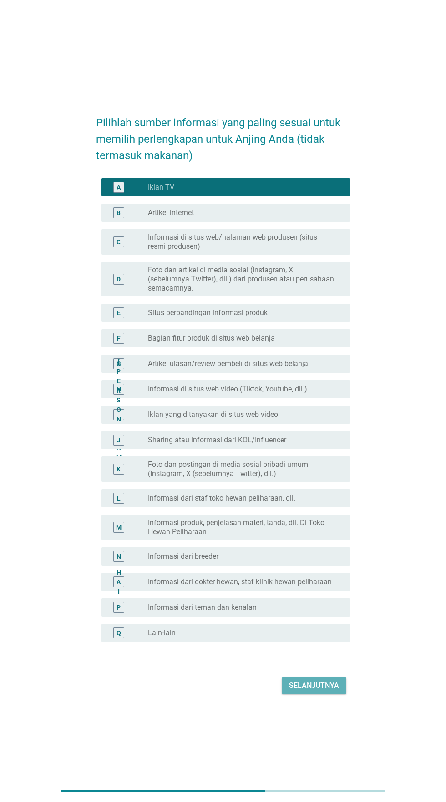
click at [318, 690] on font "Selanjutnya" at bounding box center [314, 685] width 50 height 9
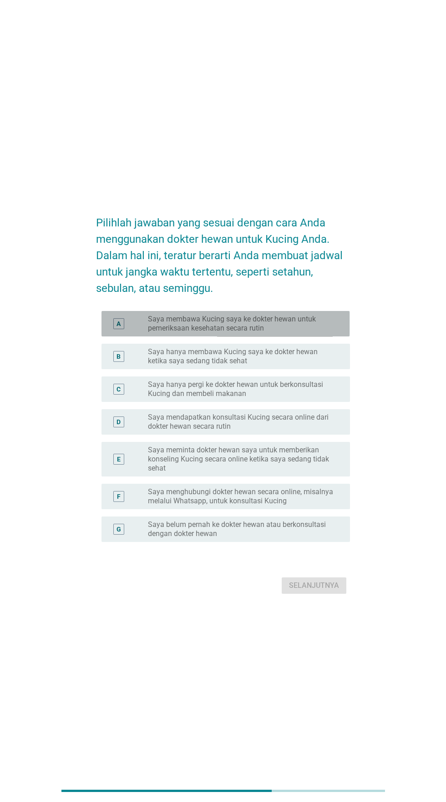
click at [322, 333] on font "Saya membawa Kucing saya ke dokter hewan untuk pemeriksaan kesehatan secara rut…" at bounding box center [241, 324] width 187 height 18
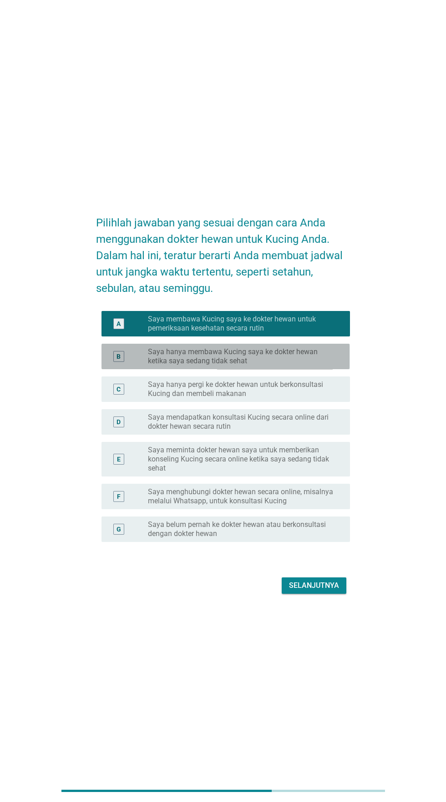
click at [308, 366] on font "Saya hanya membawa Kucing saya ke dokter hewan ketika saya sedang tidak sehat" at bounding box center [241, 356] width 187 height 18
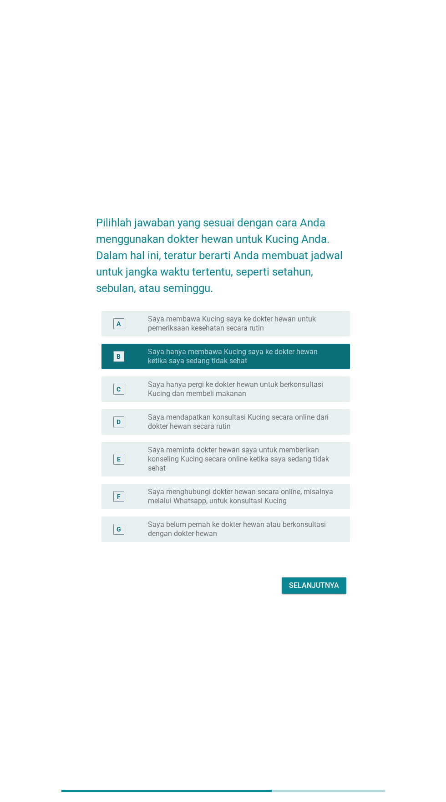
click at [317, 333] on font "Saya membawa Kucing saya ke dokter hewan untuk pemeriksaan kesehatan secara rut…" at bounding box center [241, 324] width 187 height 18
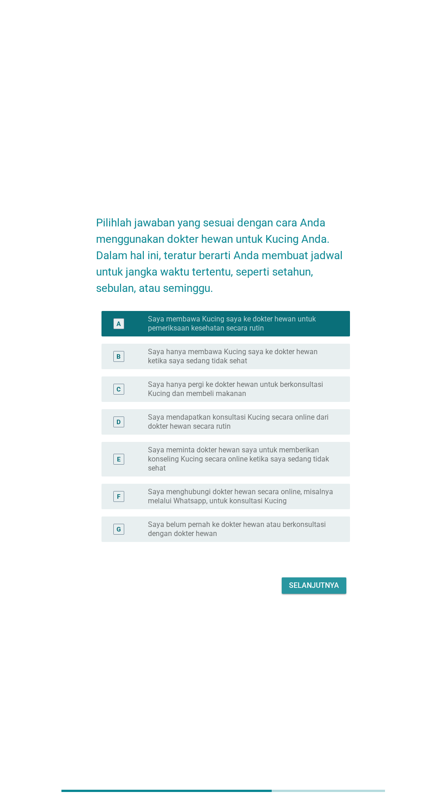
click at [314, 590] on font "Selanjutnya" at bounding box center [314, 585] width 50 height 9
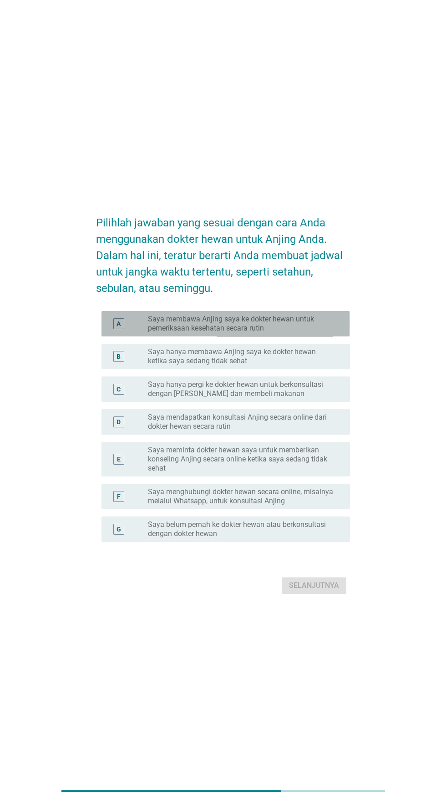
click at [313, 332] on font "Saya membawa Anjing saya ke dokter hewan untuk pemeriksaan kesehatan secara rut…" at bounding box center [231, 324] width 166 height 18
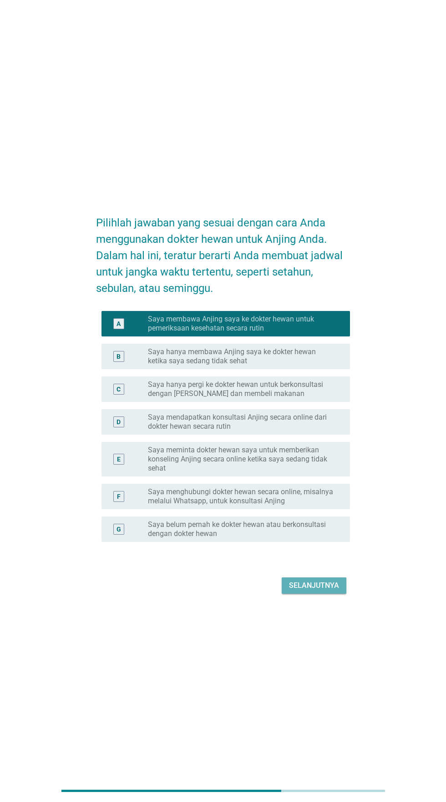
click at [317, 590] on font "Selanjutnya" at bounding box center [314, 585] width 50 height 9
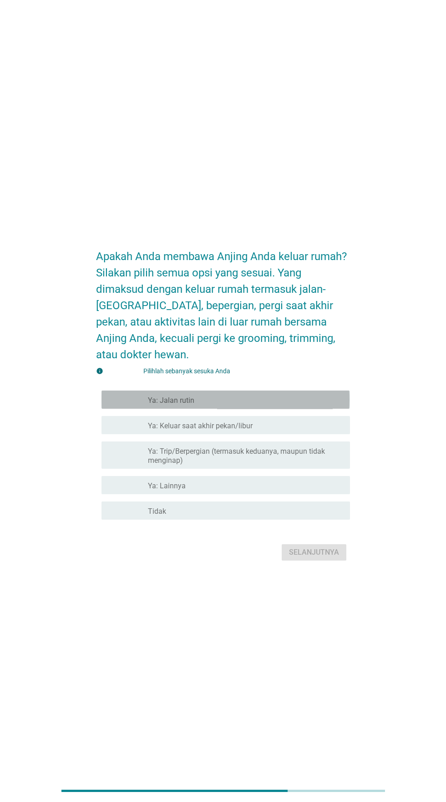
click at [316, 405] on div "garis besar kotak centang kosong Ya: Jalan rutin" at bounding box center [245, 399] width 195 height 11
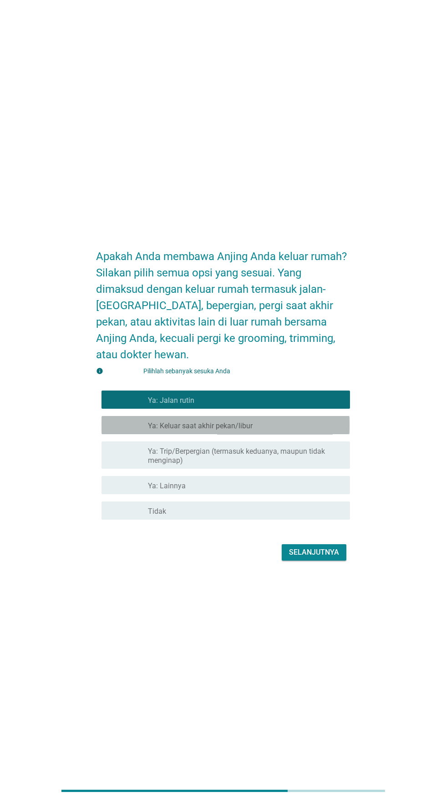
click at [311, 431] on div "garis besar kotak centang kosong Ya: Keluar saat akhir pekan/libur" at bounding box center [245, 425] width 195 height 11
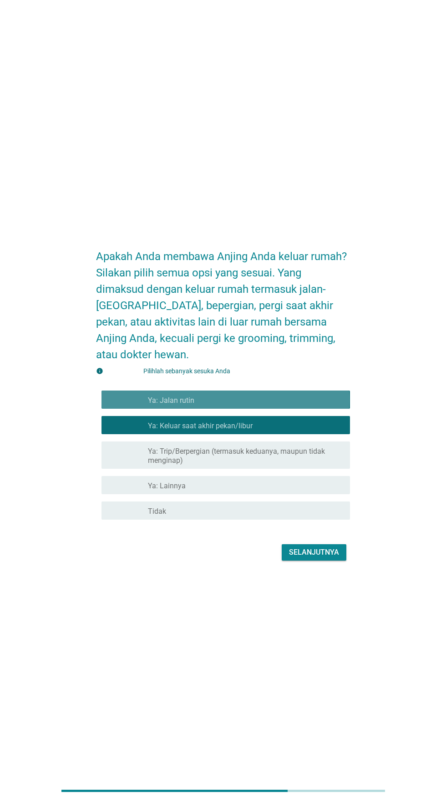
click at [317, 405] on div "garis besar kotak centang kosong Ya: Jalan rutin" at bounding box center [245, 399] width 195 height 11
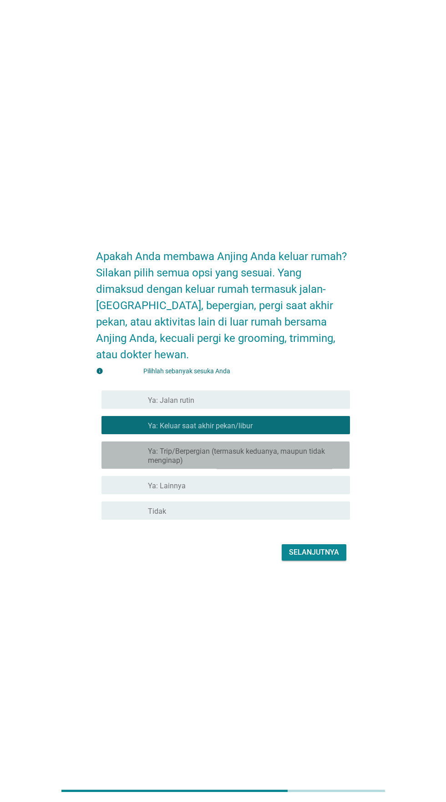
click at [310, 465] on font "Ya: Trip/Berpergian (termasuk keduanya, maupun tidak menginap)" at bounding box center [236, 456] width 177 height 18
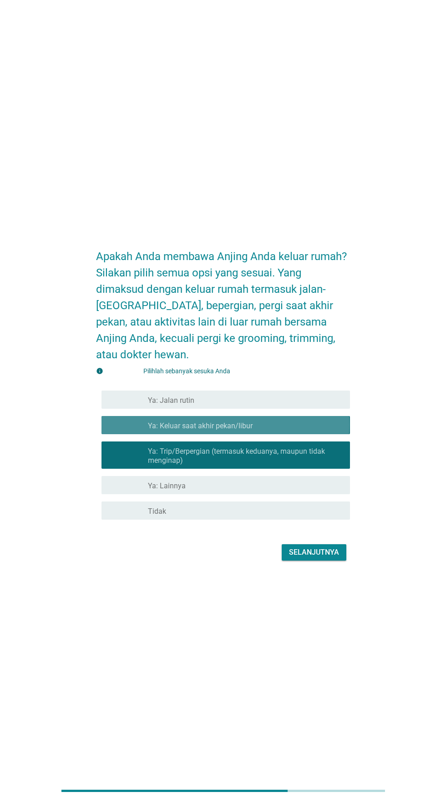
click at [315, 431] on div "garis besar kotak centang kosong Ya: Keluar saat akhir pekan/libur" at bounding box center [245, 425] width 195 height 11
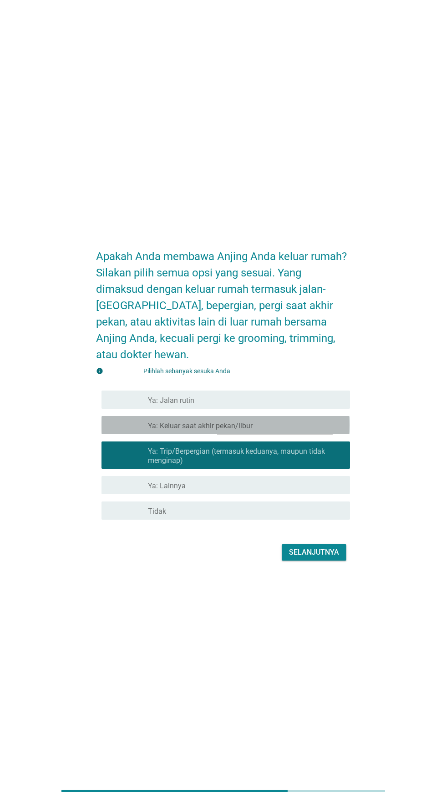
click at [308, 431] on div "garis besar kotak centang kosong Ya: Keluar saat akhir pekan/libur" at bounding box center [245, 425] width 195 height 11
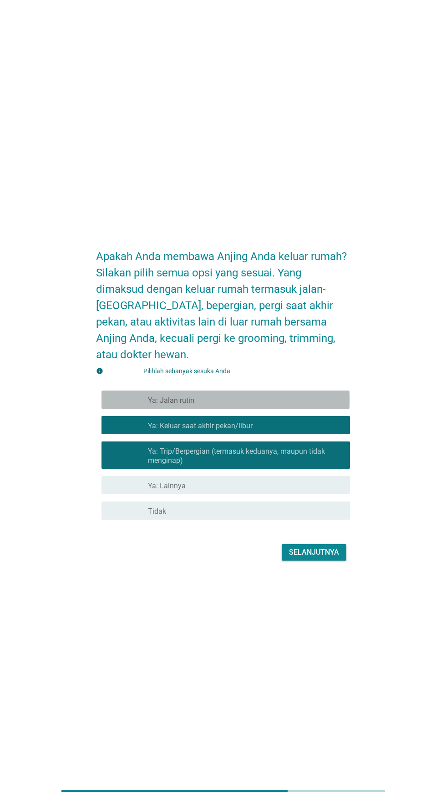
click at [306, 405] on div "garis besar kotak centang kosong Ya: Jalan rutin" at bounding box center [245, 399] width 195 height 11
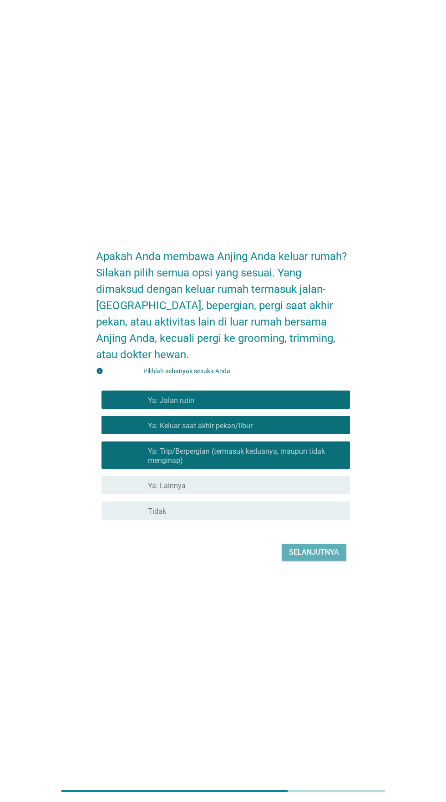
click at [319, 561] on button "Selanjutnya" at bounding box center [313, 552] width 65 height 16
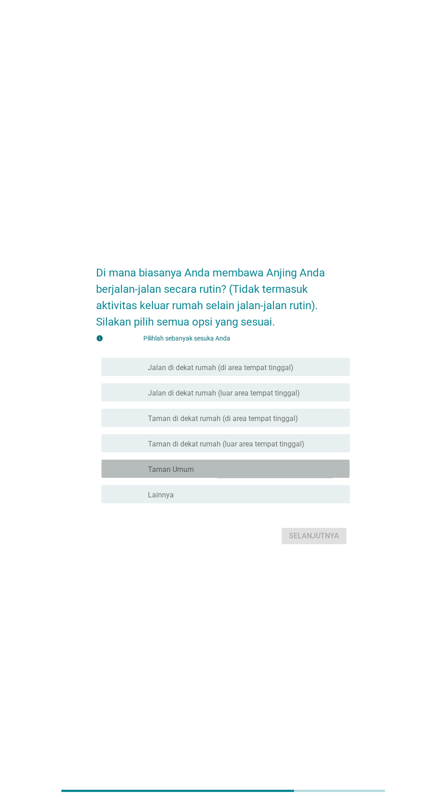
click at [303, 474] on div "garis besar kotak centang kosong Taman Umum" at bounding box center [245, 468] width 195 height 11
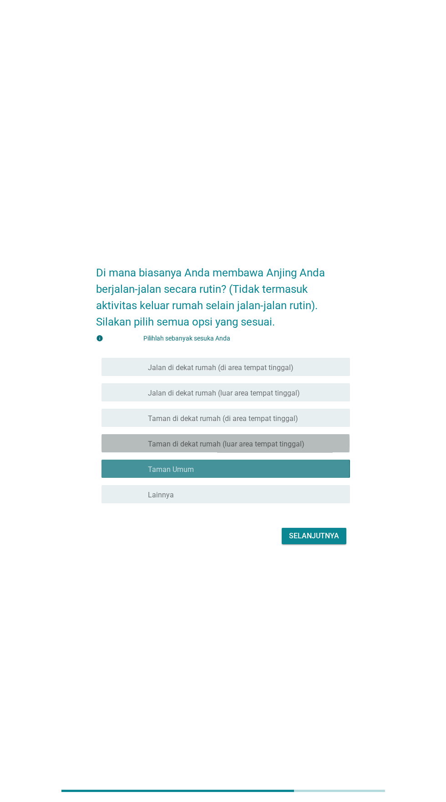
click at [298, 448] on font "Taman di dekat rumah (luar area tempat tinggal)" at bounding box center [226, 444] width 156 height 9
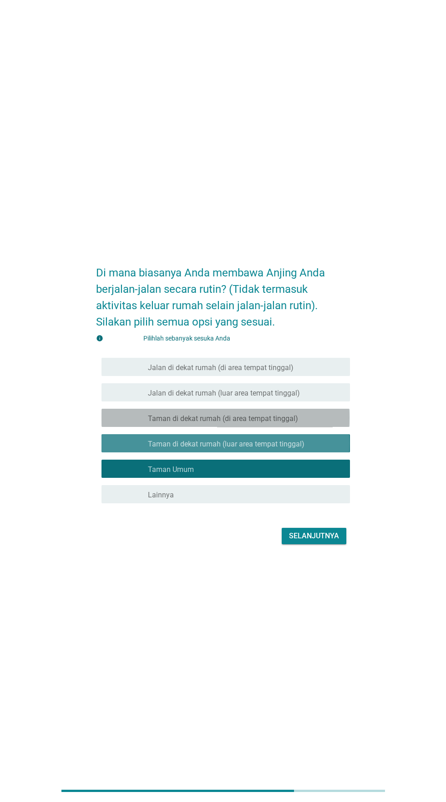
click at [293, 423] on font "Taman di dekat rumah (di area tempat tinggal)" at bounding box center [223, 418] width 150 height 9
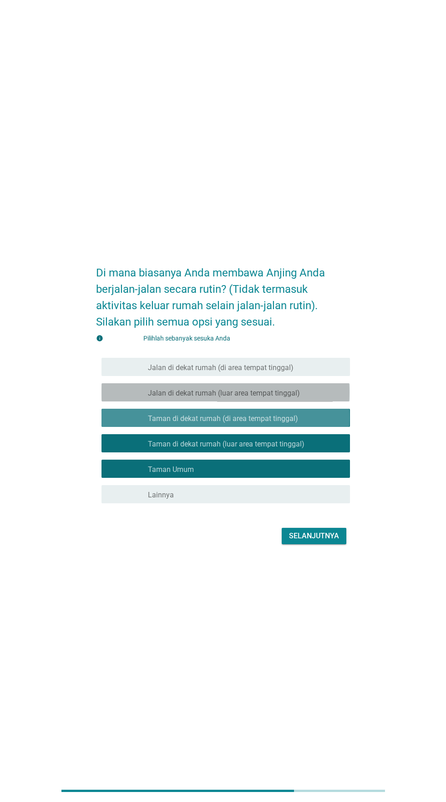
click at [293, 397] on font "Jalan di dekat rumah (luar area tempat tinggal)" at bounding box center [224, 393] width 152 height 9
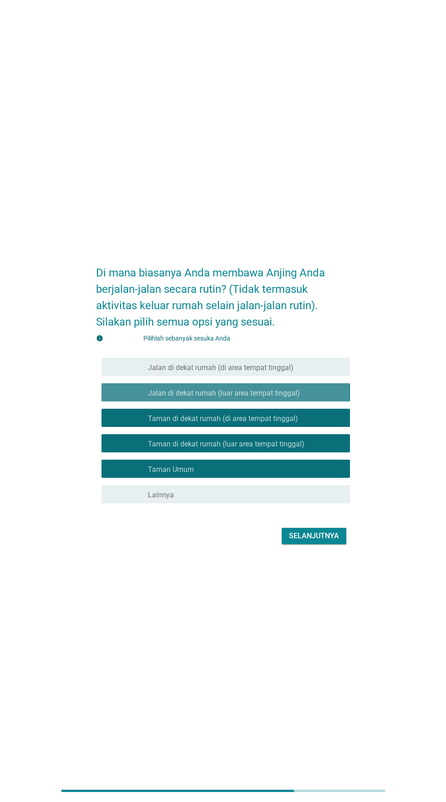
click at [292, 372] on font "Jalan di dekat rumah (di area tempat tinggal)" at bounding box center [221, 367] width 146 height 9
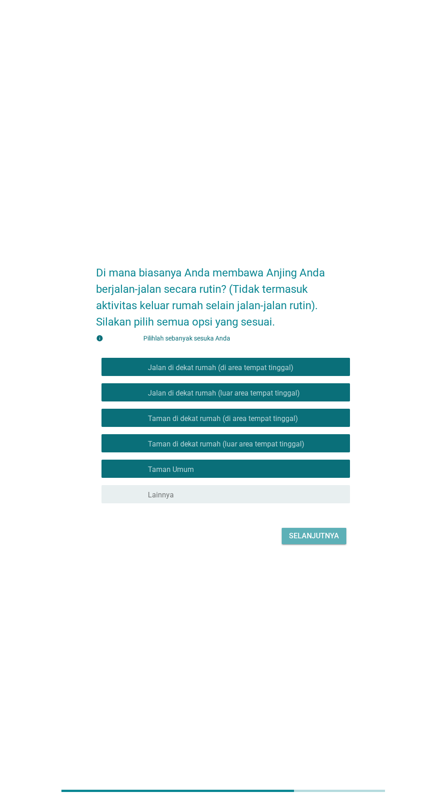
click at [315, 540] on font "Selanjutnya" at bounding box center [314, 536] width 50 height 9
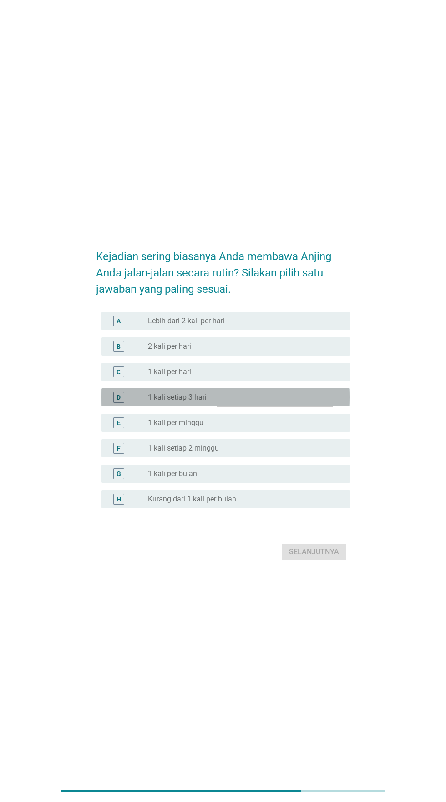
click at [281, 402] on div "tombol radio tidak dicentang 1 kali setiap 3 hari" at bounding box center [241, 397] width 187 height 9
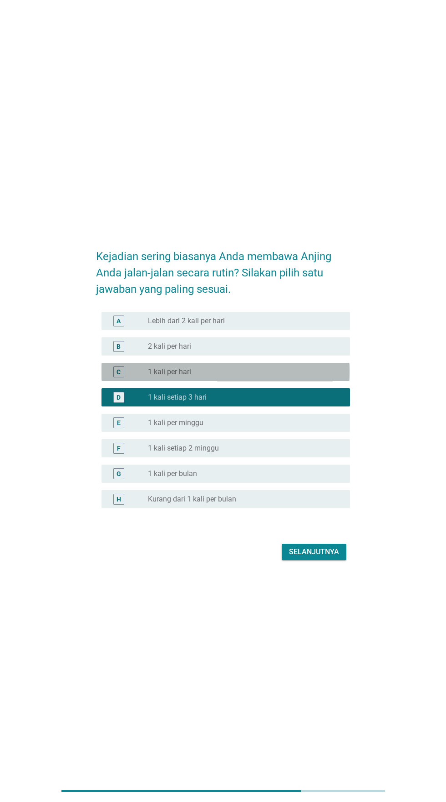
click at [279, 377] on div "tombol radio tidak dicentang 1 kali per hari" at bounding box center [241, 371] width 187 height 9
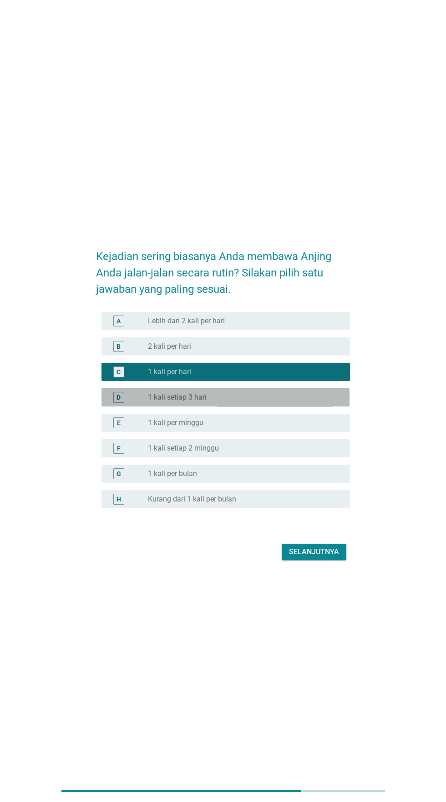
click at [280, 402] on div "tombol radio tidak dicentang 1 kali setiap 3 hari" at bounding box center [241, 397] width 187 height 9
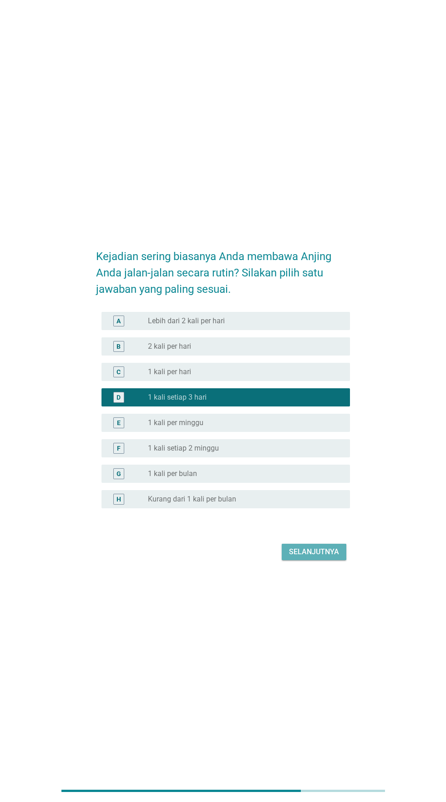
click at [312, 556] on font "Selanjutnya" at bounding box center [314, 552] width 50 height 9
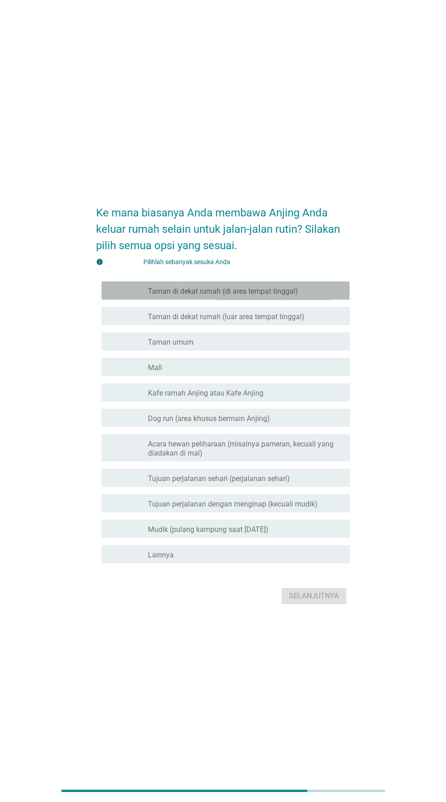
click at [335, 300] on div "memeriksa garis besar kotak centang kosong Taman di dekat rumah (di area tempat…" at bounding box center [225, 290] width 248 height 18
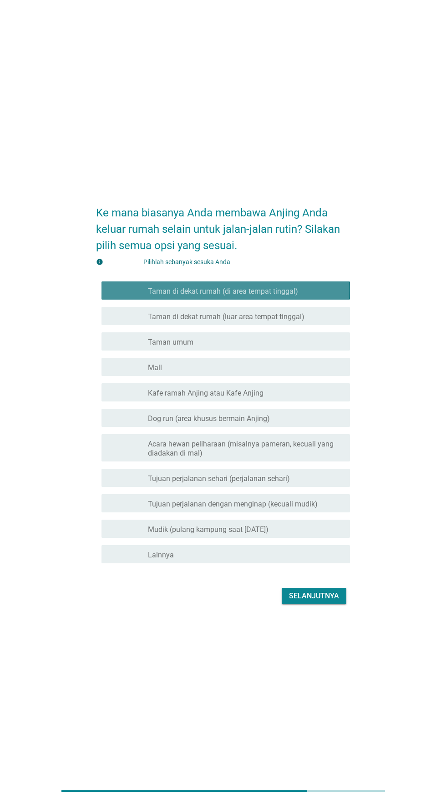
click at [317, 322] on div "garis besar kotak centang kosong Taman di dekat rumah (luar area tempat tinggal)" at bounding box center [245, 316] width 195 height 11
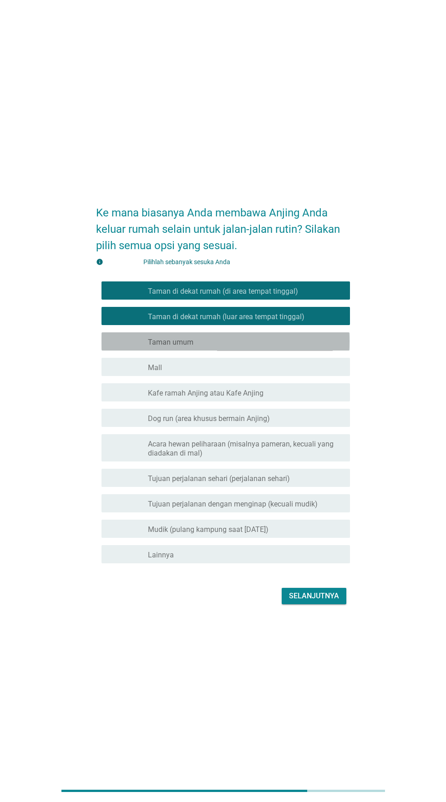
click at [300, 347] on div "garis besar kotak centang kosong Taman umum" at bounding box center [245, 341] width 195 height 11
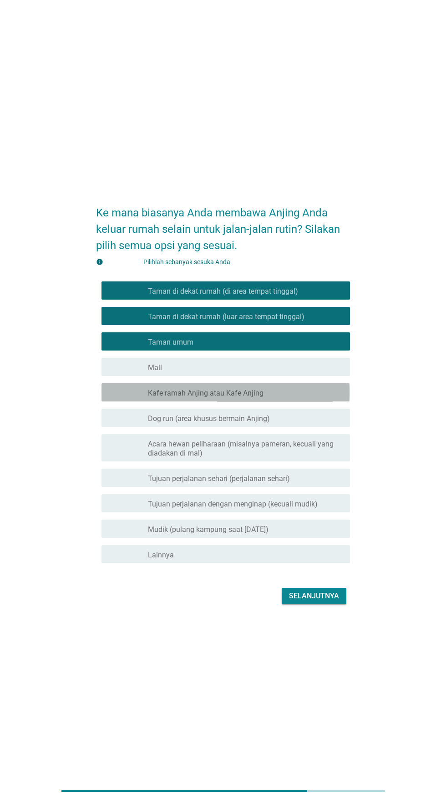
click at [298, 398] on div "garis besar kotak centang kosong Kafe ramah Anjing atau Kafe Anjing" at bounding box center [245, 392] width 195 height 11
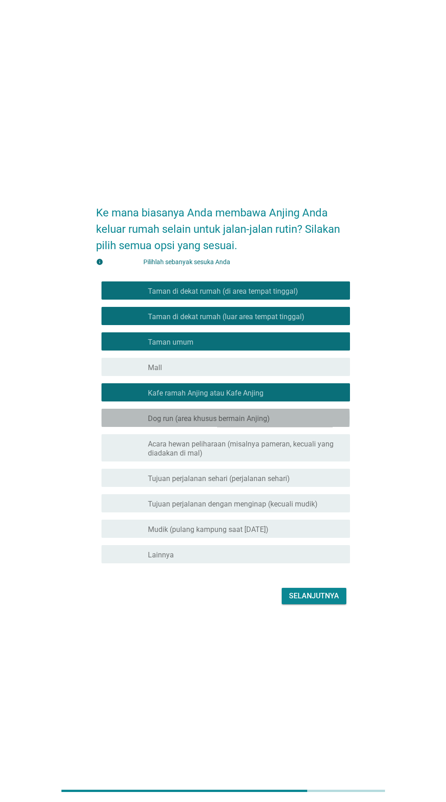
click at [298, 423] on div "garis besar kotak centang kosong Dog run (area khusus bermain Anjing)" at bounding box center [245, 417] width 195 height 11
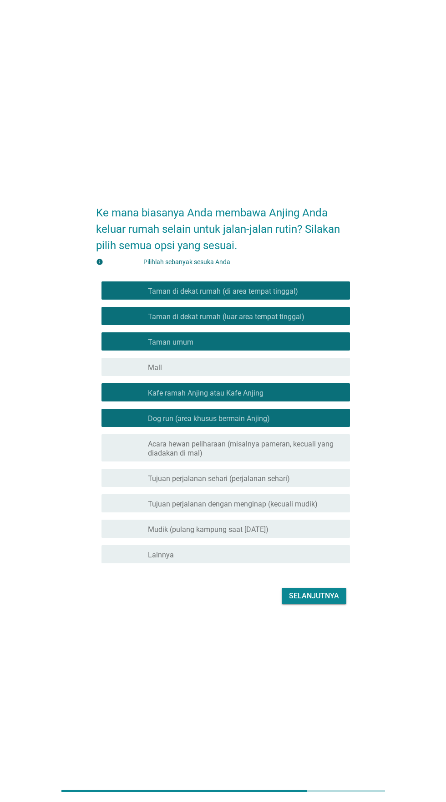
click at [289, 458] on font "Acara hewan peliharaan (misalnya pameran, kecuali yang diadakan di mal)" at bounding box center [245, 449] width 195 height 18
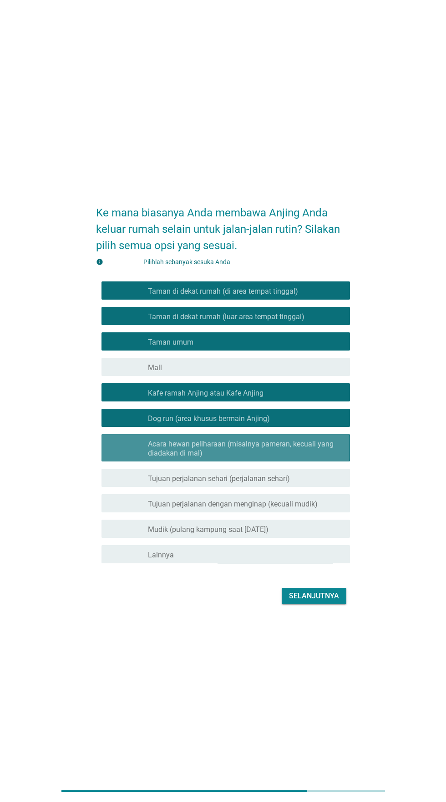
click at [293, 458] on font "Acara hewan peliharaan (misalnya pameran, kecuali yang diadakan di mal)" at bounding box center [245, 449] width 195 height 18
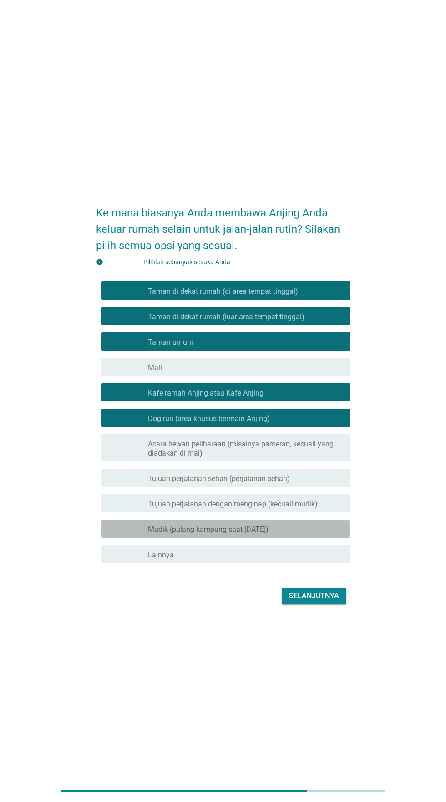
click at [299, 534] on div "garis besar kotak centang kosong Mudik (pulang kampung saat [DATE])" at bounding box center [245, 528] width 195 height 11
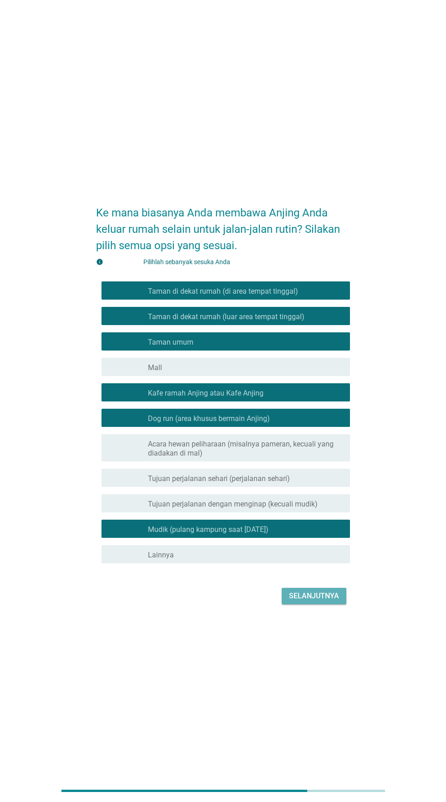
click at [314, 600] on font "Selanjutnya" at bounding box center [314, 596] width 50 height 9
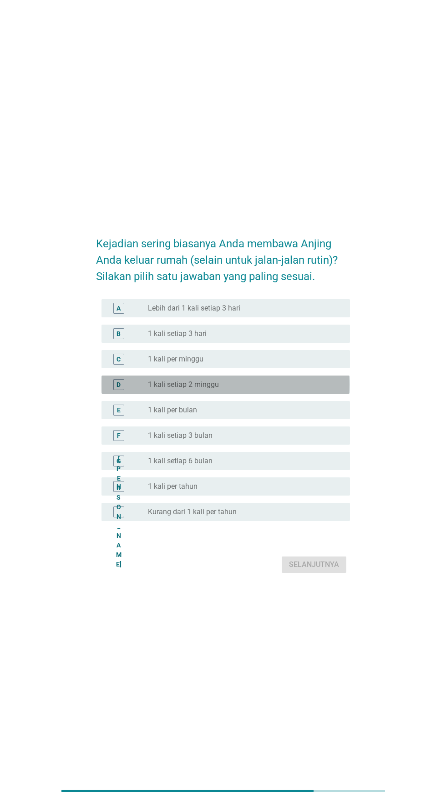
click at [289, 390] on div "tombol radio tidak dicentang 1 kali setiap 2 minggu" at bounding box center [245, 384] width 195 height 11
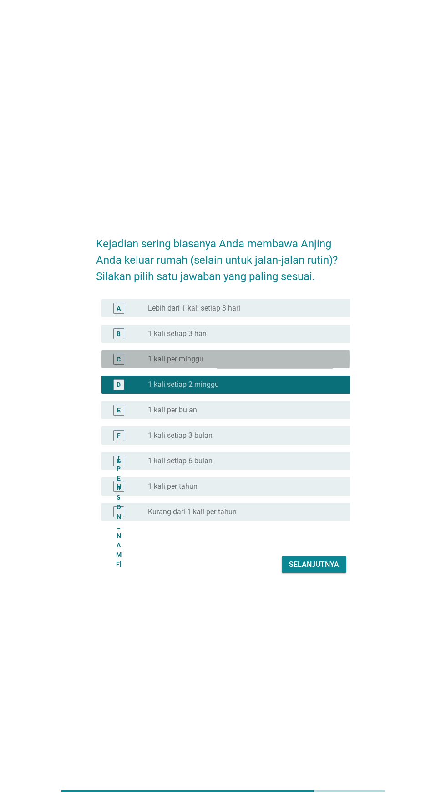
click at [287, 364] on div "tombol radio tidak dicentang 1 kali per minggu" at bounding box center [241, 359] width 187 height 9
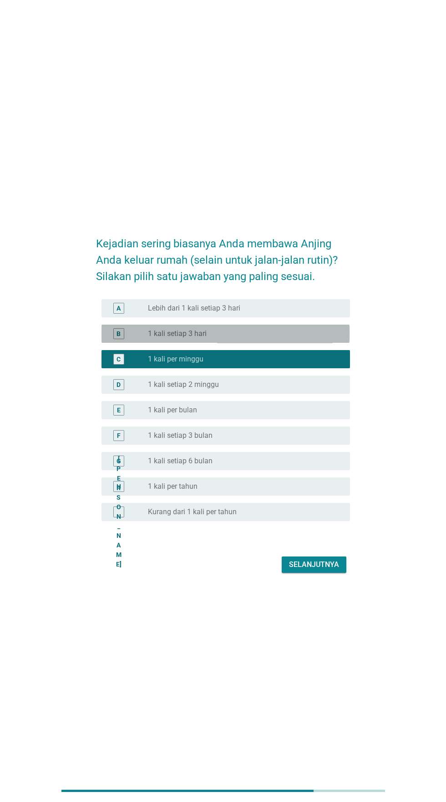
click at [291, 338] on div "tombol radio tidak dicentang 1 kali setiap 3 hari" at bounding box center [241, 333] width 187 height 9
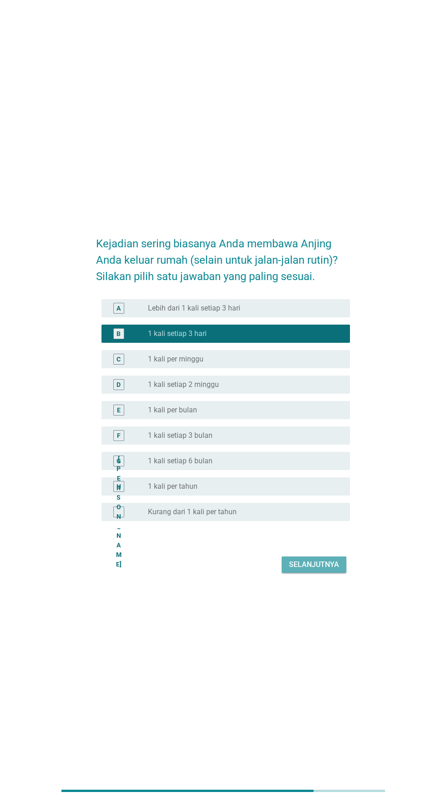
click at [313, 569] on font "Selanjutnya" at bounding box center [314, 564] width 50 height 9
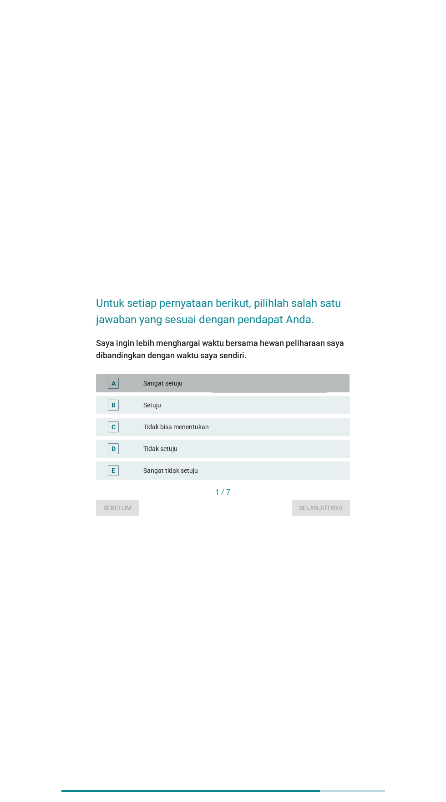
click at [297, 388] on font "Sangat setuju" at bounding box center [242, 384] width 199 height 10
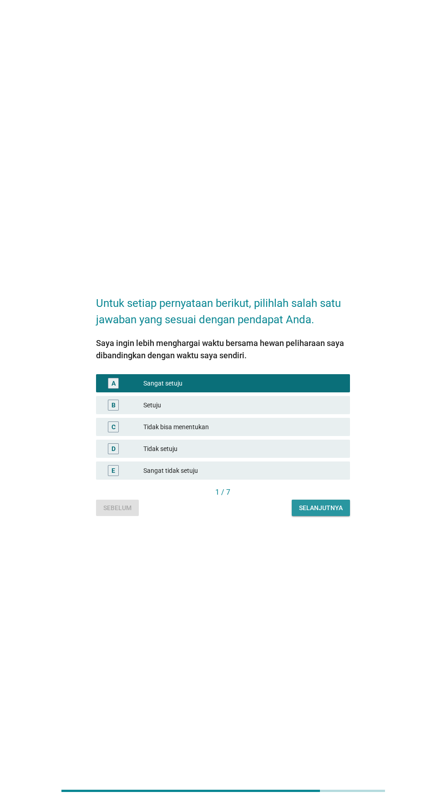
click at [317, 513] on font "Selanjutnya" at bounding box center [321, 508] width 44 height 10
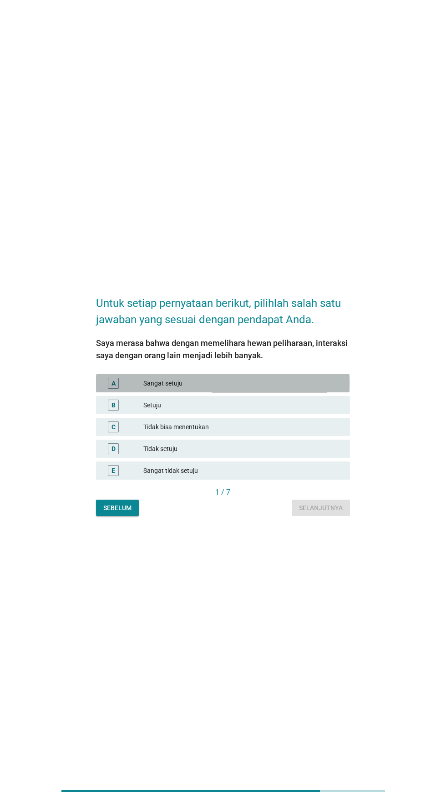
click at [299, 388] on font "Sangat setuju" at bounding box center [242, 384] width 199 height 10
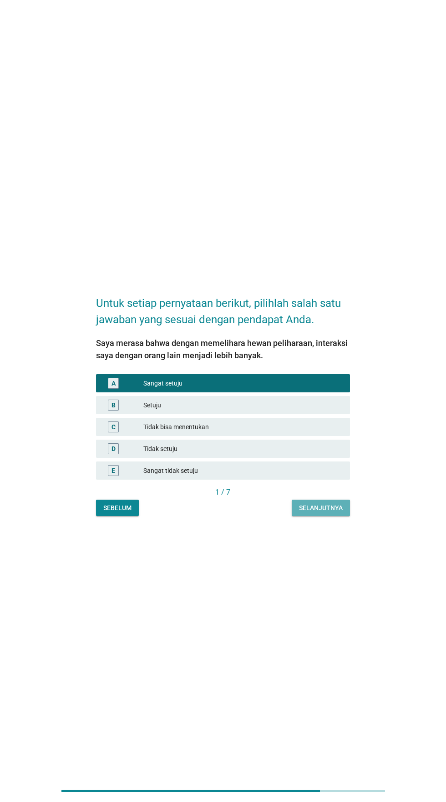
click at [319, 512] on font "Selanjutnya" at bounding box center [321, 507] width 44 height 7
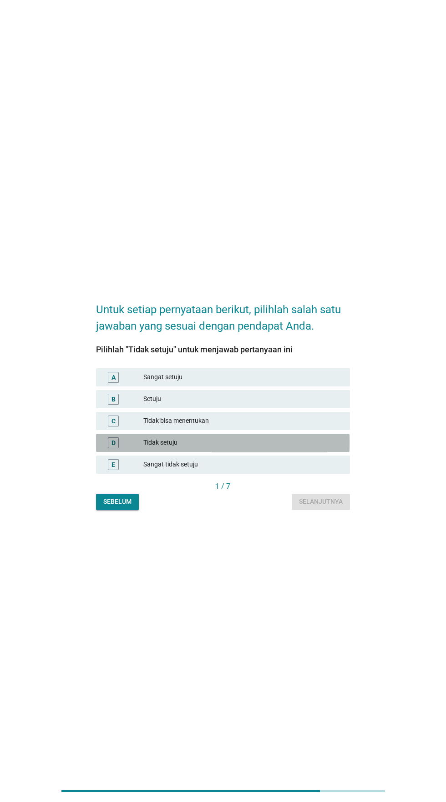
click at [251, 447] on font "Tidak setuju" at bounding box center [242, 443] width 199 height 10
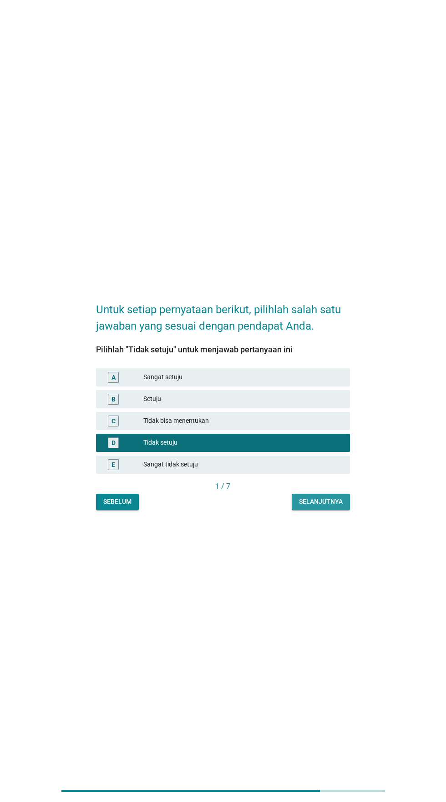
click at [327, 505] on font "Selanjutnya" at bounding box center [321, 501] width 44 height 7
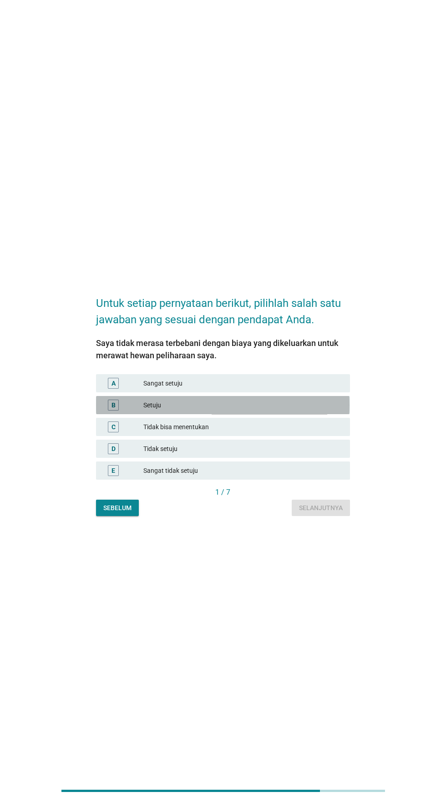
click at [279, 410] on font "Setuju" at bounding box center [242, 406] width 199 height 10
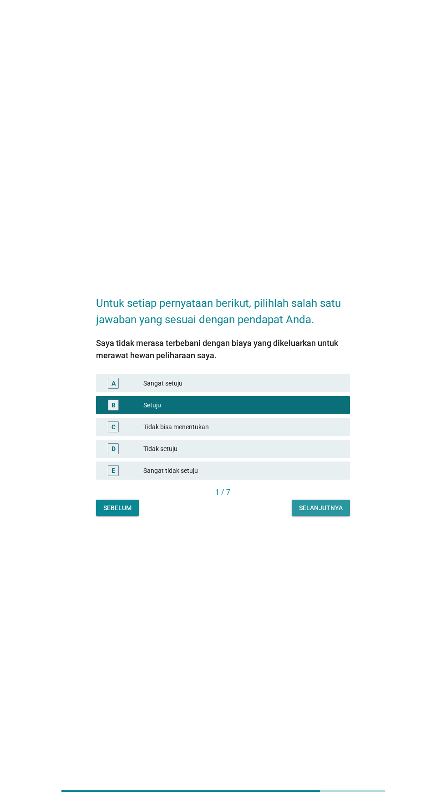
click at [317, 513] on font "Selanjutnya" at bounding box center [321, 508] width 44 height 10
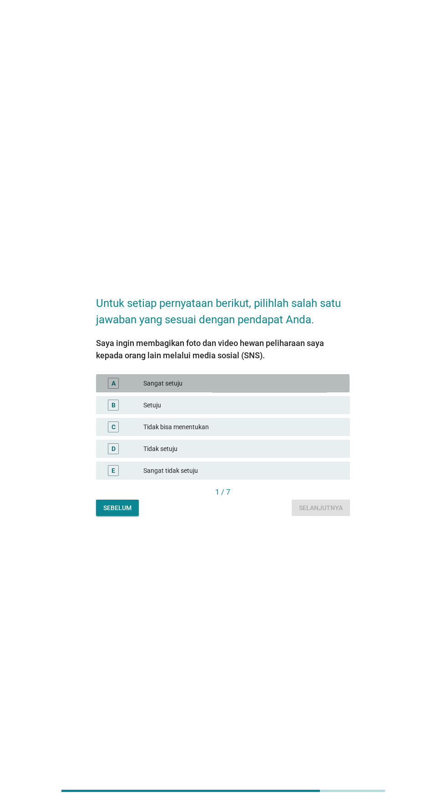
click at [281, 388] on font "Sangat setuju" at bounding box center [242, 384] width 199 height 10
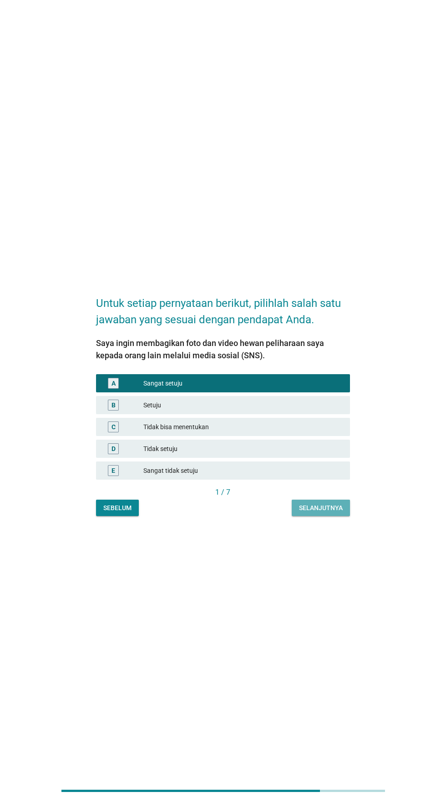
click at [313, 516] on button "Selanjutnya" at bounding box center [320, 508] width 58 height 16
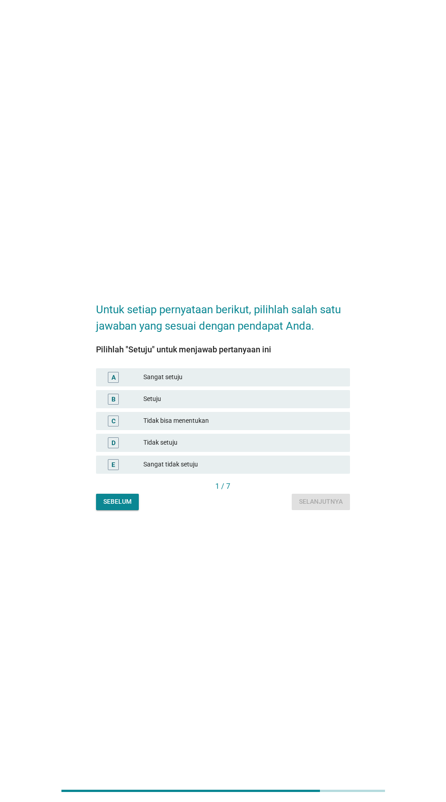
click at [271, 404] on font "Setuju" at bounding box center [242, 399] width 199 height 10
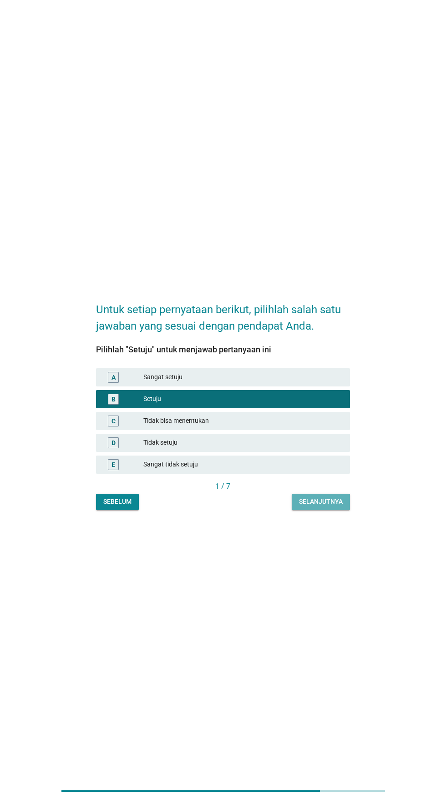
click at [324, 510] on button "Selanjutnya" at bounding box center [320, 502] width 58 height 16
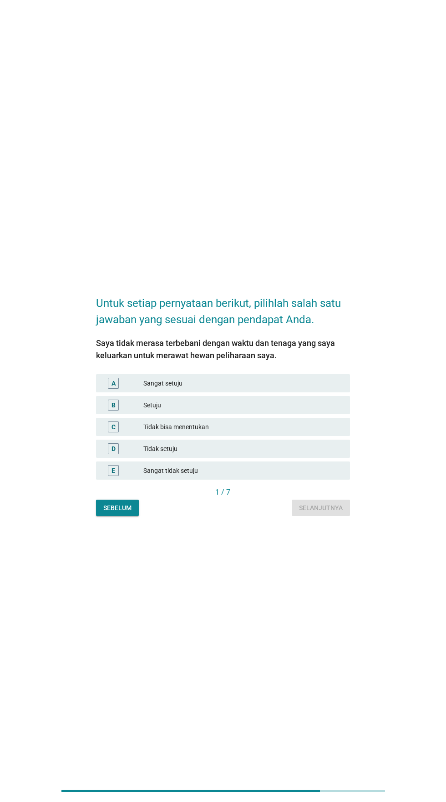
click at [269, 388] on font "Sangat setuju" at bounding box center [242, 384] width 199 height 10
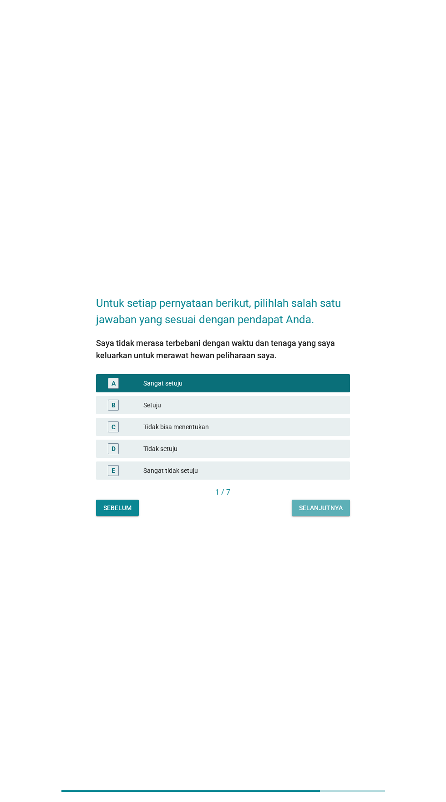
click at [321, 512] on font "Selanjutnya" at bounding box center [321, 507] width 44 height 7
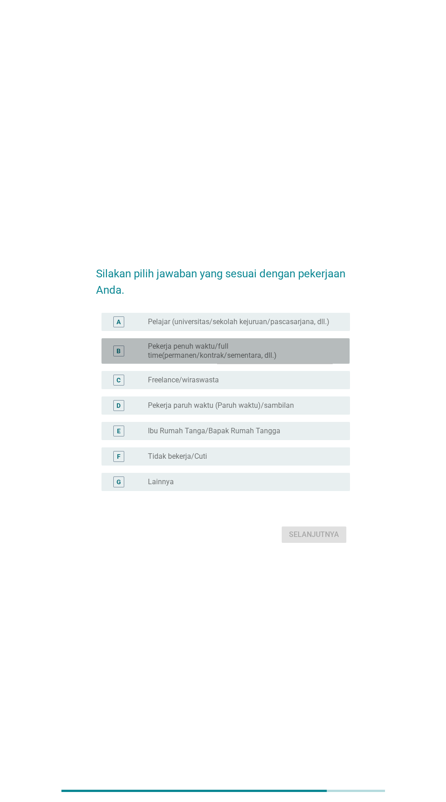
click at [277, 360] on font "Pekerja penuh waktu/full time(permanen/kontrak/sementara, dll.)" at bounding box center [241, 351] width 187 height 18
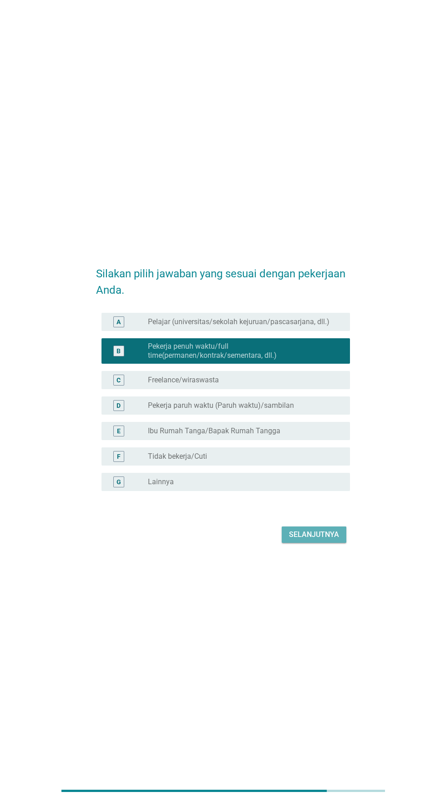
click at [315, 539] on font "Selanjutnya" at bounding box center [314, 534] width 50 height 9
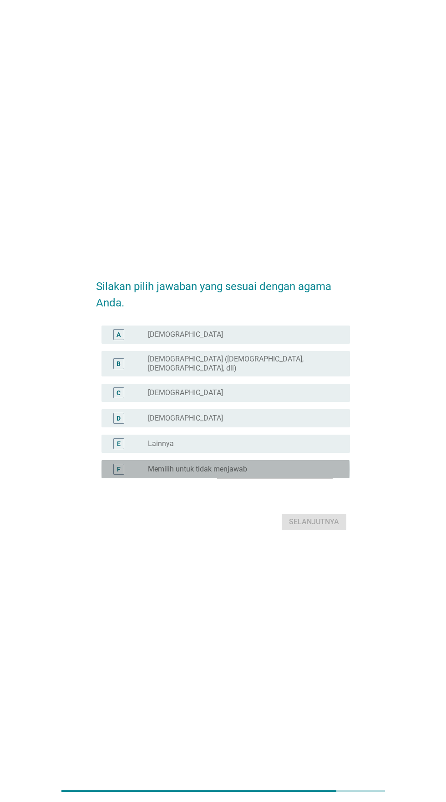
click at [277, 474] on div "tombol radio tidak dicentang Memilih untuk tidak menjawab" at bounding box center [241, 469] width 187 height 9
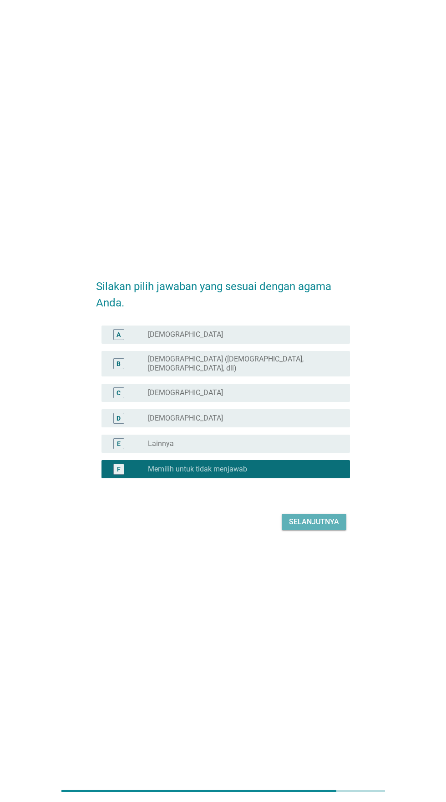
click at [316, 526] on font "Selanjutnya" at bounding box center [314, 522] width 50 height 9
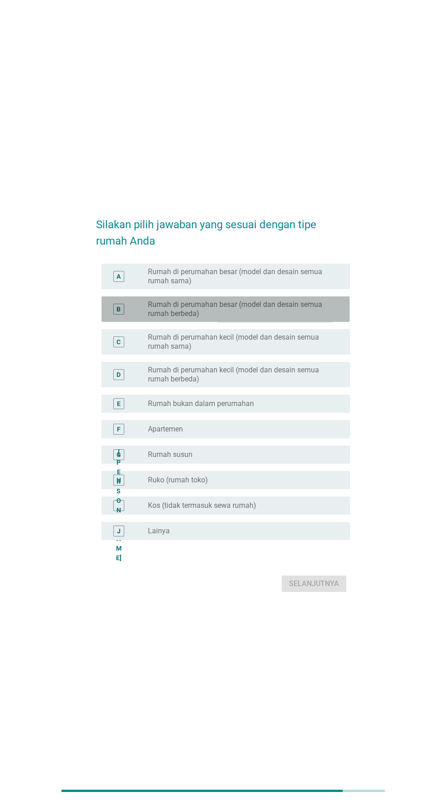
click at [320, 318] on font "Rumah di perumahan besar (model dan desain semua rumah berbeda)" at bounding box center [241, 309] width 187 height 18
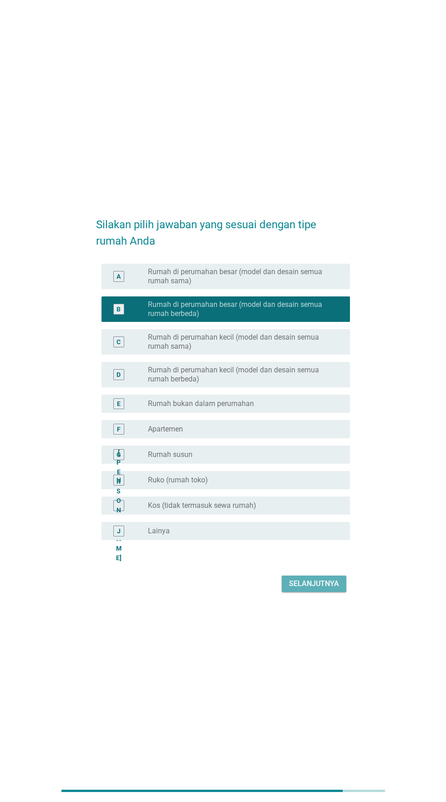
click at [312, 592] on button "Selanjutnya" at bounding box center [313, 584] width 65 height 16
